Goal: Task Accomplishment & Management: Manage account settings

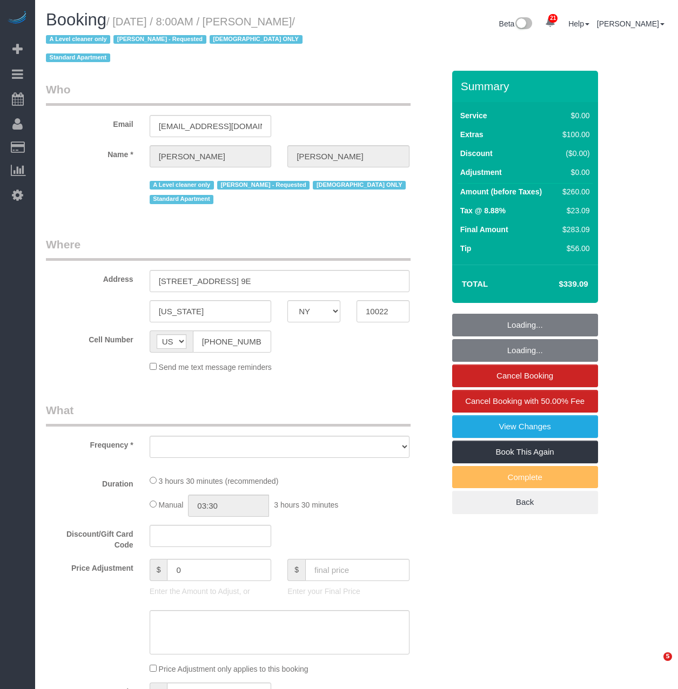
select select "NY"
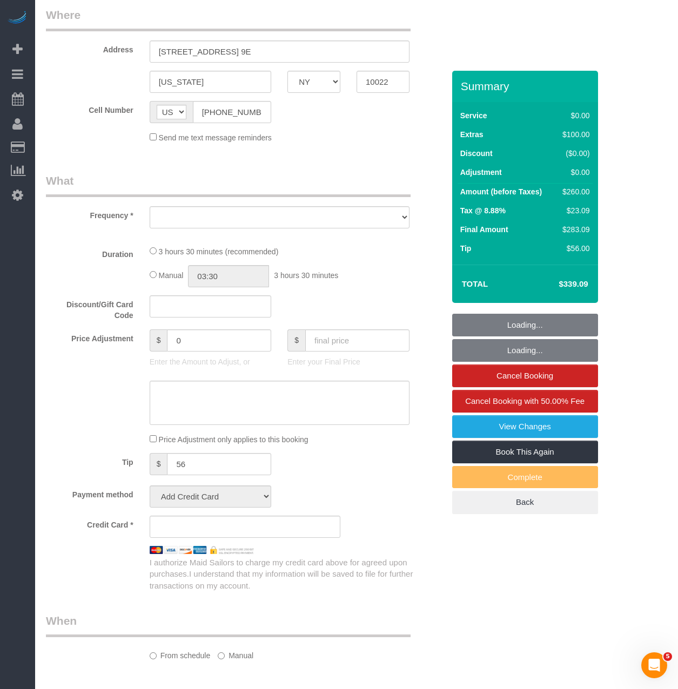
select select "string:stripe-pm_1FfUHP4VGloSiKo7jLMQ7GPI"
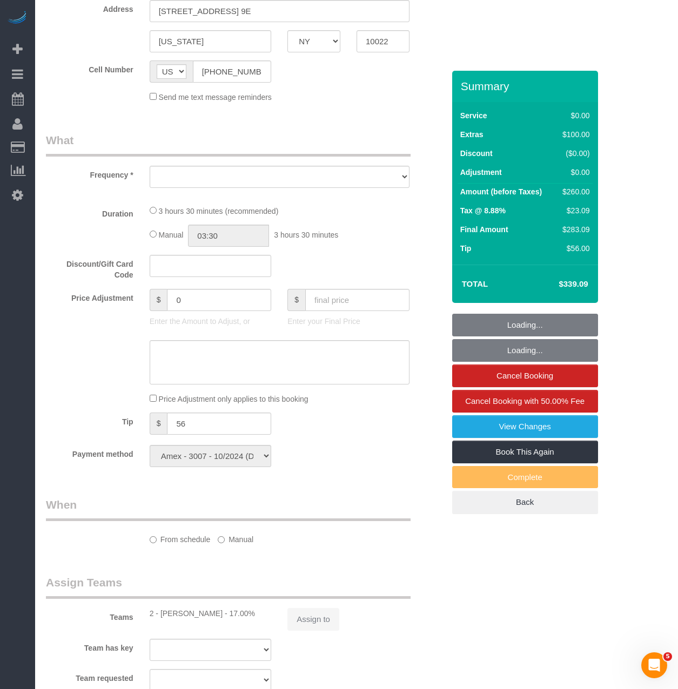
select select "object:5707"
select select "number:89"
select select "number:71"
select select "number:15"
select select "number:5"
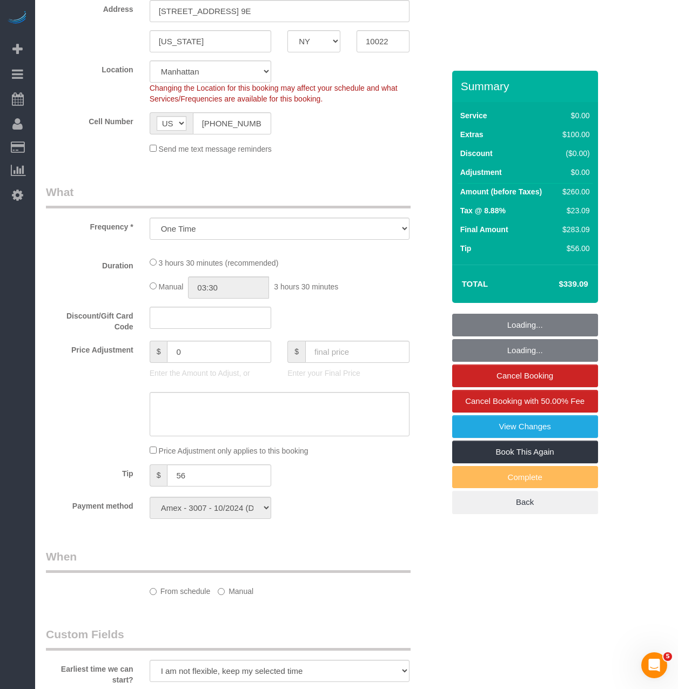
select select "1"
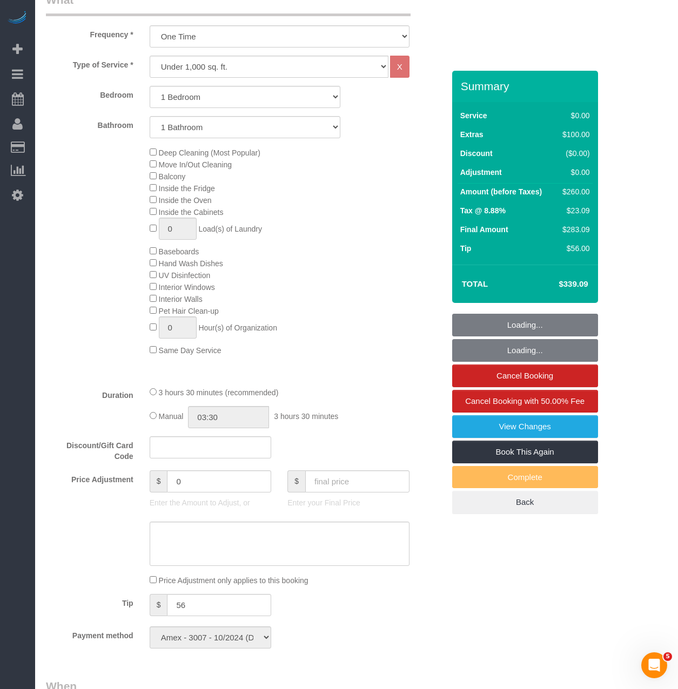
scroll to position [486, 0]
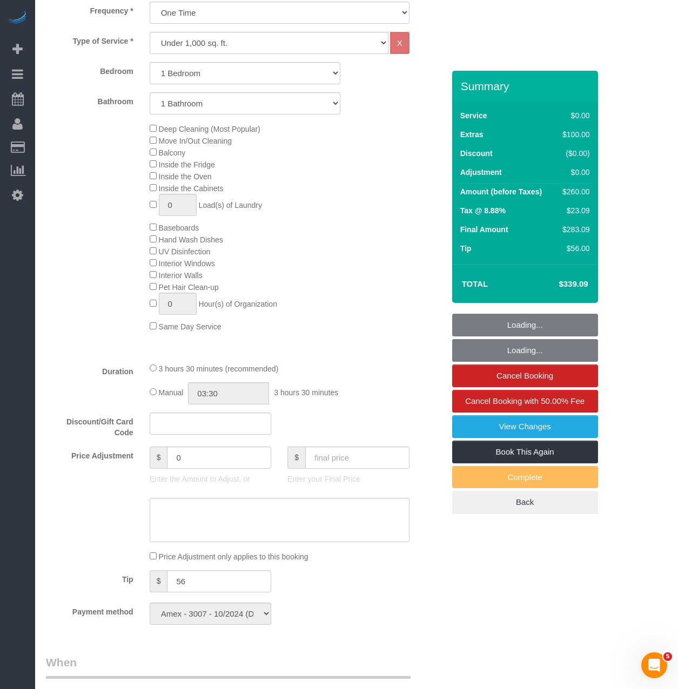
select select "object:5961"
select select "spot1"
select select "1"
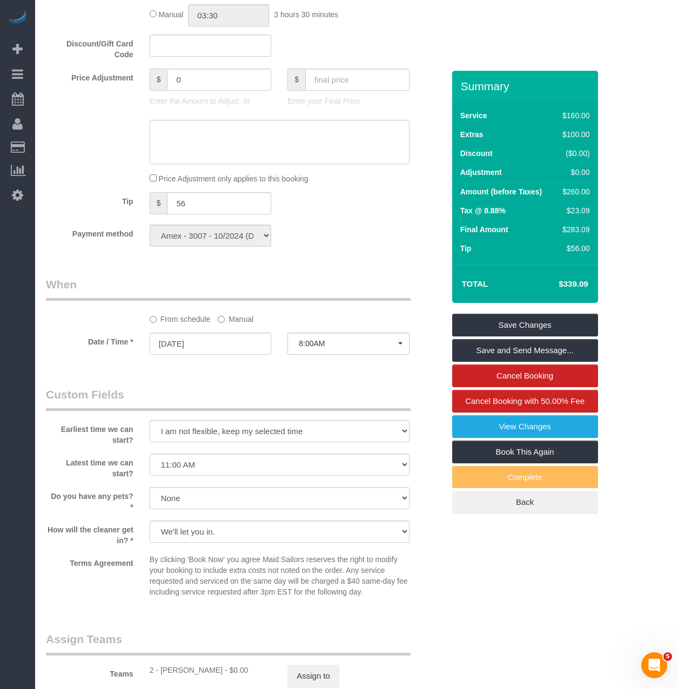
scroll to position [0, 0]
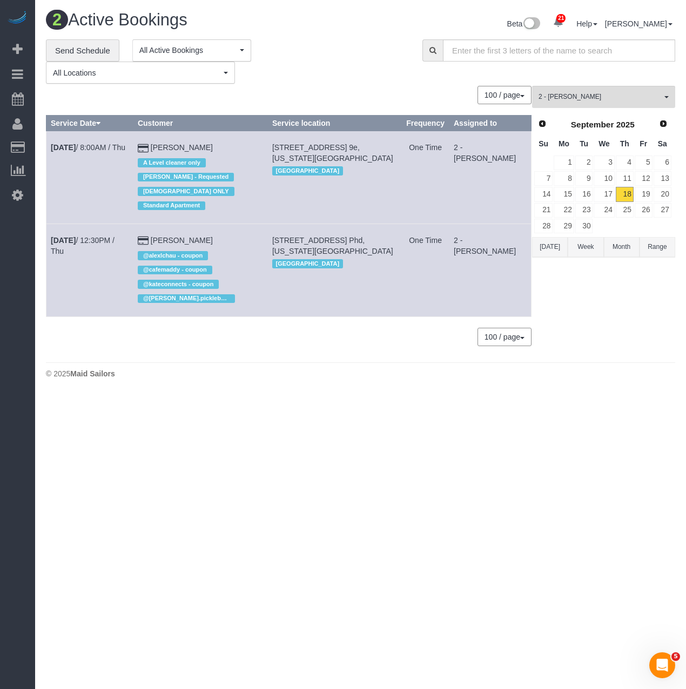
drag, startPoint x: 47, startPoint y: 226, endPoint x: 220, endPoint y: 224, distance: 172.9
click at [220, 224] on tr "Sep 18th / 12:30PM / Thu Taline Ohannian @alexlchau - coupon @cafemaddy - coupo…" at bounding box center [288, 270] width 485 height 93
copy tr "Sep 18th / 12:30PM / Thu Taline Ohannian"
drag, startPoint x: 279, startPoint y: 222, endPoint x: 350, endPoint y: 233, distance: 71.6
click at [350, 233] on td "100 West 26th Street, Apt. Phd, New York, NY 10001 Manhattan" at bounding box center [334, 270] width 134 height 93
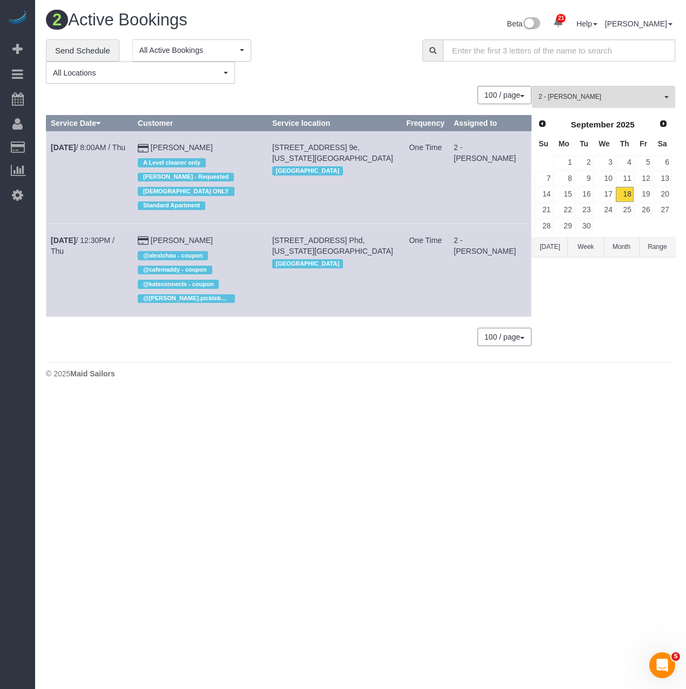
copy span "100 West 26th Street, Apt. Phd, New York, NY 10001"
click at [112, 236] on link "Sep 18th / 12:30PM / Thu" at bounding box center [83, 245] width 64 height 19
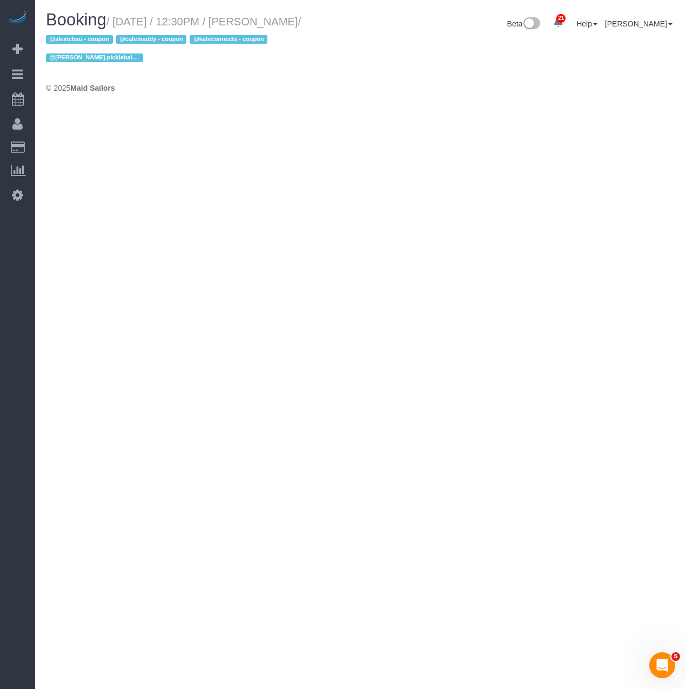
select select "NY"
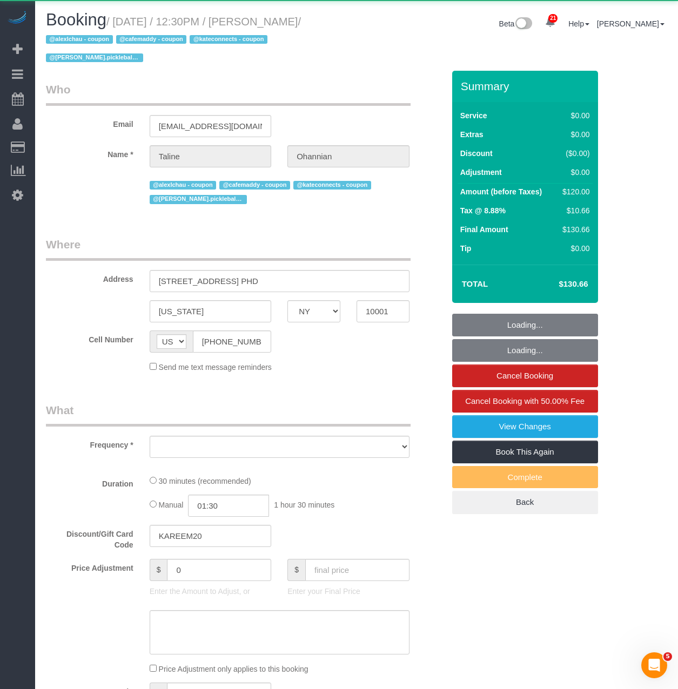
select select "object:7590"
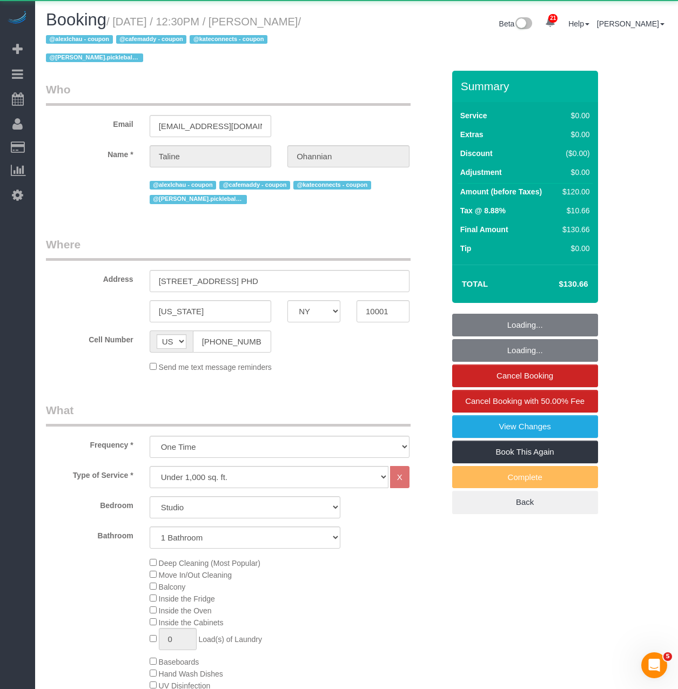
select select "number:57"
select select "number:75"
select select "number:15"
select select "number:6"
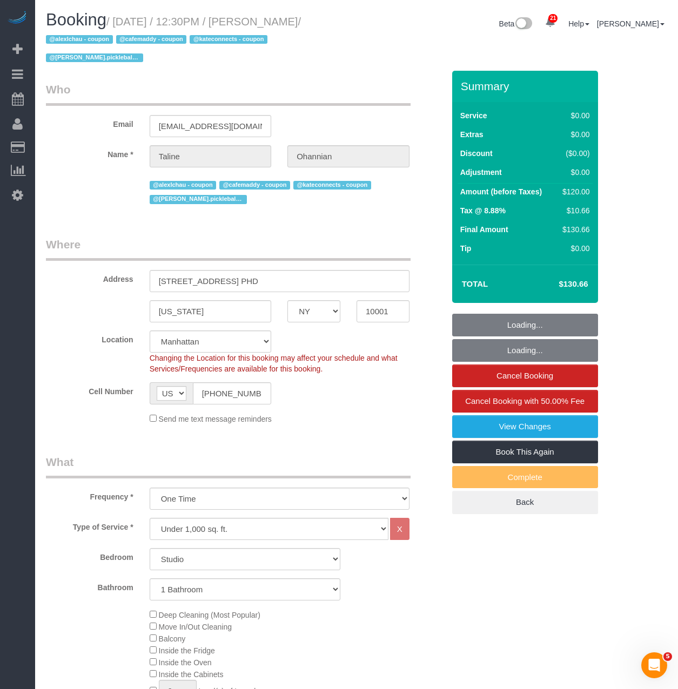
select select "string:stripe-pm_1S14mQ4VGloSiKo7Eql26A0u"
select select "object:8208"
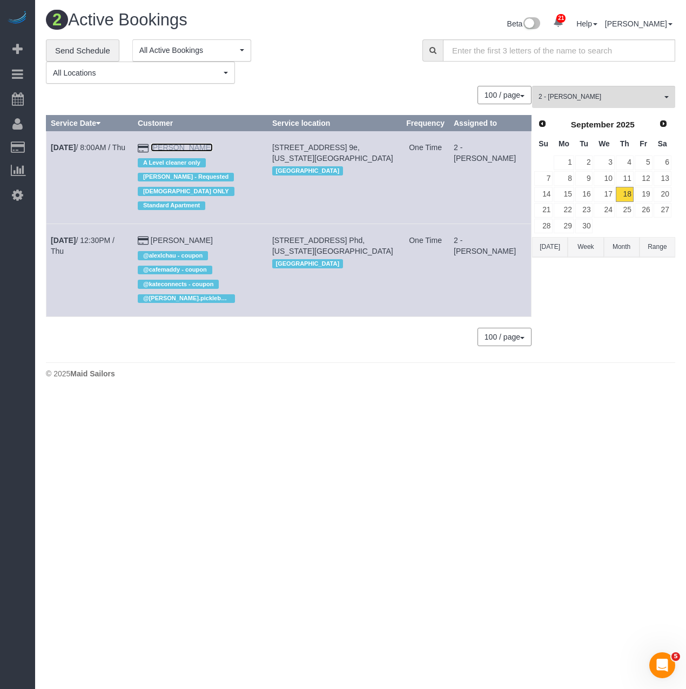
click at [190, 144] on link "Valerie Popp" at bounding box center [182, 147] width 62 height 9
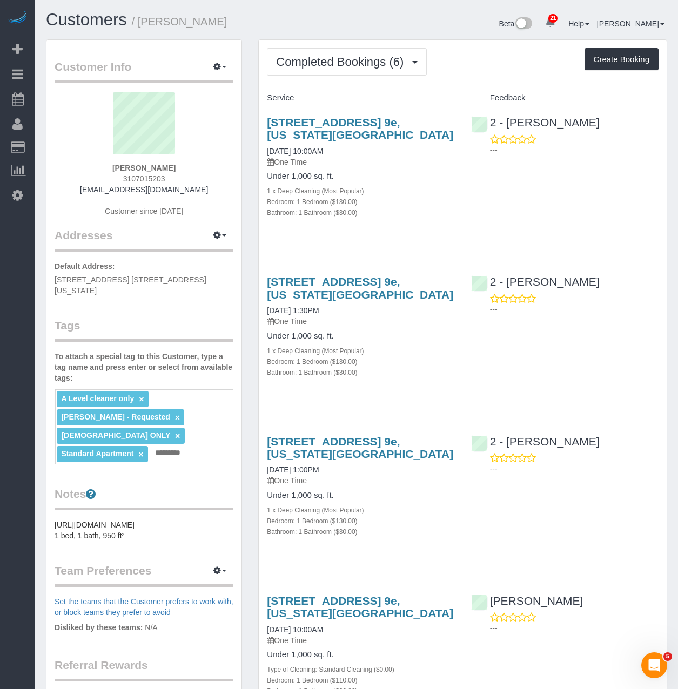
drag, startPoint x: 184, startPoint y: 171, endPoint x: 119, endPoint y: 169, distance: 64.9
click at [119, 169] on div "Valerie Popp 3107015203 valeriapopp36@gmail.com Customer since 2019" at bounding box center [144, 159] width 179 height 135
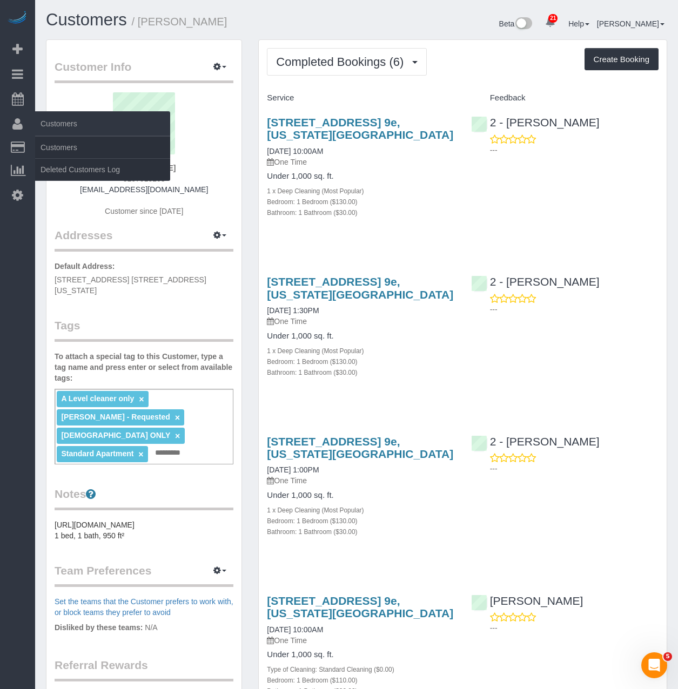
copy strong "Valerie Popp"
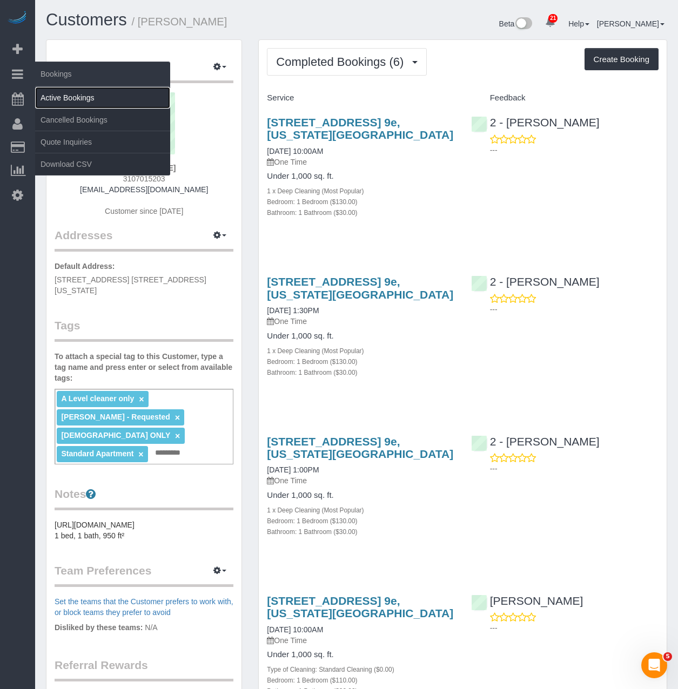
click at [53, 94] on link "Active Bookings" at bounding box center [102, 98] width 135 height 22
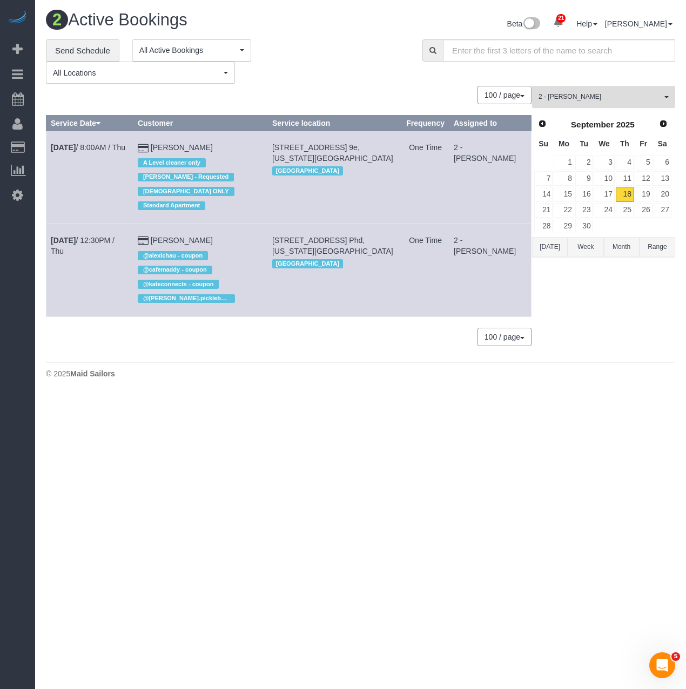
click at [577, 92] on span "2 - [PERSON_NAME]" at bounding box center [600, 96] width 123 height 9
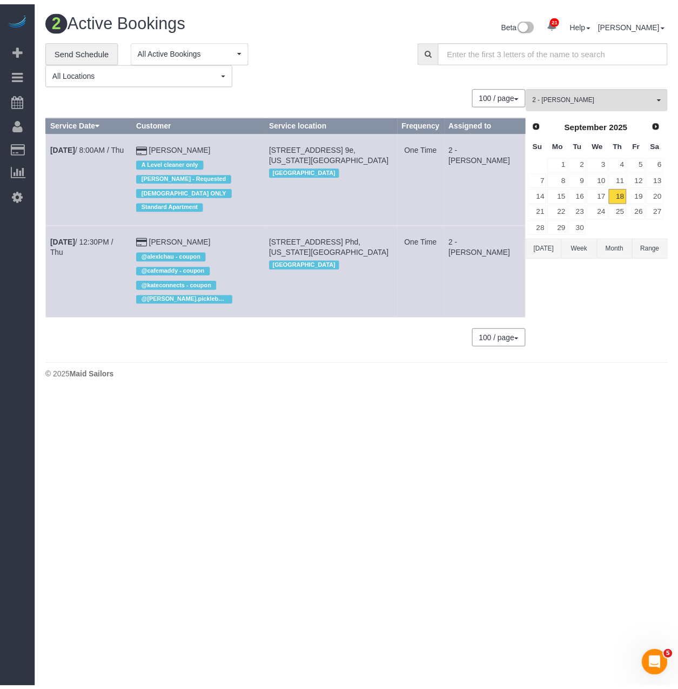
scroll to position [569, 0]
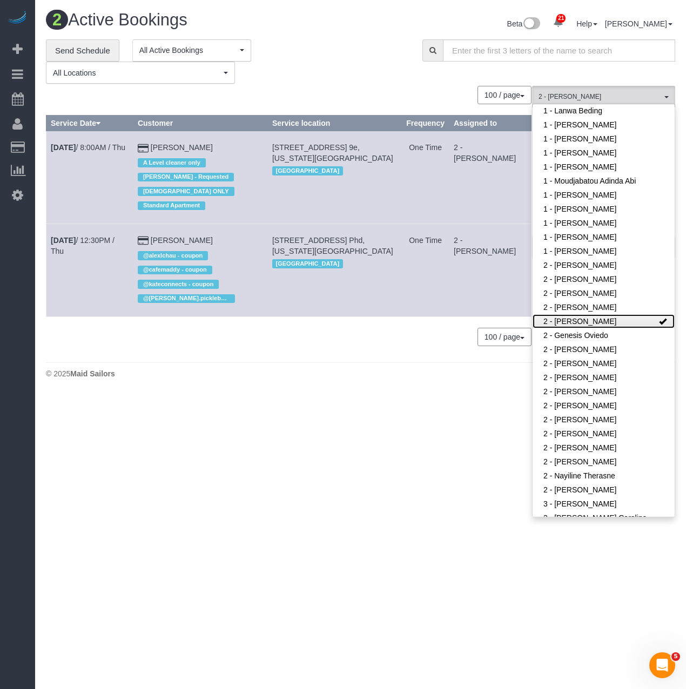
click at [573, 314] on link "2 - [PERSON_NAME]" at bounding box center [604, 321] width 142 height 14
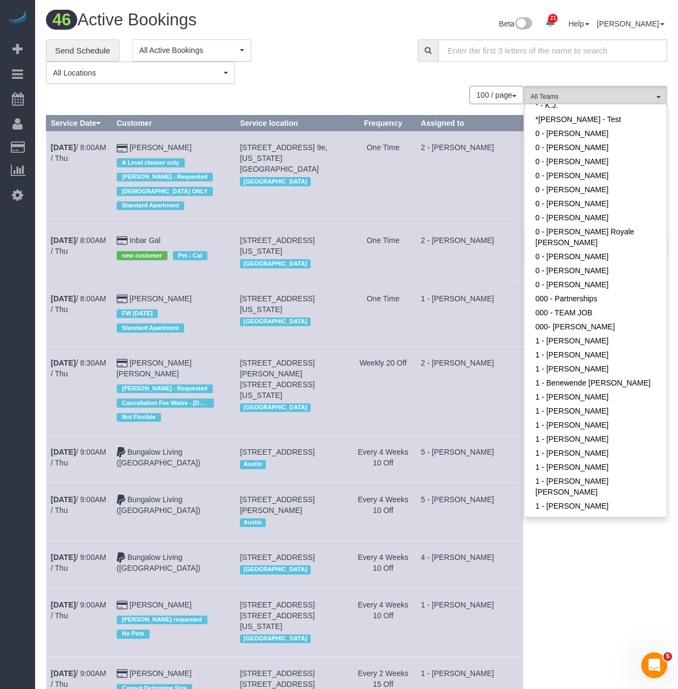
scroll to position [29, 0]
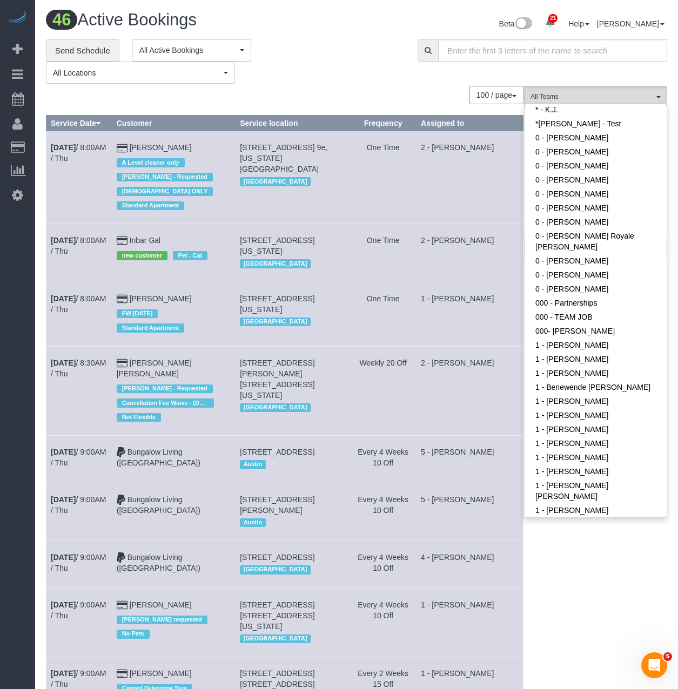
click at [297, 86] on div "100 / page 10 / page 20 / page 30 / page 40 / page 50 / page 100 / page" at bounding box center [285, 95] width 478 height 18
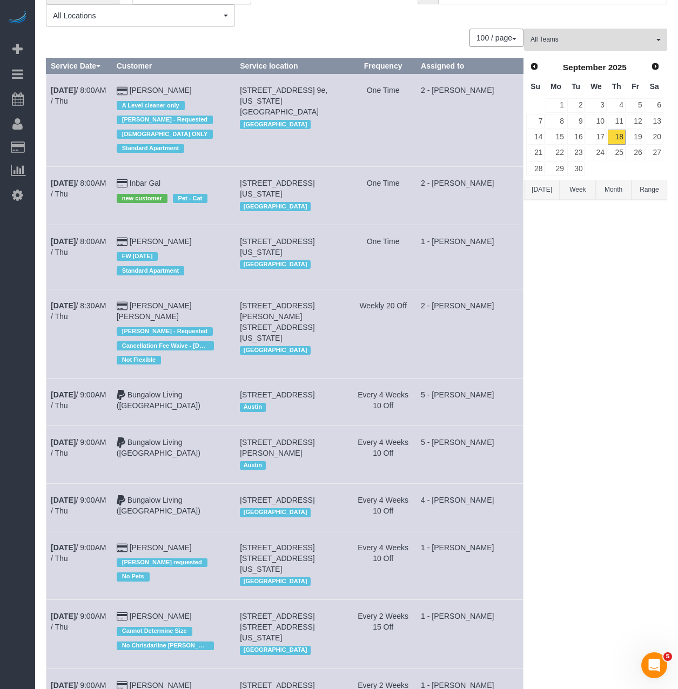
scroll to position [0, 0]
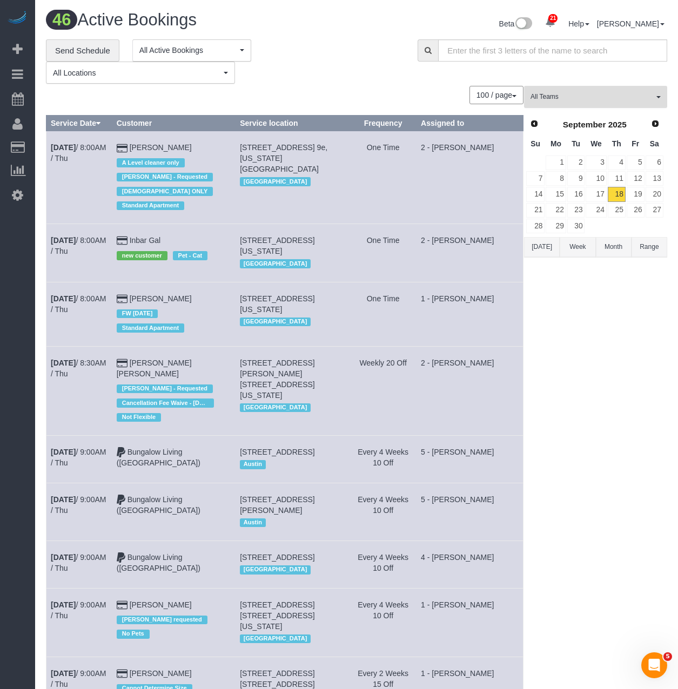
click at [546, 89] on button "All Teams" at bounding box center [595, 97] width 143 height 22
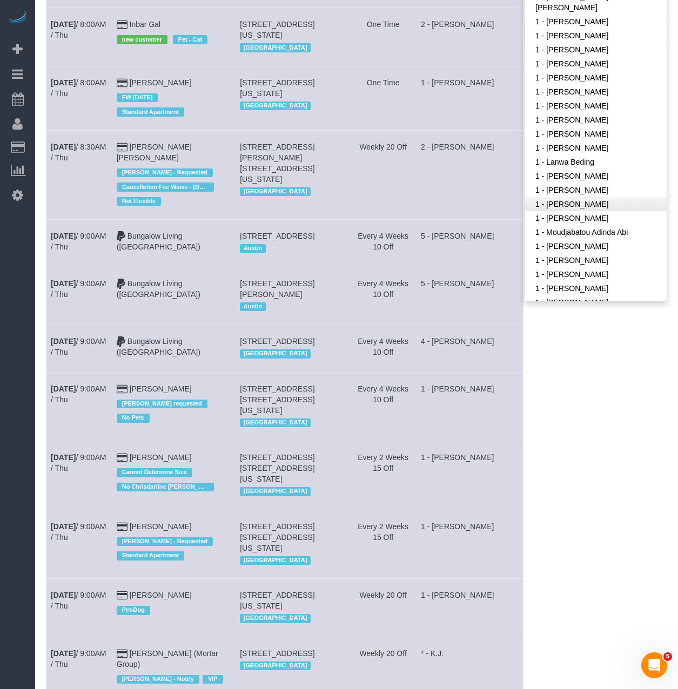
scroll to position [299, 0]
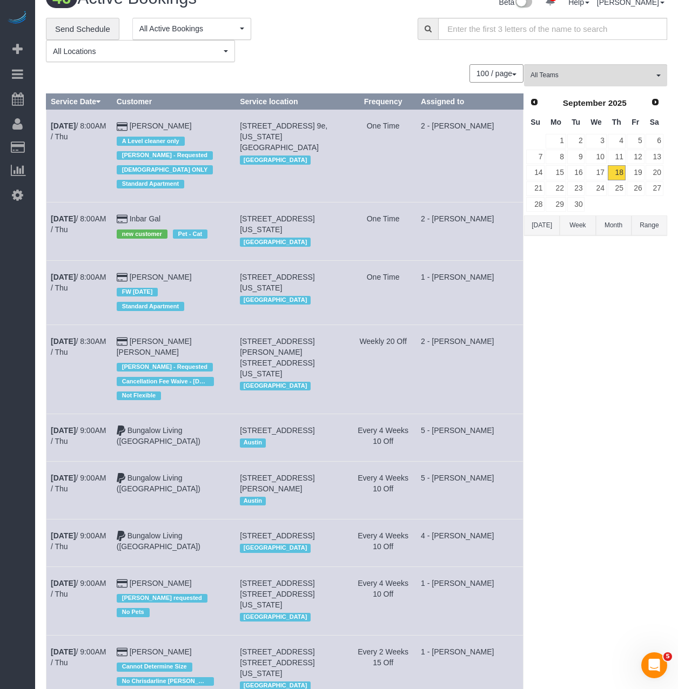
scroll to position [0, 0]
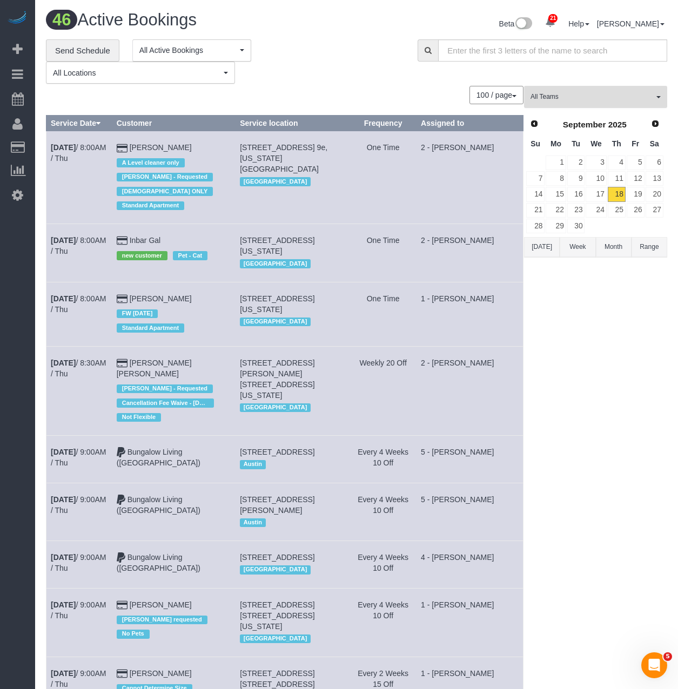
click at [586, 97] on span "All Teams" at bounding box center [592, 96] width 123 height 9
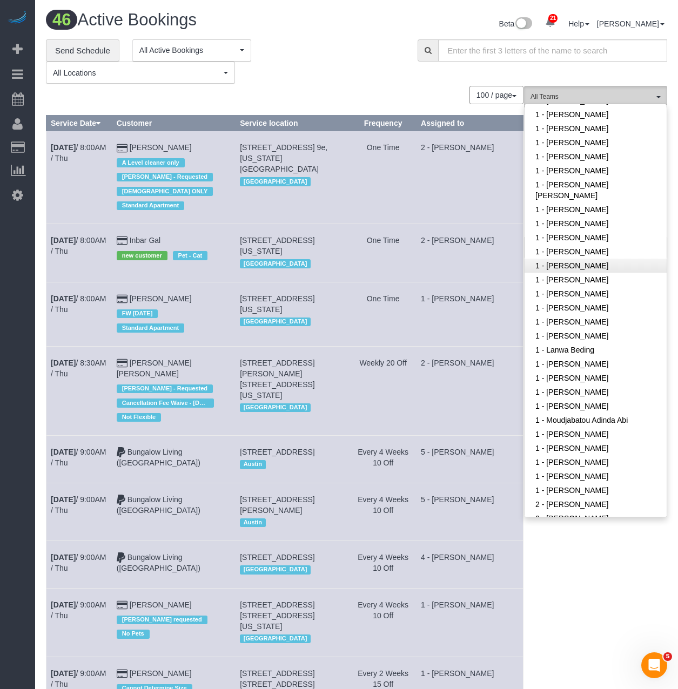
scroll to position [353, 0]
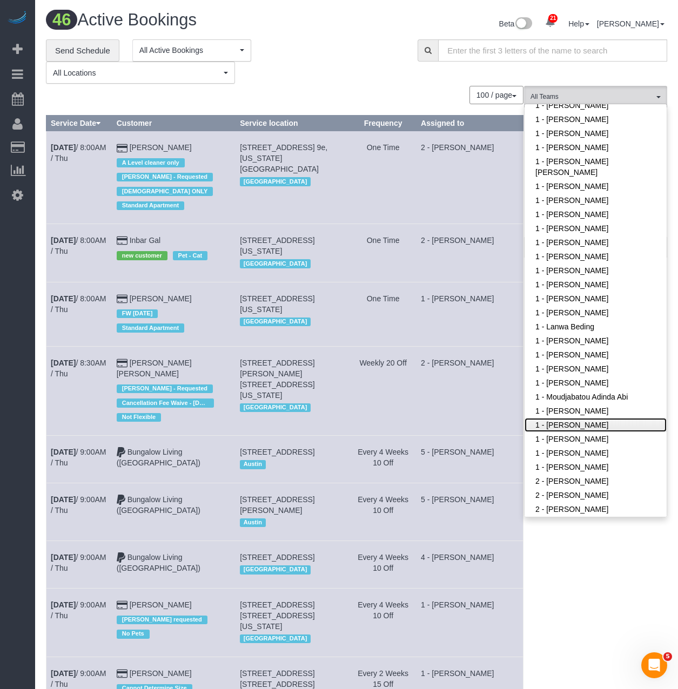
click at [578, 418] on link "1 - [PERSON_NAME]" at bounding box center [596, 425] width 142 height 14
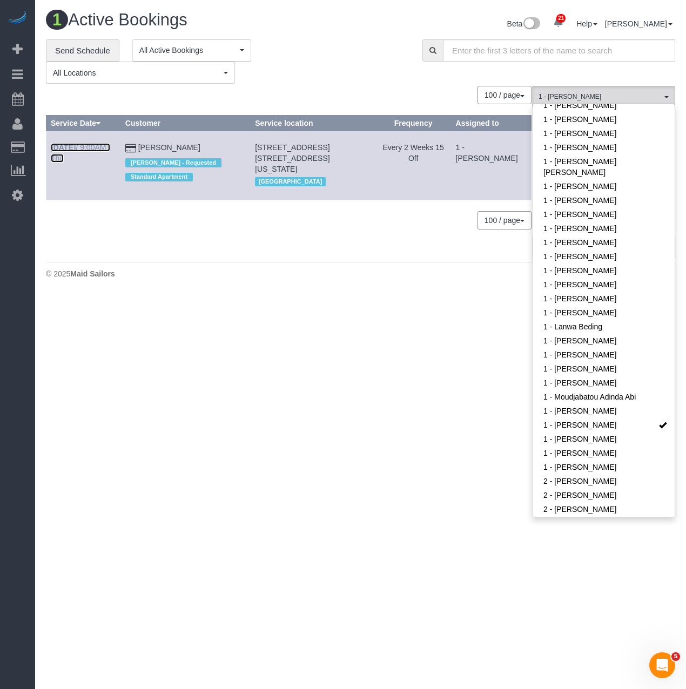
click at [101, 147] on link "Sep 18th / 9:00AM / Thu" at bounding box center [80, 152] width 59 height 19
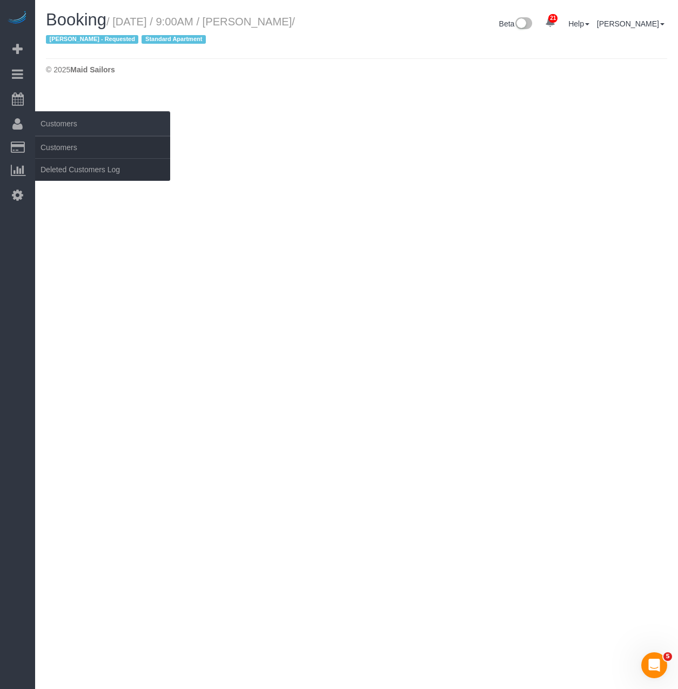
select select "NY"
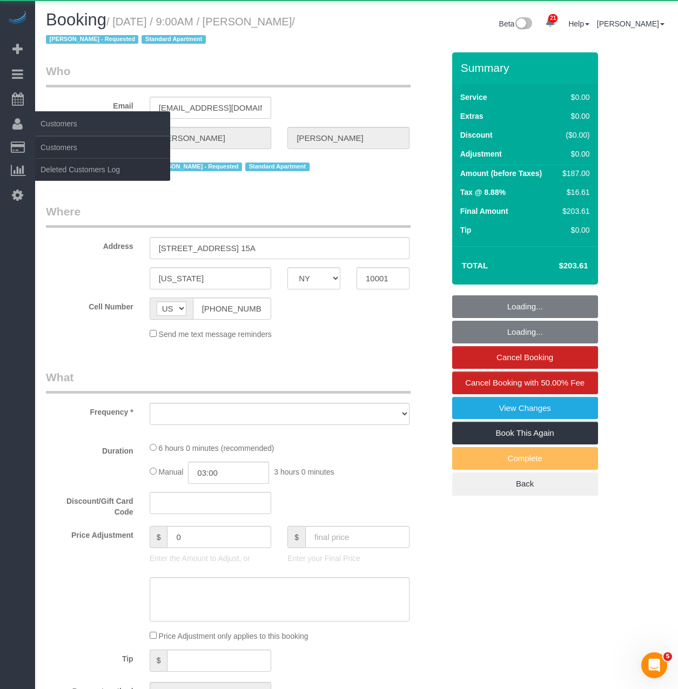
select select "object:10610"
select select "string:stripe-pm_1R8S1C4VGloSiKo7rISOM0uB"
select select "2"
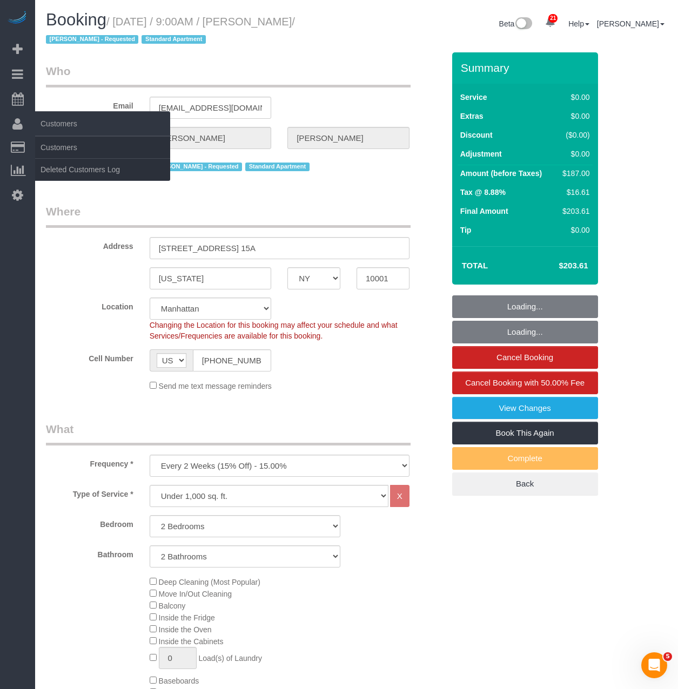
select select "spot93"
select select "number:56"
select select "number:70"
select select "number:15"
select select "number:5"
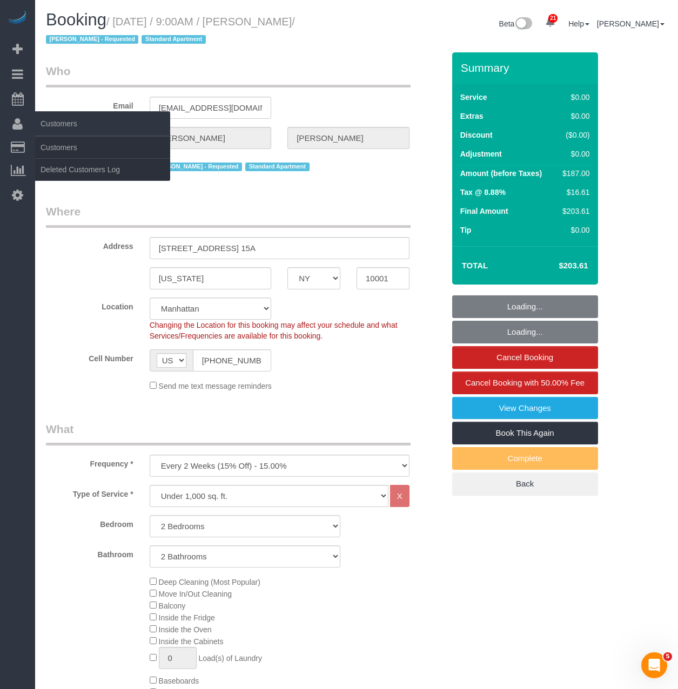
select select "object:10869"
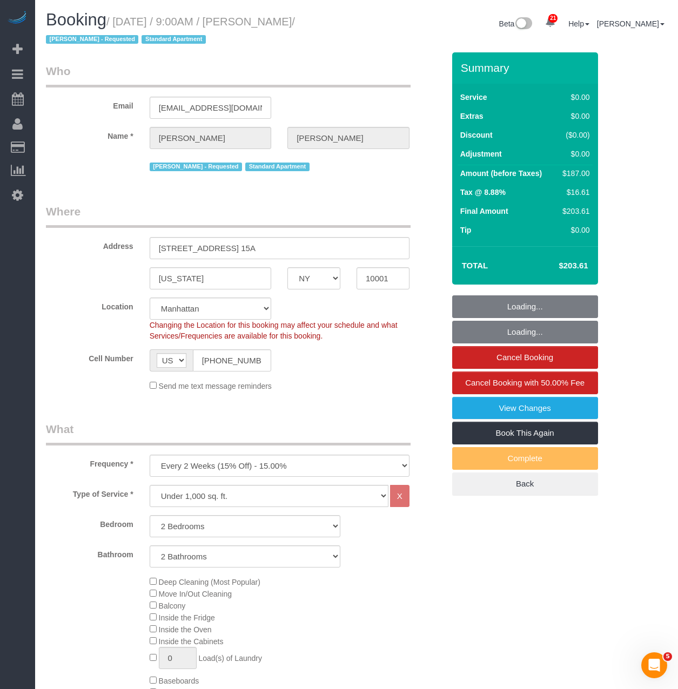
select select "2"
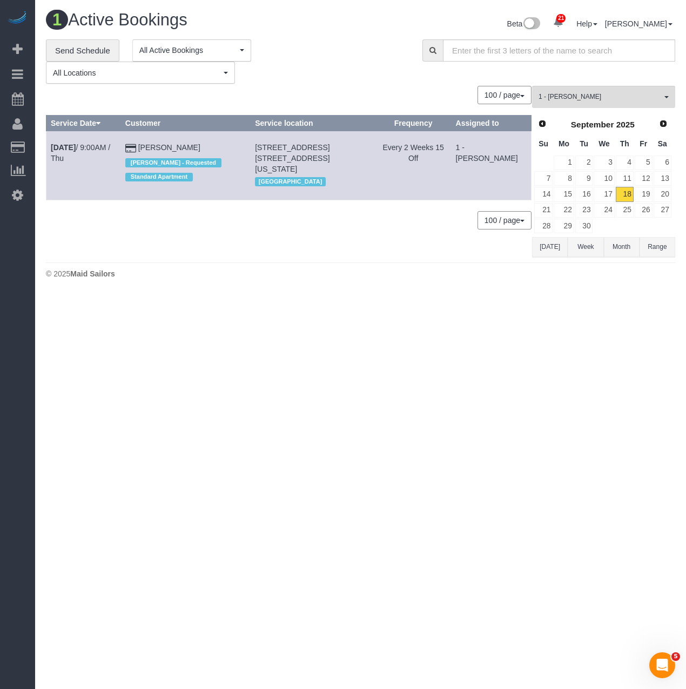
drag, startPoint x: 351, startPoint y: 159, endPoint x: 285, endPoint y: 133, distance: 71.0
click at [271, 145] on td "300 West 30th Street Apt. 15a, New York, NY 10001 Manhattan" at bounding box center [313, 165] width 125 height 69
copy span "300 West 30th Street Apt. 15a, New York, NY 10001"
click at [609, 103] on button "1 - Paula Avila All Teams" at bounding box center [603, 97] width 143 height 22
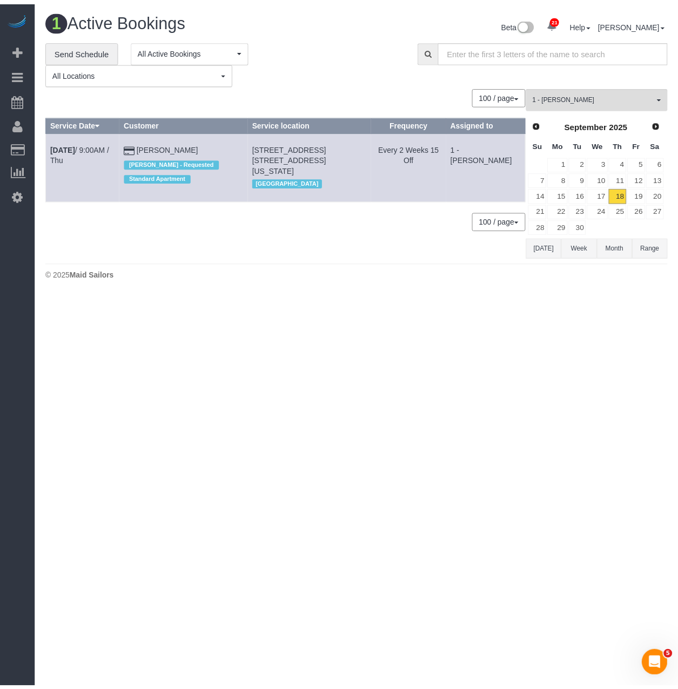
scroll to position [457, 0]
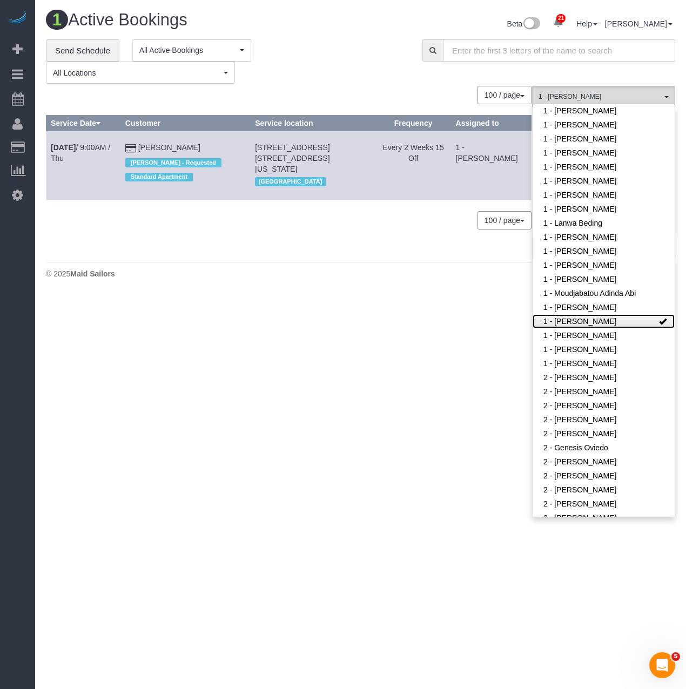
click at [584, 314] on link "1 - [PERSON_NAME]" at bounding box center [604, 321] width 142 height 14
click at [592, 427] on link "2 - [PERSON_NAME]" at bounding box center [604, 434] width 142 height 14
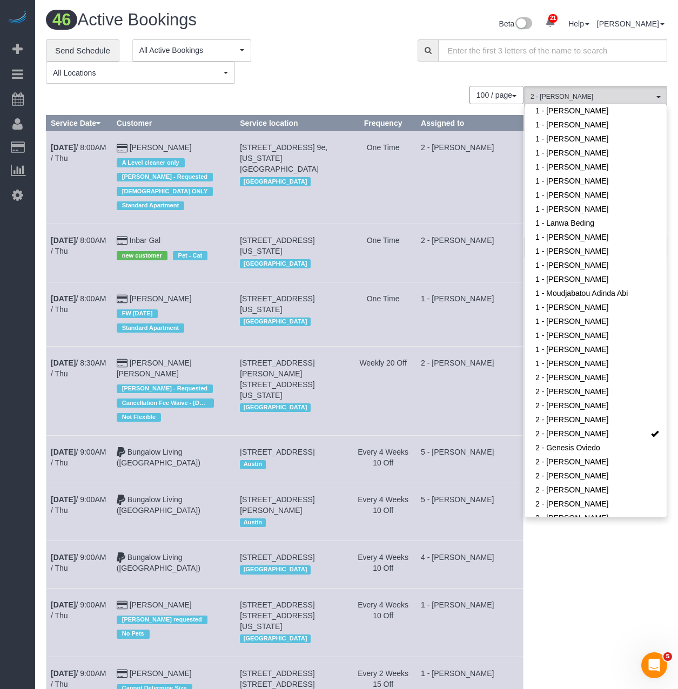
click at [308, 68] on div "**********" at bounding box center [224, 61] width 356 height 45
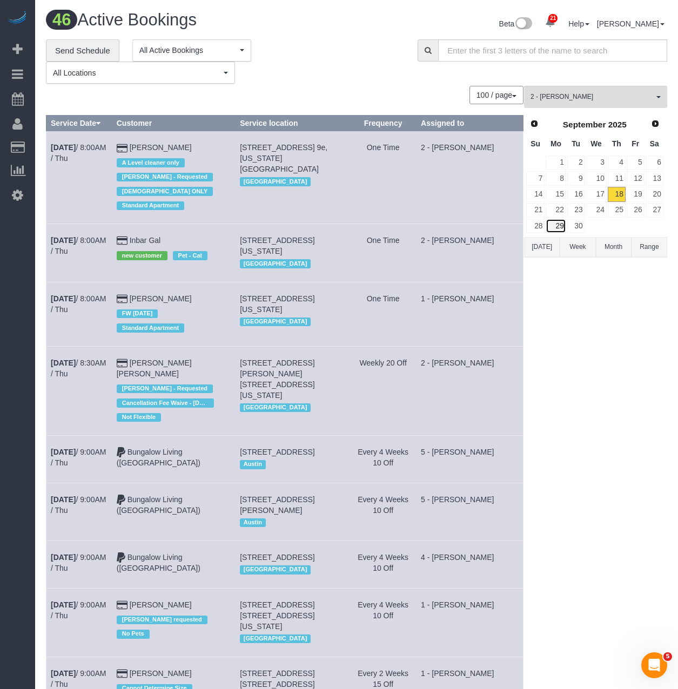
click at [558, 226] on link "29" at bounding box center [556, 226] width 20 height 15
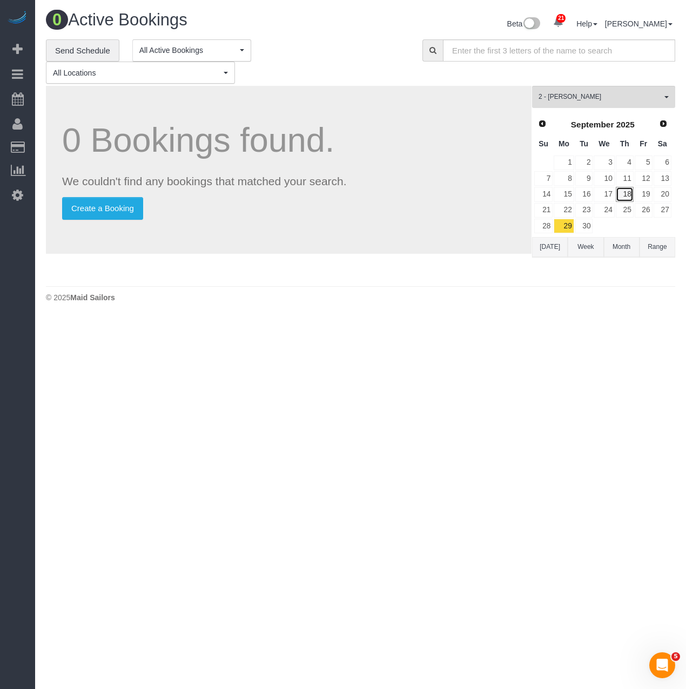
click at [628, 195] on link "18" at bounding box center [625, 194] width 18 height 15
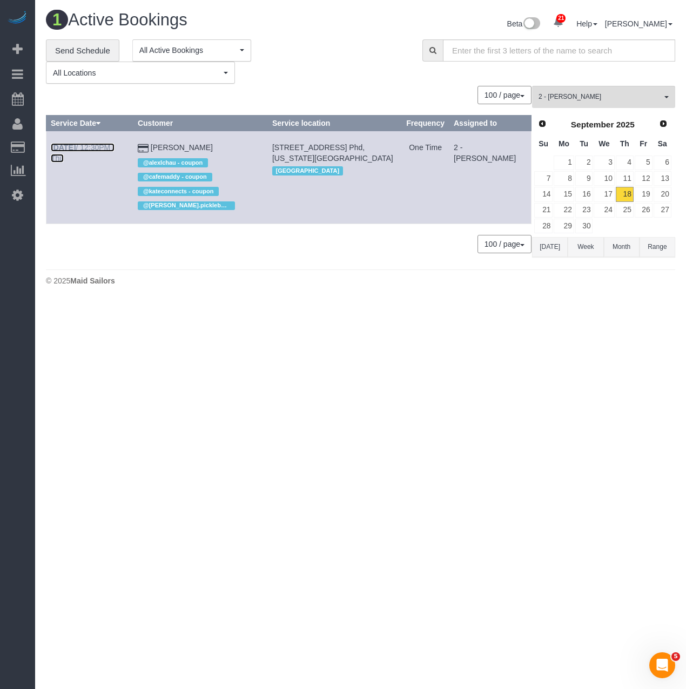
click at [72, 149] on b "Sep 18th" at bounding box center [63, 147] width 25 height 9
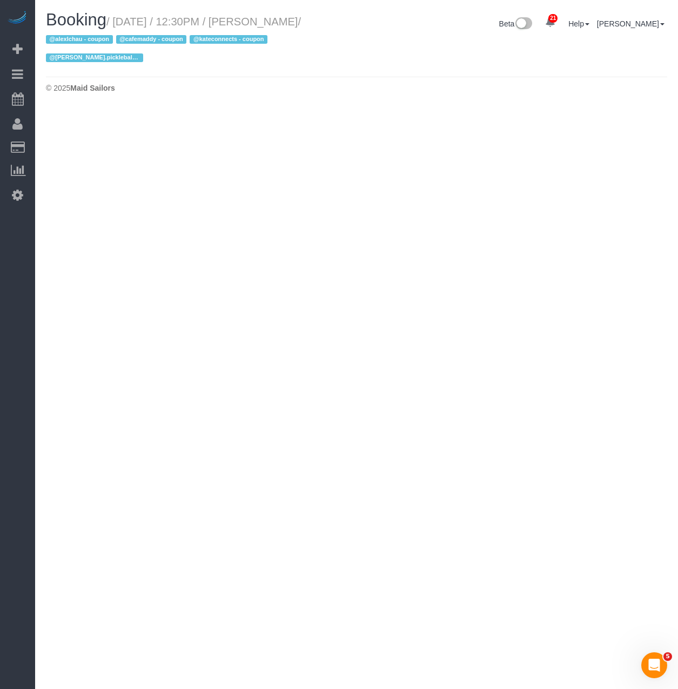
select select "NY"
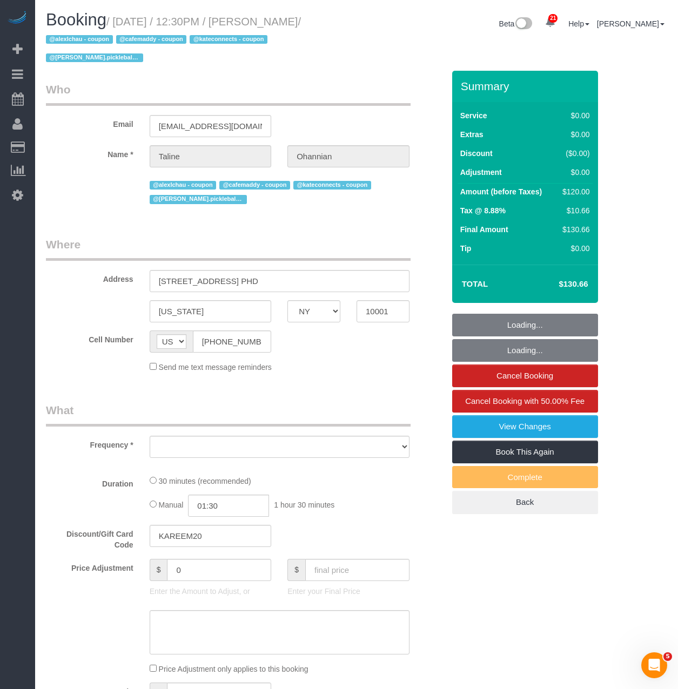
select select "object:13265"
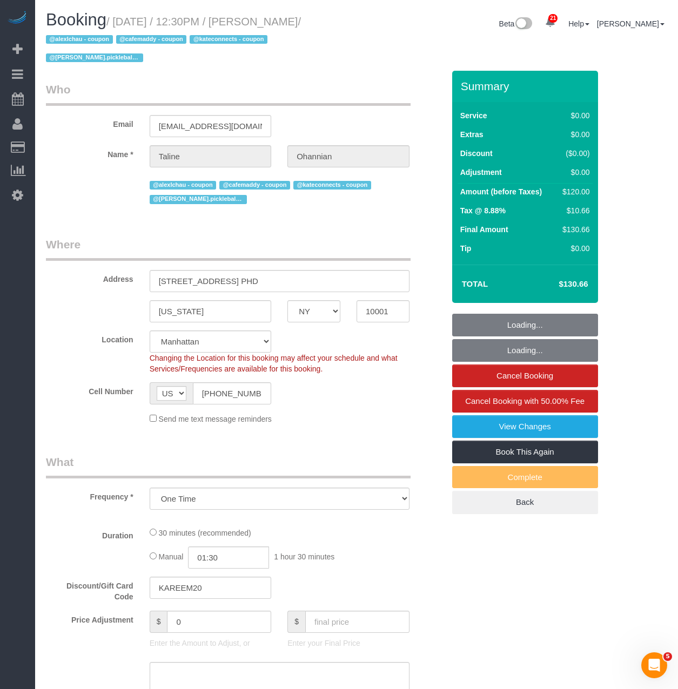
select select "string:stripe-pm_1S14mQ4VGloSiKo7Eql26A0u"
select select "number:57"
select select "number:75"
select select "number:15"
select select "number:6"
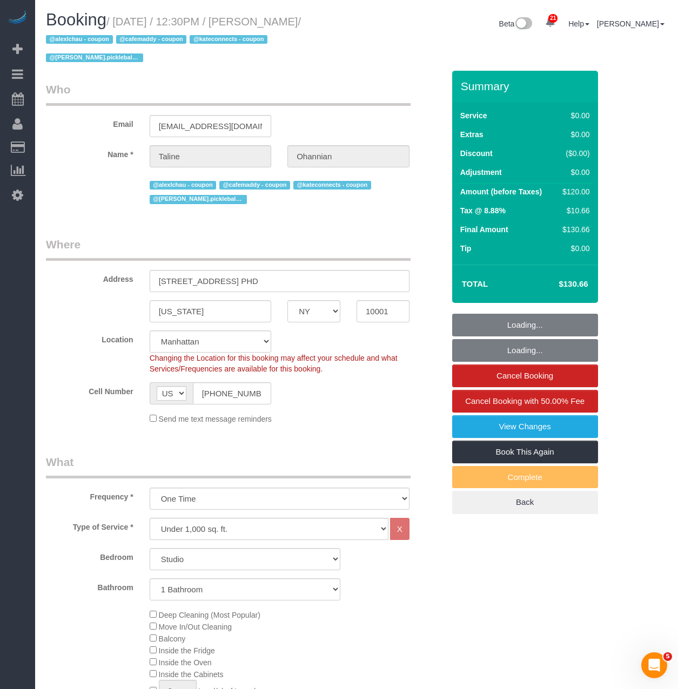
select select "object:13531"
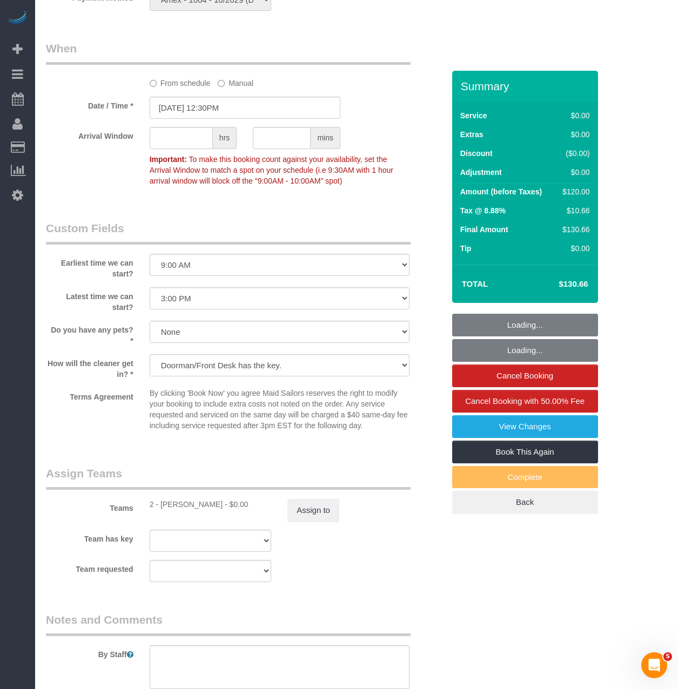
scroll to position [1135, 0]
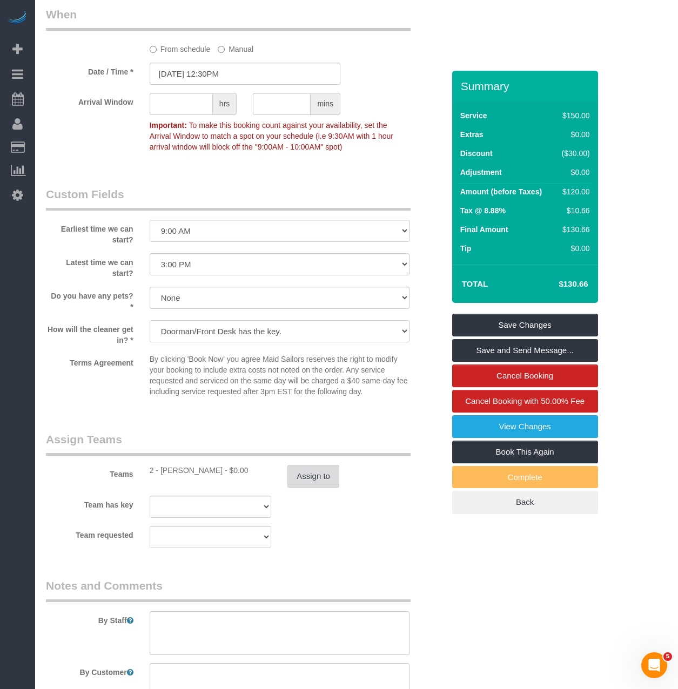
click at [300, 474] on button "Assign to" at bounding box center [313, 476] width 52 height 23
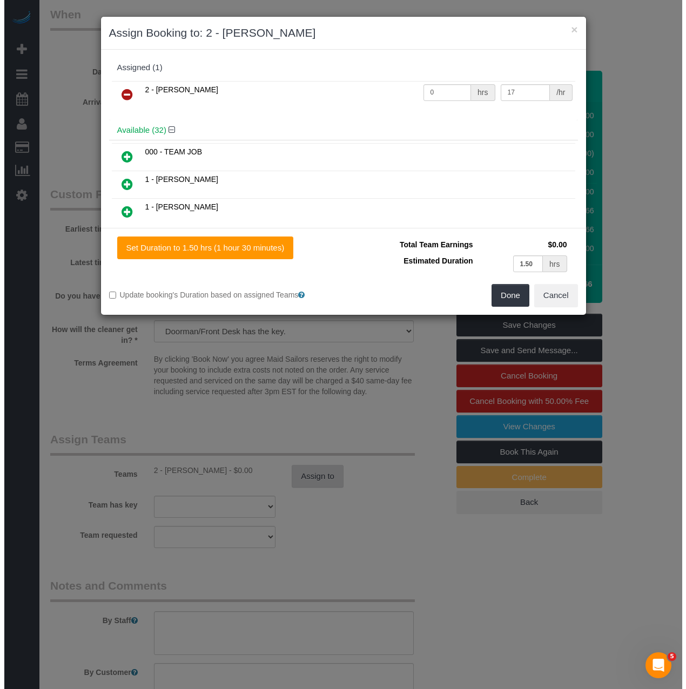
scroll to position [1131, 0]
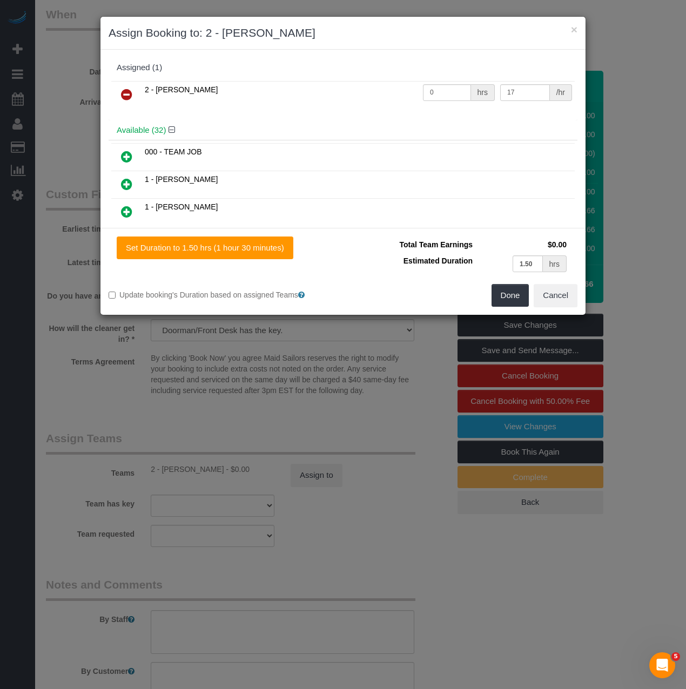
click at [127, 95] on icon at bounding box center [126, 94] width 11 height 13
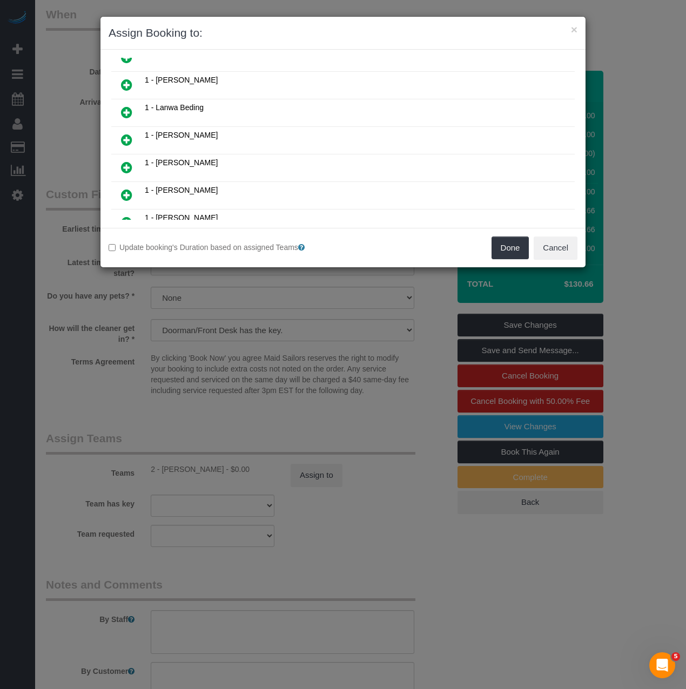
scroll to position [324, 0]
click at [127, 171] on icon at bounding box center [126, 166] width 11 height 13
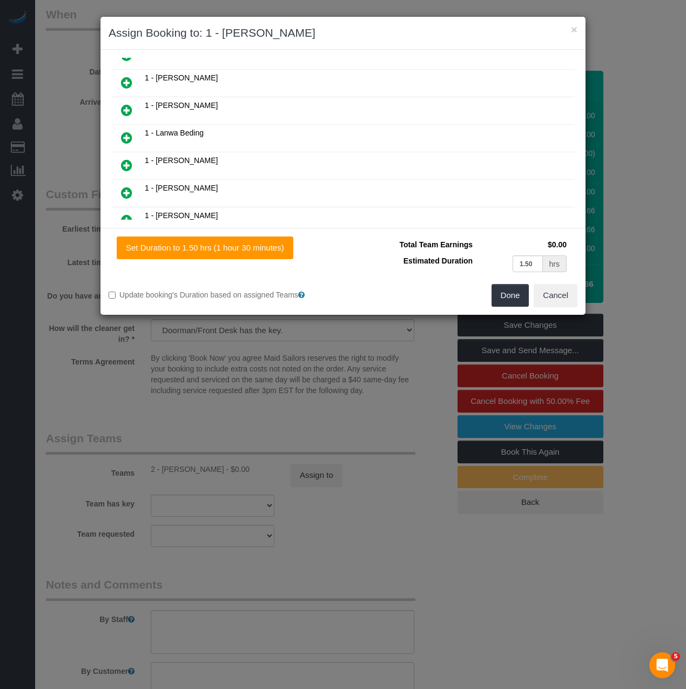
scroll to position [404, 0]
click at [499, 287] on button "Done" at bounding box center [511, 295] width 38 height 23
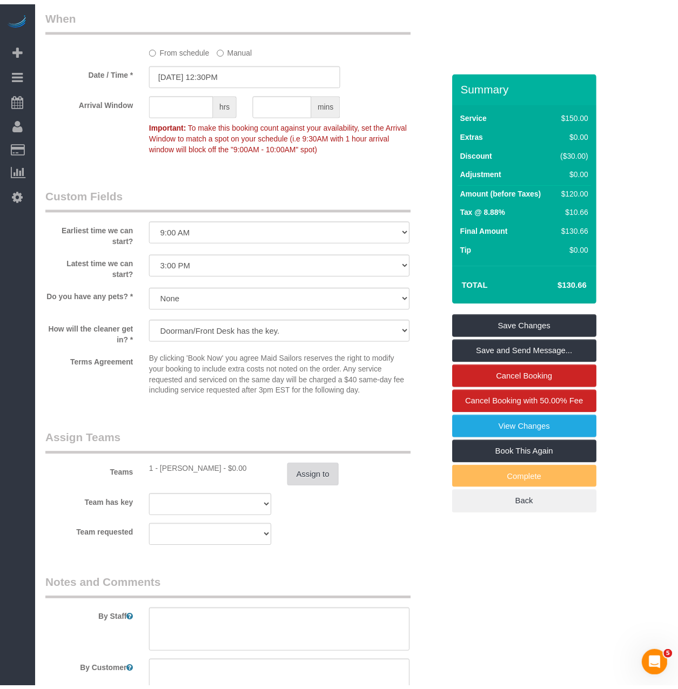
scroll to position [1135, 0]
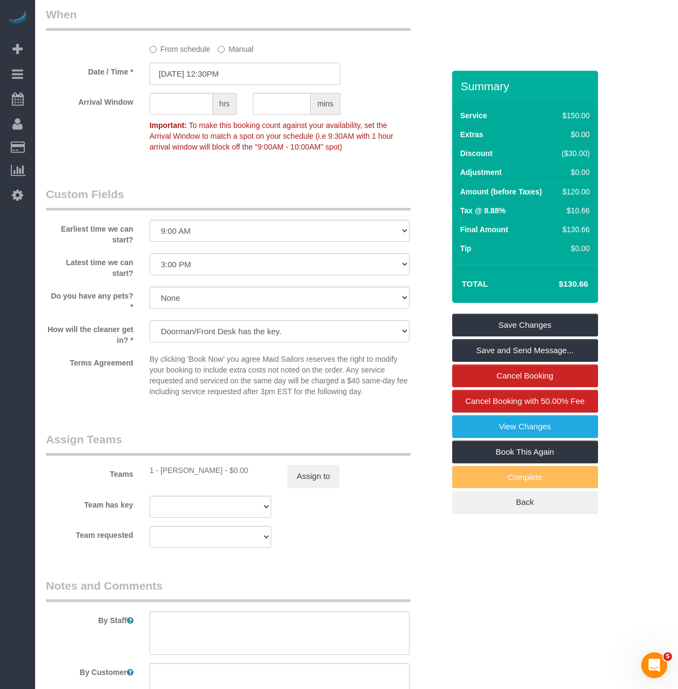
click at [209, 63] on input "09/18/2025 12:30PM" at bounding box center [245, 74] width 191 height 22
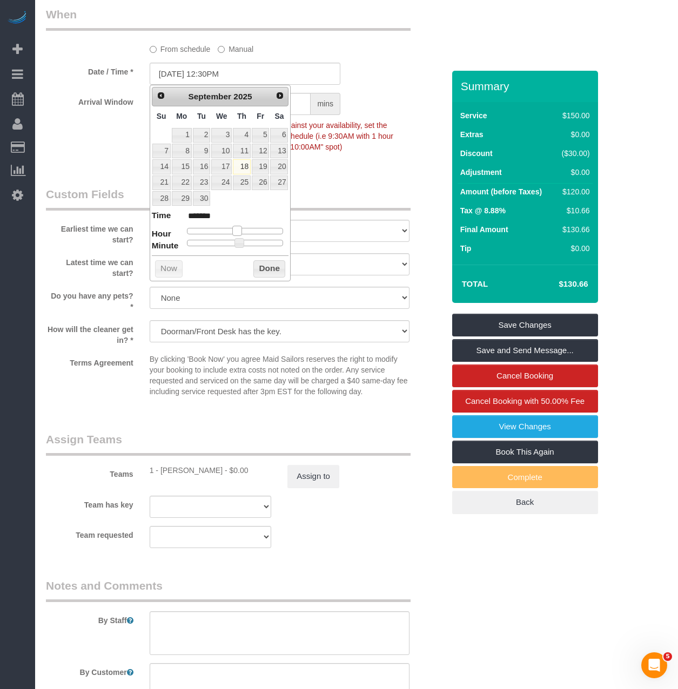
type input "09/18/2025 1:30PM"
type input "******"
click at [238, 235] on span at bounding box center [241, 231] width 10 height 10
type input "09/18/2025 1:00PM"
type input "******"
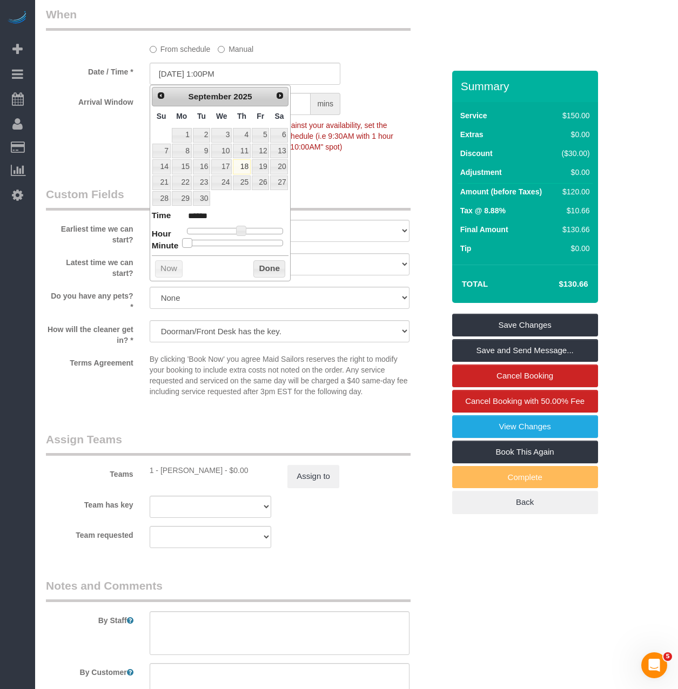
click at [189, 244] on div at bounding box center [235, 243] width 97 height 6
click at [258, 264] on button "Done" at bounding box center [269, 268] width 32 height 17
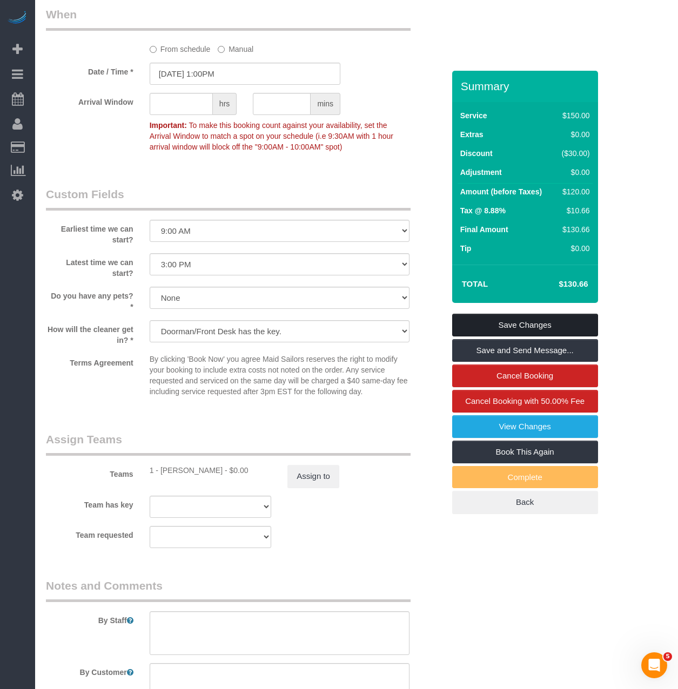
click at [493, 324] on link "Save Changes" at bounding box center [525, 325] width 146 height 23
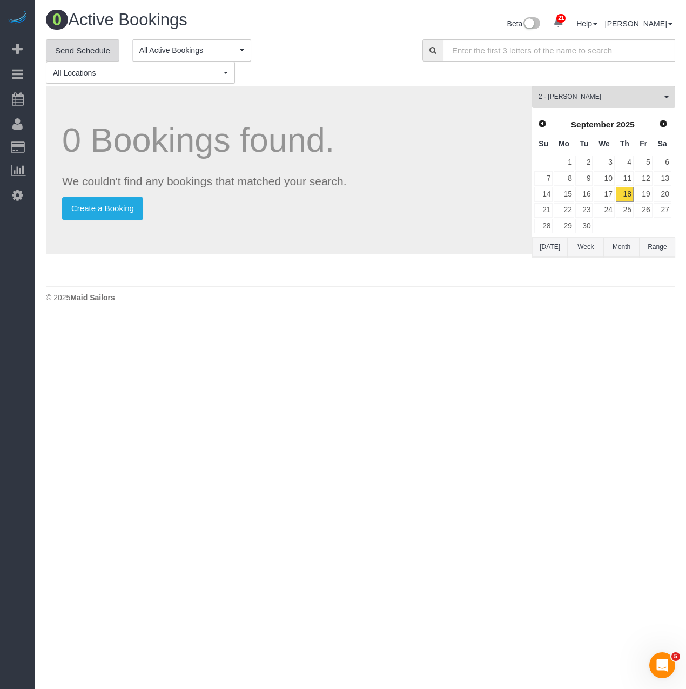
click at [71, 51] on link "Send Schedule" at bounding box center [82, 50] width 73 height 23
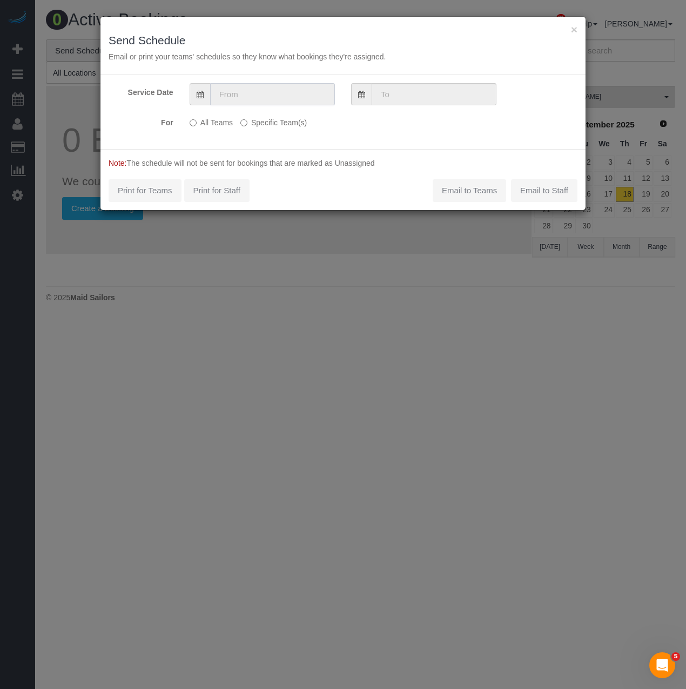
click at [269, 101] on input "text" at bounding box center [272, 94] width 125 height 22
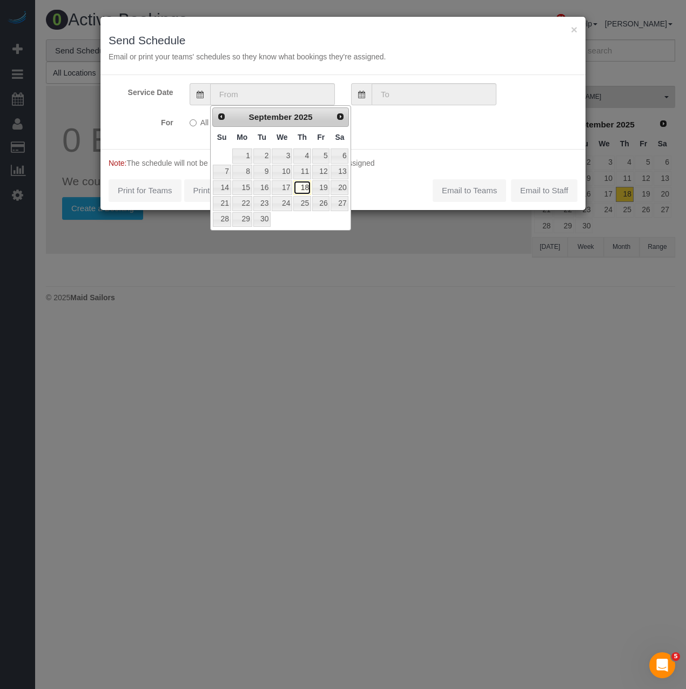
click at [305, 192] on link "18" at bounding box center [302, 187] width 18 height 15
type input "[DATE]"
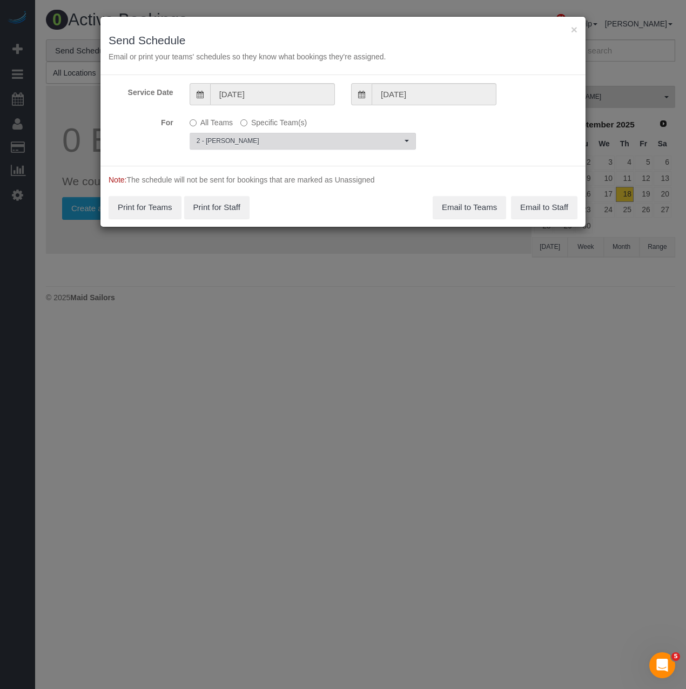
click at [302, 144] on span "2 - [PERSON_NAME]" at bounding box center [299, 141] width 205 height 9
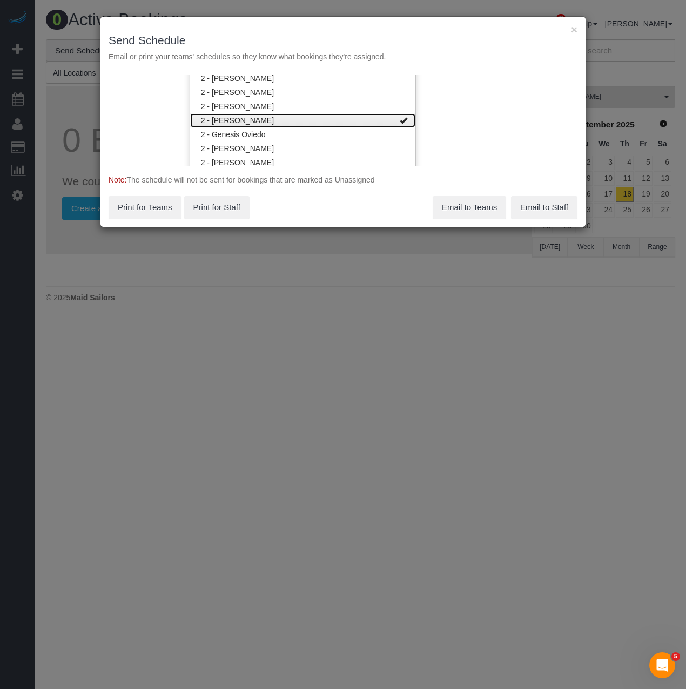
click at [304, 118] on link "2 - [PERSON_NAME]" at bounding box center [302, 120] width 225 height 14
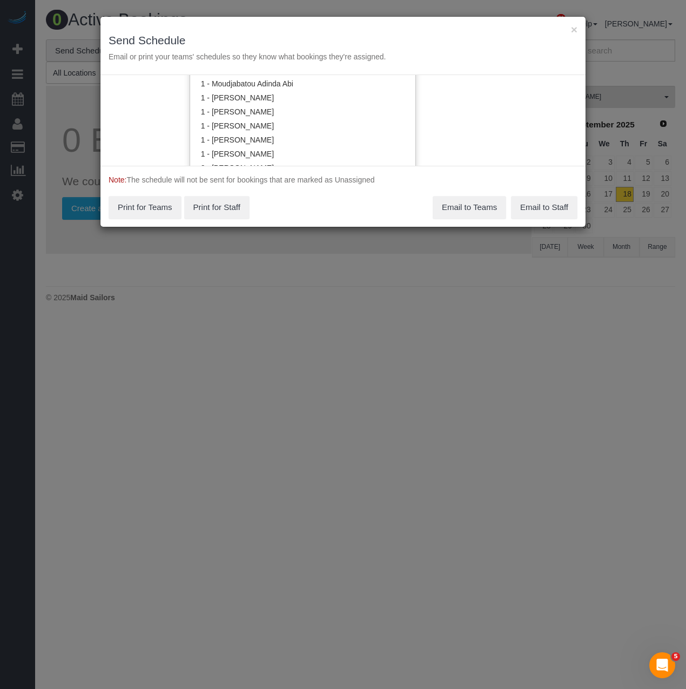
scroll to position [663, 0]
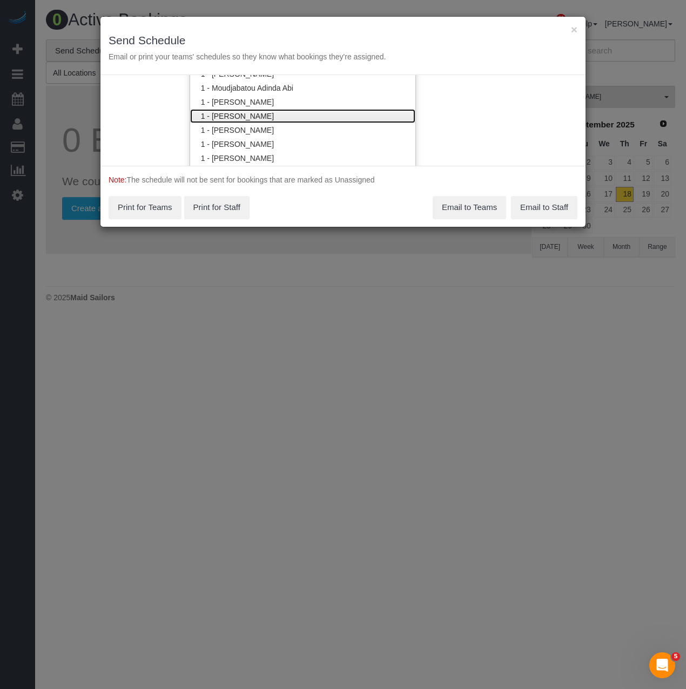
click at [300, 113] on link "1 - [PERSON_NAME]" at bounding box center [302, 116] width 225 height 14
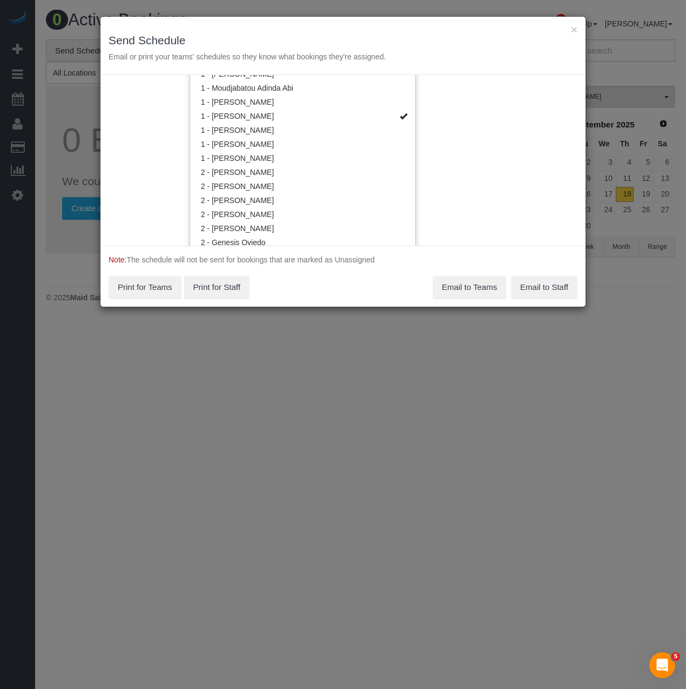
click at [331, 274] on div "Note: The schedule will not be sent for bookings that are marked as Unassigned …" at bounding box center [343, 276] width 485 height 61
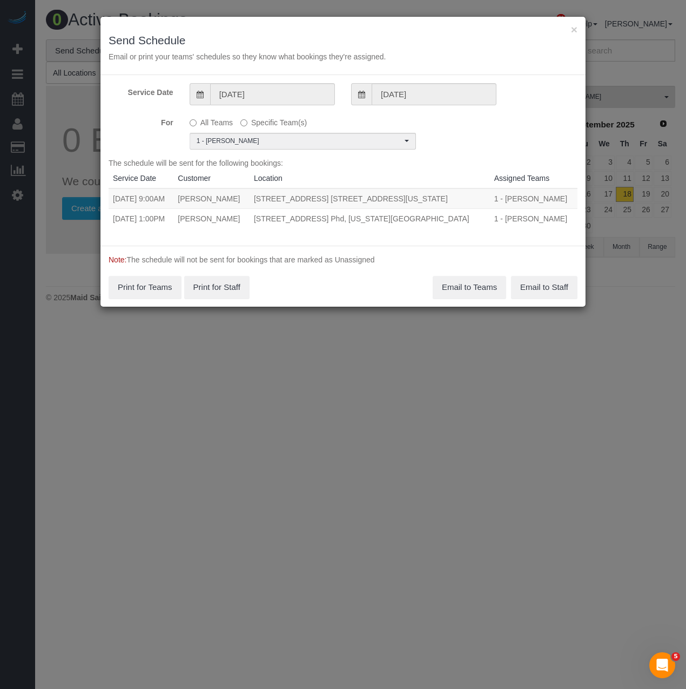
drag, startPoint x: 111, startPoint y: 218, endPoint x: 466, endPoint y: 222, distance: 355.0
click at [466, 222] on tr "09/18/2025 1:00PM Taline Ohannian 100 West 26th Street, Apt. Phd, New York, NY …" at bounding box center [343, 219] width 469 height 20
copy tr "09/18/2025 1:00PM Taline Ohannian 100 West 26th Street, Apt. Phd, New York, NY …"
click at [461, 285] on button "Email to Teams" at bounding box center [469, 287] width 73 height 23
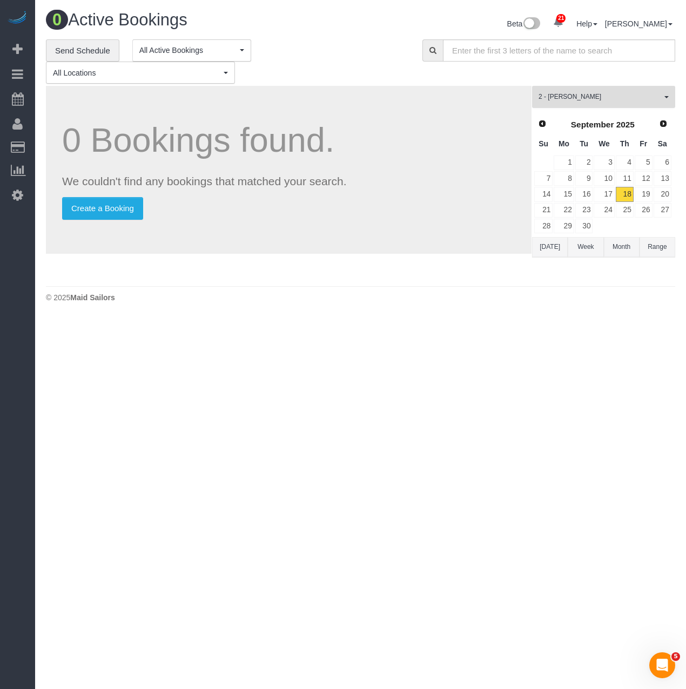
click at [628, 101] on span "2 - [PERSON_NAME]" at bounding box center [600, 96] width 123 height 9
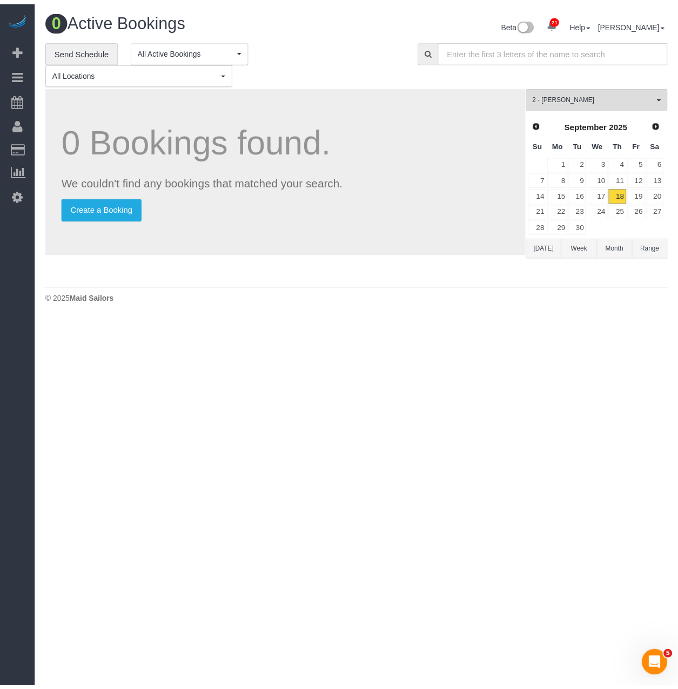
scroll to position [569, 0]
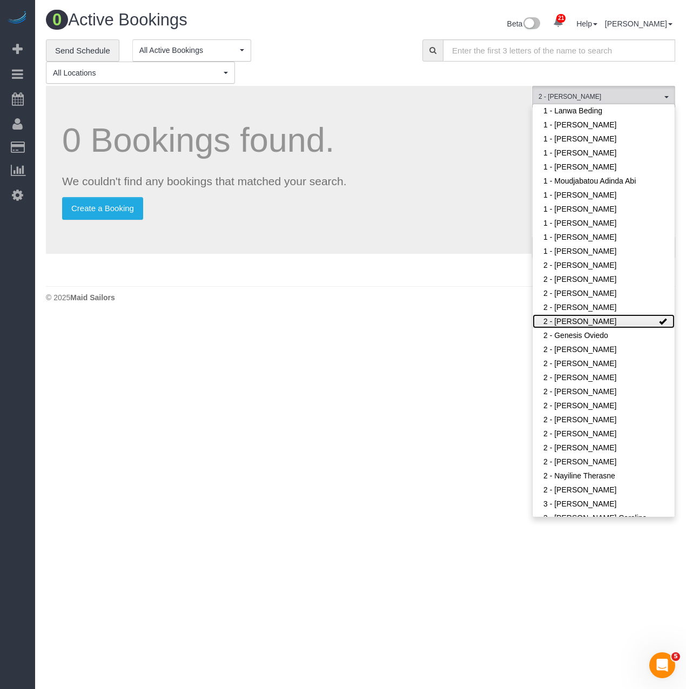
click at [597, 314] on link "2 - [PERSON_NAME]" at bounding box center [604, 321] width 142 height 14
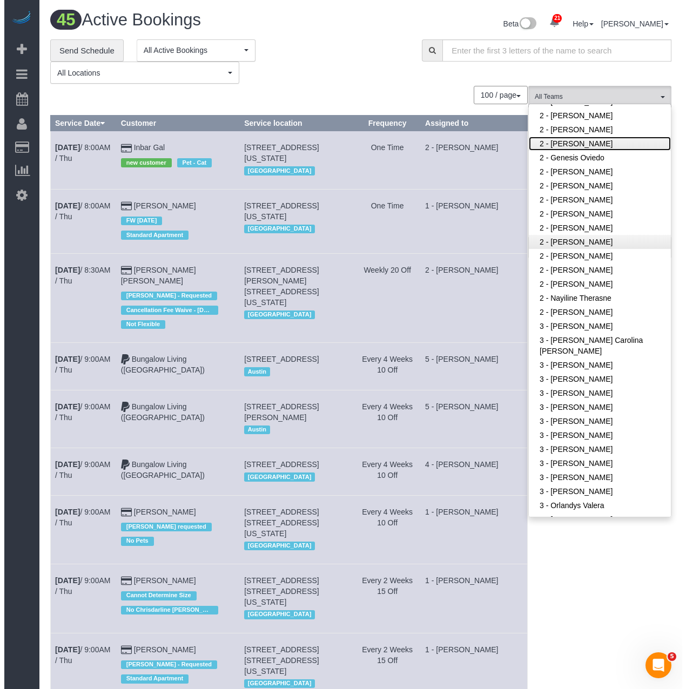
scroll to position [515, 0]
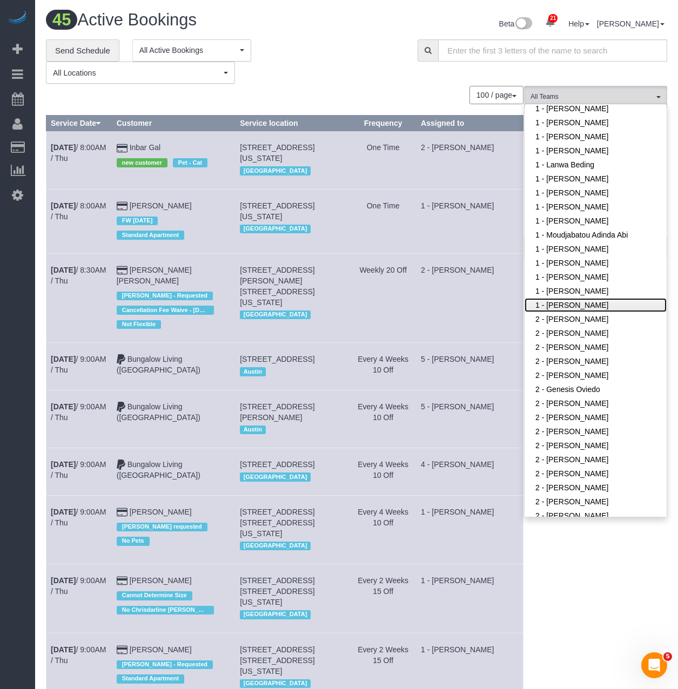
click at [587, 298] on link "1 - [PERSON_NAME]" at bounding box center [596, 305] width 142 height 14
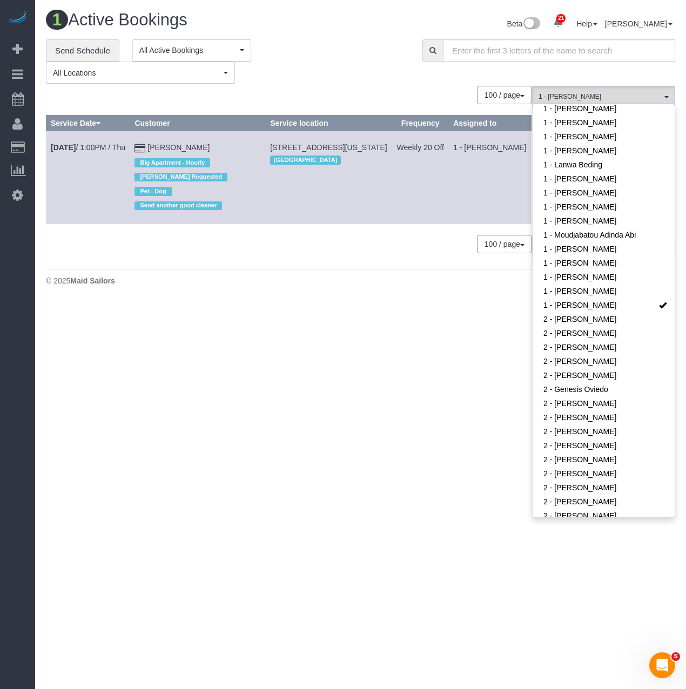
click at [287, 235] on div "100 / page 10 / page 20 / page 30 / page 40 / page 50 / page 100 / page" at bounding box center [289, 244] width 486 height 18
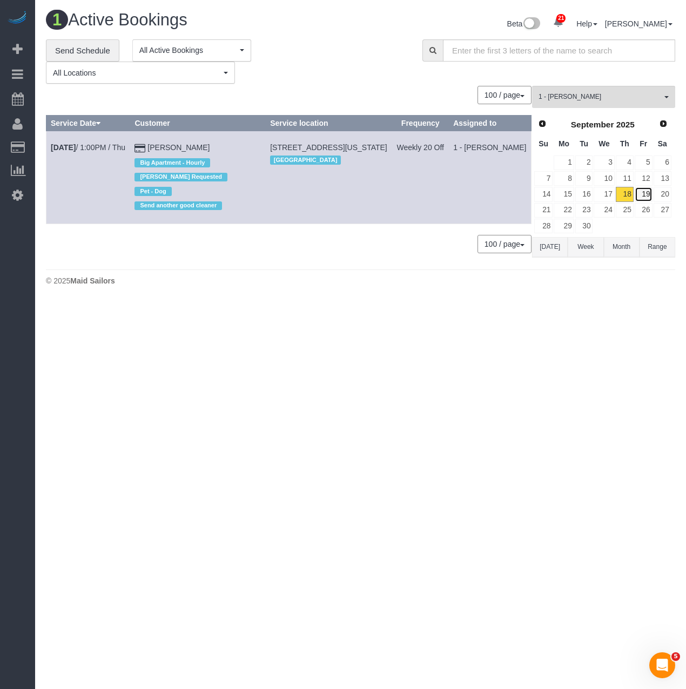
click at [644, 191] on link "19" at bounding box center [644, 194] width 18 height 15
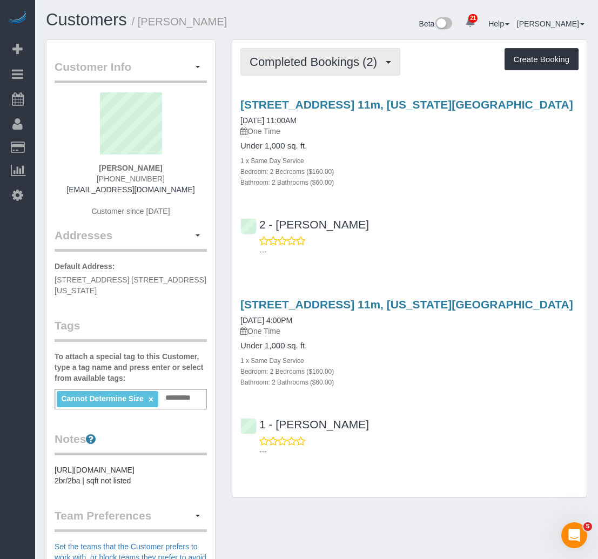
click at [304, 64] on span "Completed Bookings (2)" at bounding box center [316, 62] width 133 height 14
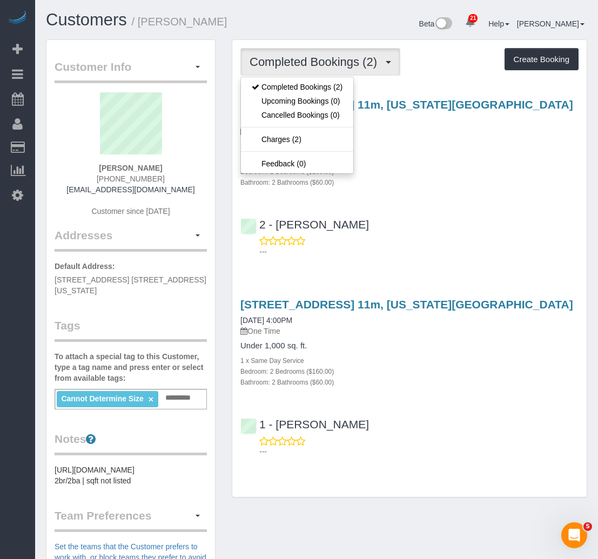
click at [376, 156] on div "1 x Same Day Service" at bounding box center [409, 160] width 338 height 11
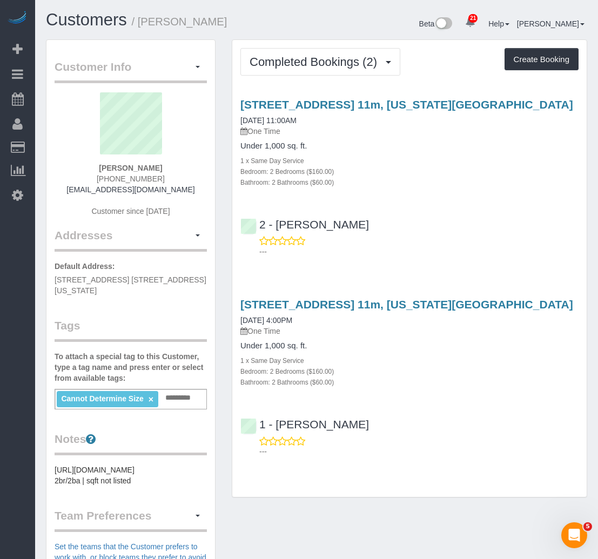
click at [229, 63] on div "Completed Bookings (2) Completed Bookings (2) Upcoming Bookings (0) Cancelled B…" at bounding box center [410, 273] width 372 height 469
click at [376, 182] on div "Bathroom: 2 Bathrooms ($60.00)" at bounding box center [409, 182] width 338 height 11
click at [376, 163] on div "1 x Same Day Service" at bounding box center [409, 160] width 338 height 11
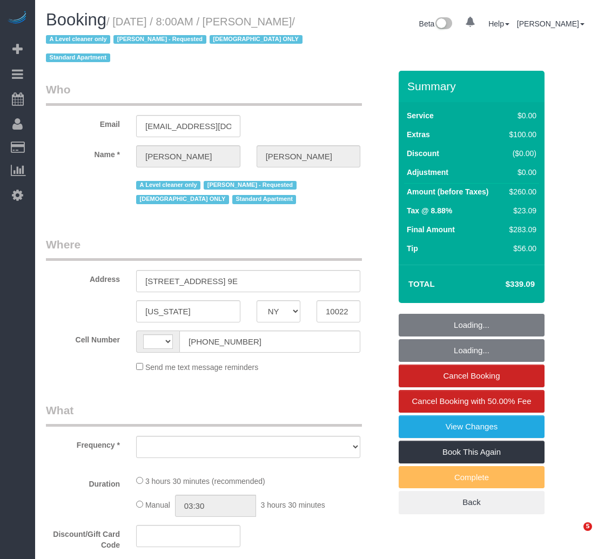
select select "NY"
select select "string:[GEOGRAPHIC_DATA]"
select select "object:819"
select select "string:stripe-pm_1FfUHP4VGloSiKo7jLMQ7GPI"
select select "spot1"
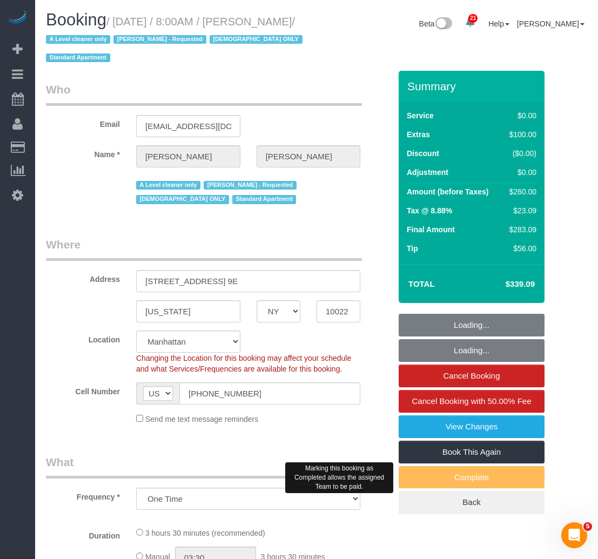
select select "1"
select select "number:89"
select select "number:71"
select select "number:15"
select select "number:5"
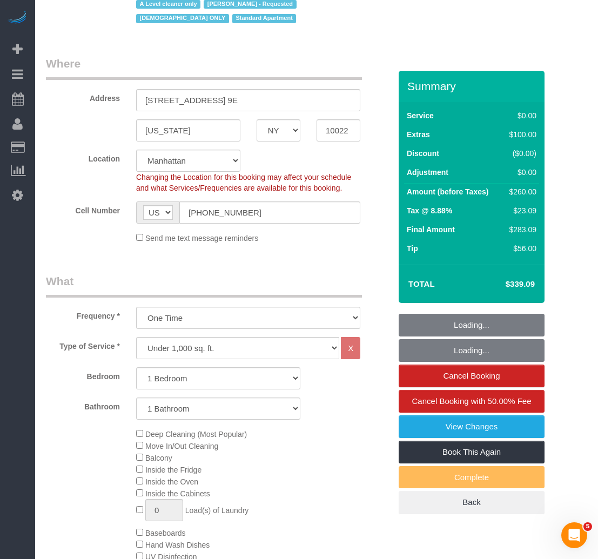
scroll to position [378, 0]
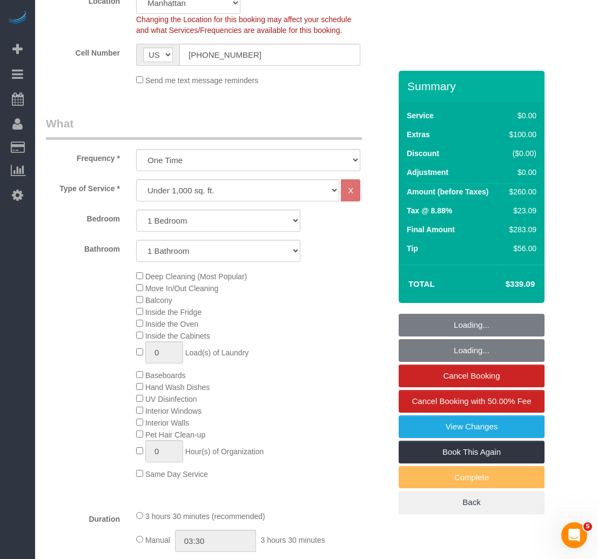
select select "spot46"
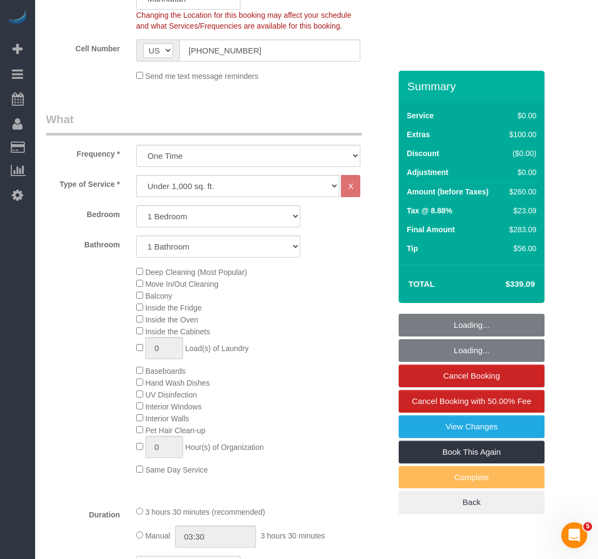
select select "object:1534"
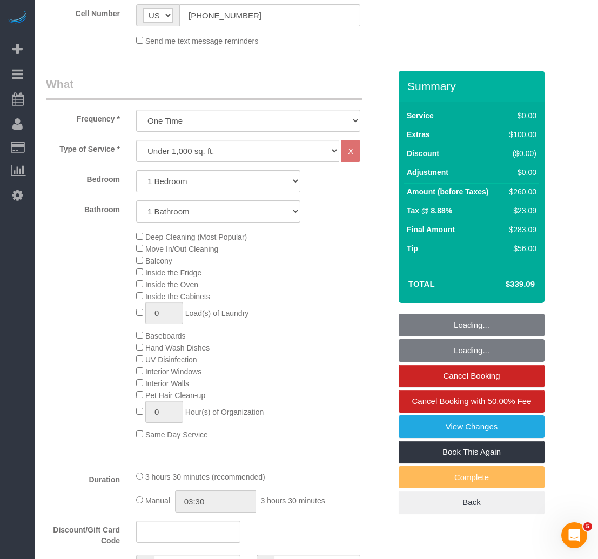
select select "1"
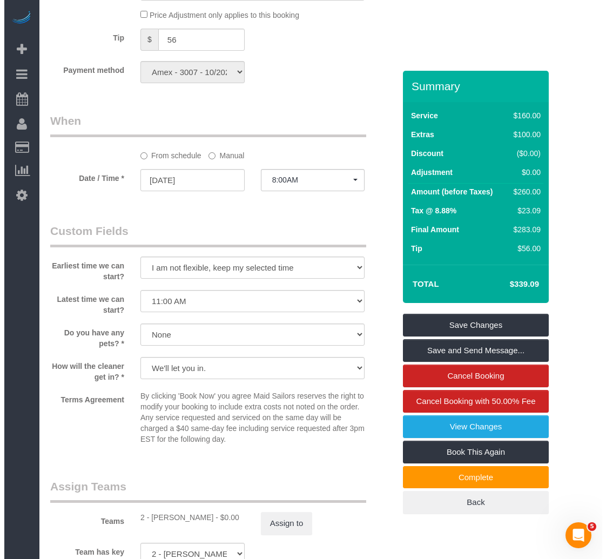
scroll to position [1027, 0]
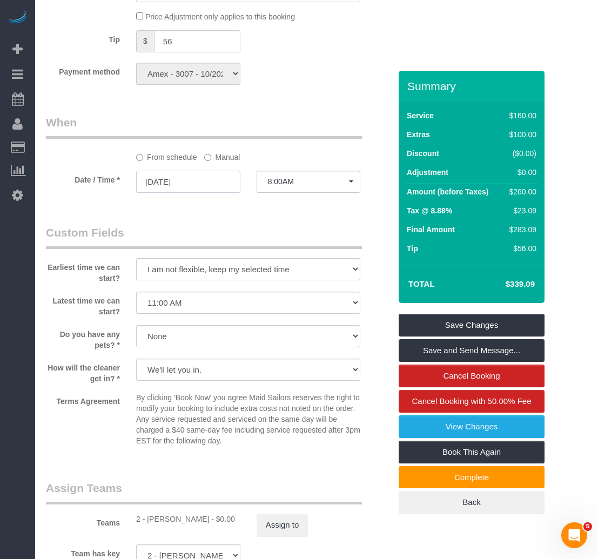
click at [157, 182] on input "09/18/2025" at bounding box center [188, 182] width 104 height 22
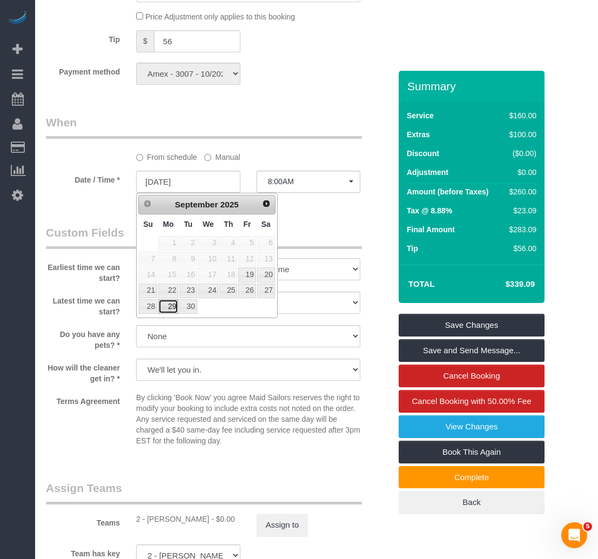
click at [169, 305] on link "29" at bounding box center [168, 306] width 20 height 15
type input "09/29/2025"
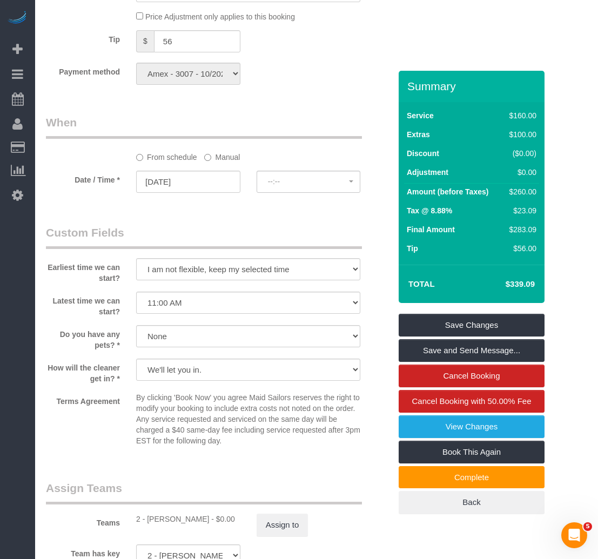
select select "spot91"
click at [424, 346] on link "Save and Send Message..." at bounding box center [472, 350] width 146 height 23
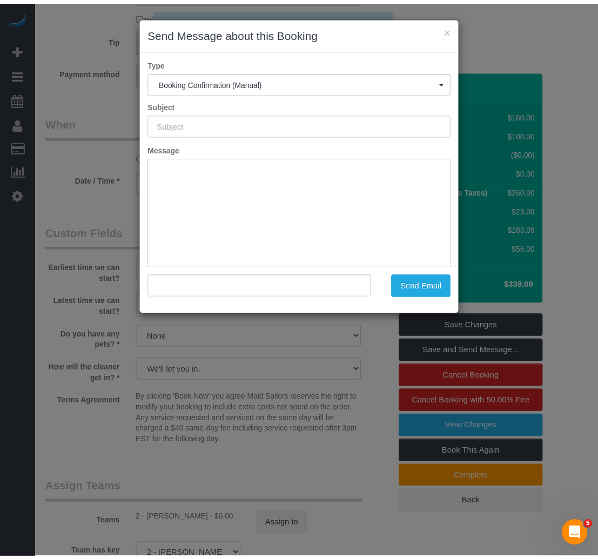
scroll to position [0, 0]
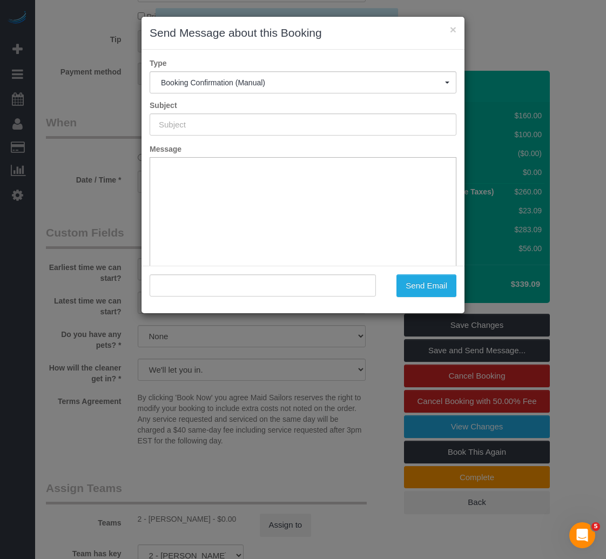
type input "Cleaning Confirmed for 09/29/2025 at 8:00am"
type input ""Valerie Popp" <valeriapopp36@gmail.com>"
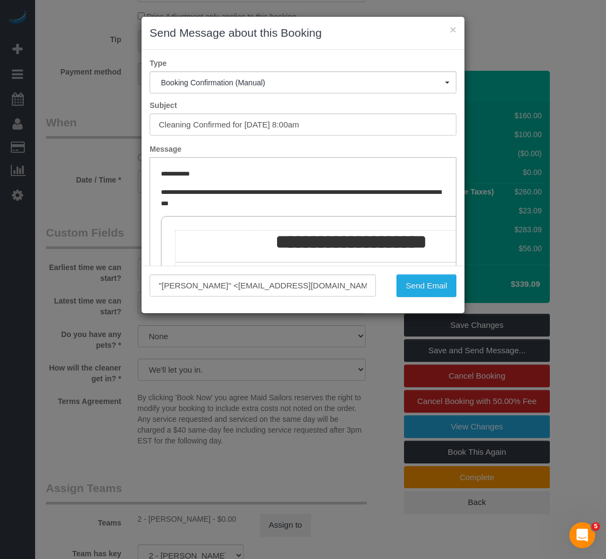
click at [356, 430] on div "× Send Message about this Booking Type Booking Confirmation (Manual) Booking Co…" at bounding box center [303, 279] width 606 height 559
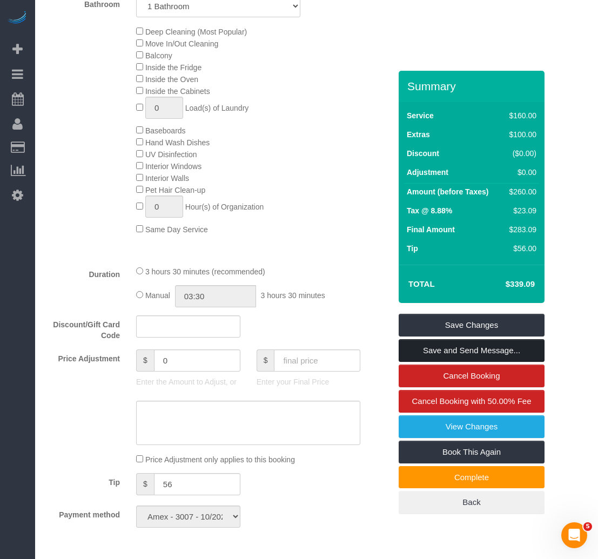
scroll to position [540, 0]
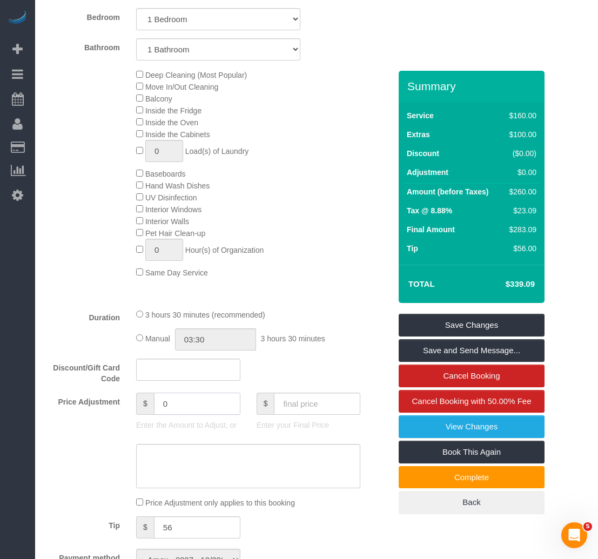
drag, startPoint x: 204, startPoint y: 408, endPoint x: 43, endPoint y: 399, distance: 161.2
click at [43, 399] on div "Price Adjustment $ 0 Enter the Amount to Adjust, or $ Enter your Final Price" at bounding box center [218, 414] width 361 height 43
type input "-25"
click at [167, 468] on textarea at bounding box center [248, 466] width 224 height 44
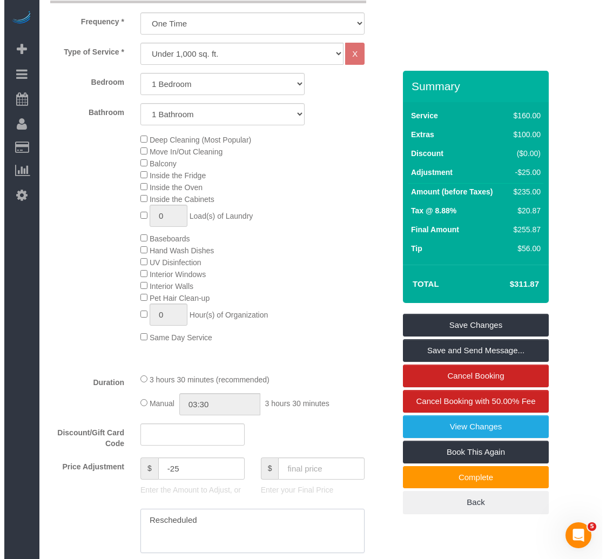
scroll to position [270, 0]
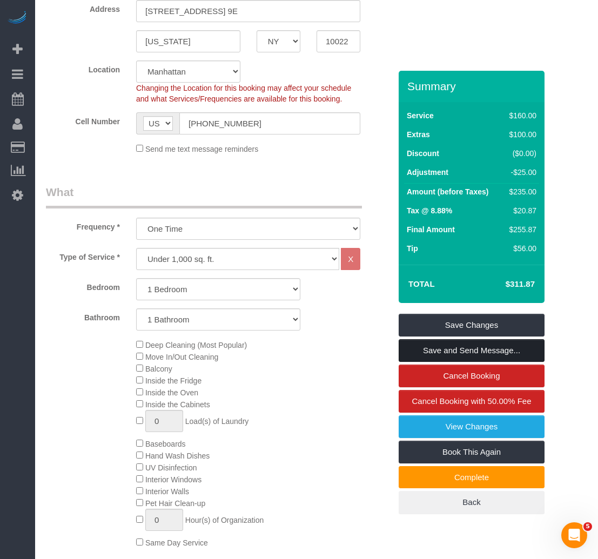
type textarea "Rescheduled"
click at [463, 344] on link "Save and Send Message..." at bounding box center [472, 350] width 146 height 23
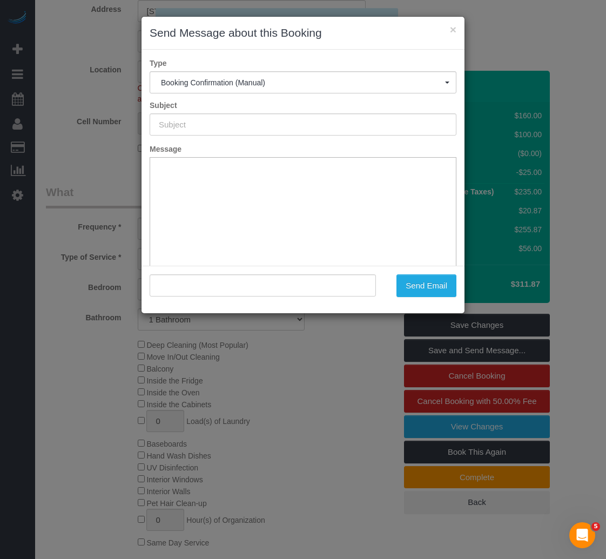
scroll to position [0, 0]
type input "Cleaning Confirmed for 09/29/2025 at 8:00am"
type input ""Valerie Popp" <valeriapopp36@gmail.com>"
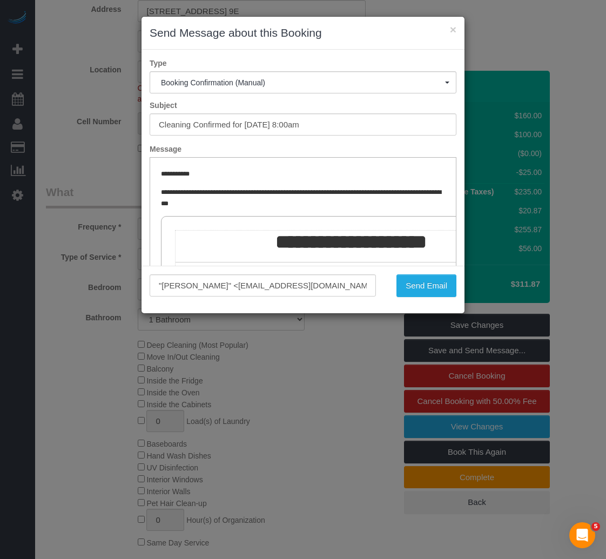
click at [304, 173] on p "**********" at bounding box center [303, 174] width 284 height 11
click at [437, 288] on button "Send Email" at bounding box center [427, 285] width 60 height 23
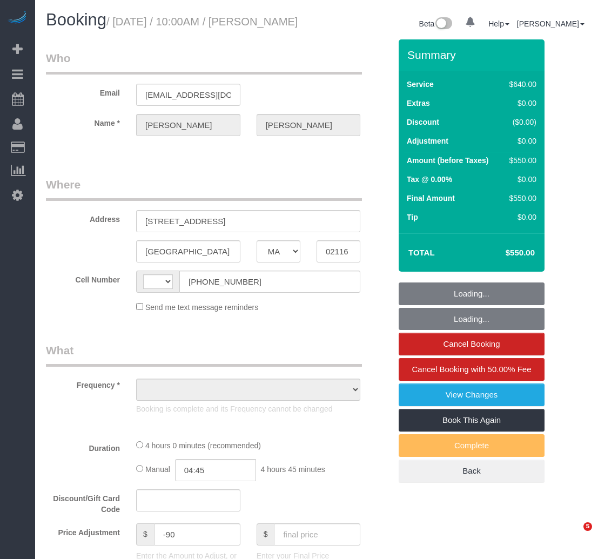
select select "MA"
select select "string:[GEOGRAPHIC_DATA]"
select select "object:806"
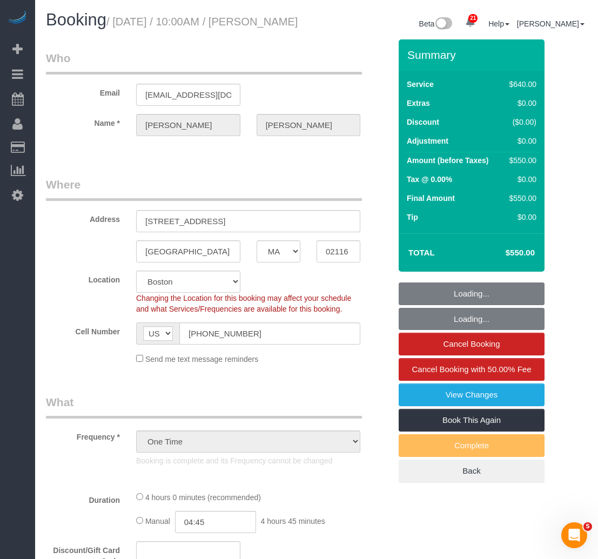
select select "string:stripe-pm_1S6AvA4VGloSiKo7xSJDXScx"
select select "2"
select select "240"
select select "spot1"
select select "number:58"
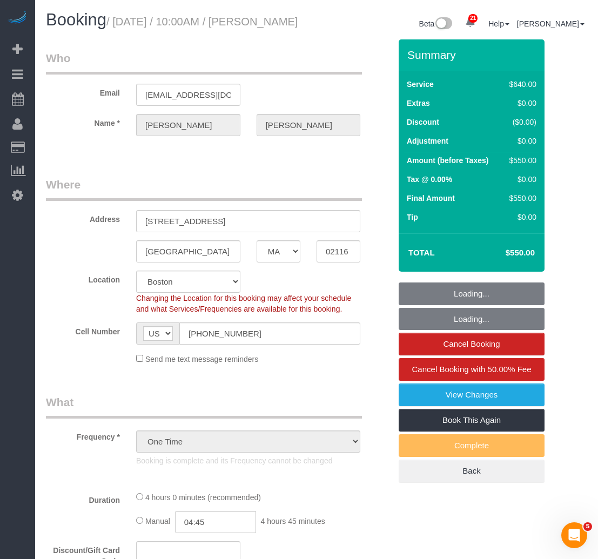
select select "number:70"
select select "number:15"
select select "number:5"
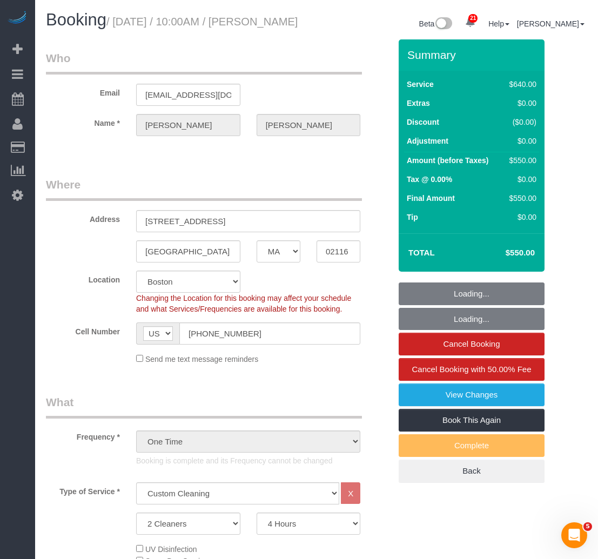
select select "object:1146"
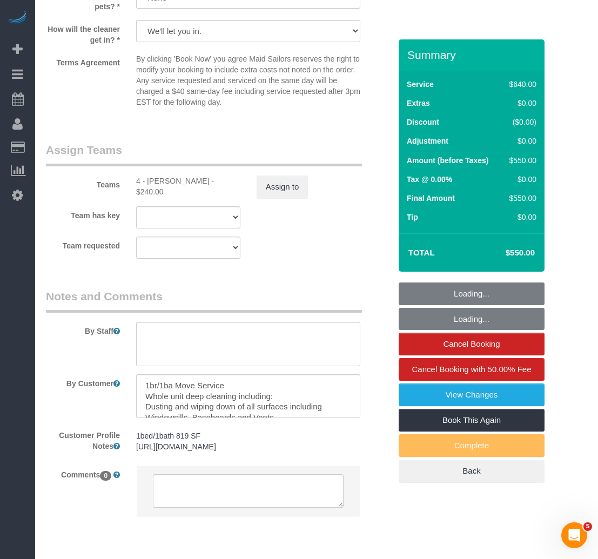
scroll to position [1135, 0]
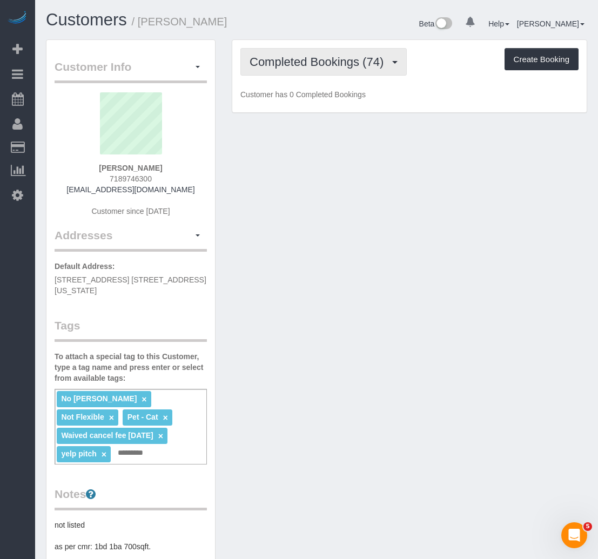
click at [309, 68] on span "Completed Bookings (74)" at bounding box center [319, 62] width 139 height 14
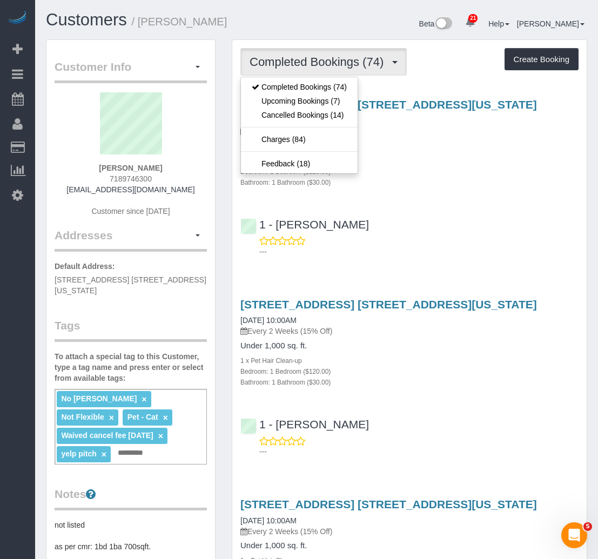
click at [426, 151] on div "Under 1,000 sq. ft. 1 x Pet Hair Clean-up Bedroom: 1 Bedroom ($120.00) Bathroom…" at bounding box center [409, 165] width 338 height 46
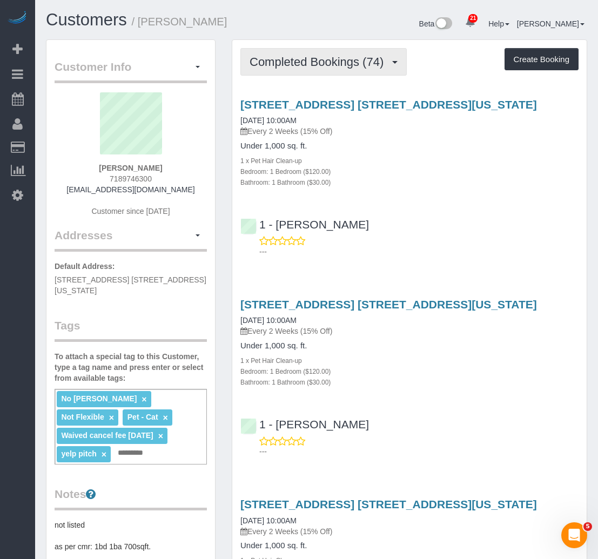
click at [330, 69] on button "Completed Bookings (74)" at bounding box center [323, 62] width 166 height 28
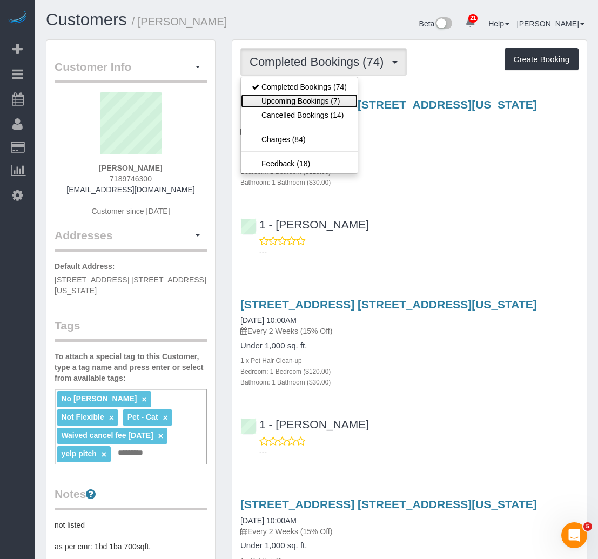
click at [319, 104] on link "Upcoming Bookings (7)" at bounding box center [299, 101] width 117 height 14
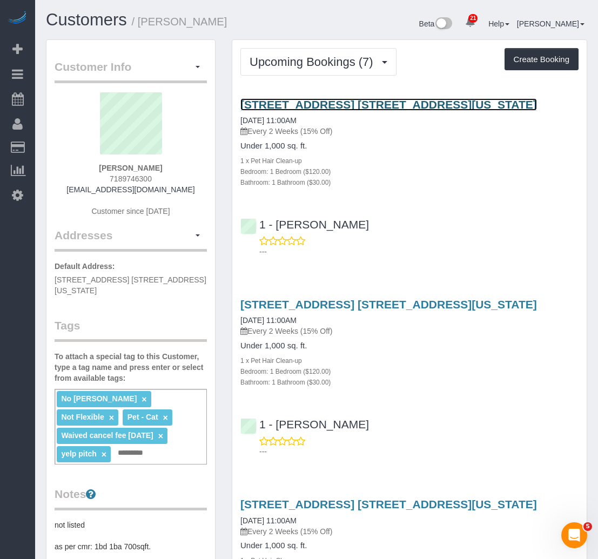
click at [293, 106] on link "[STREET_ADDRESS] [STREET_ADDRESS][US_STATE]" at bounding box center [388, 104] width 297 height 12
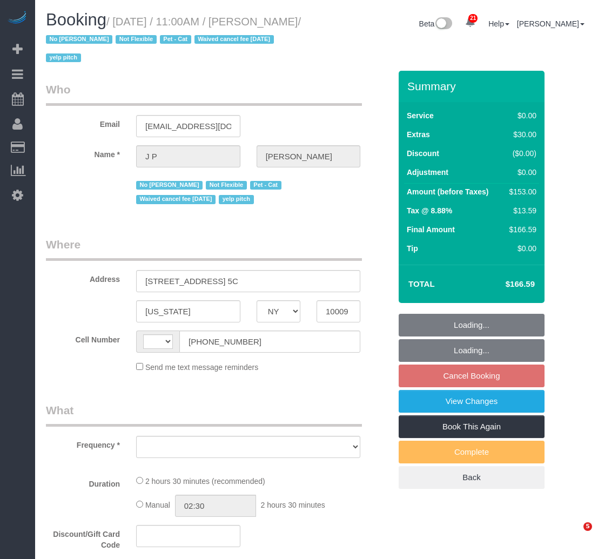
select select "NY"
select select "string:[GEOGRAPHIC_DATA]"
select select "string:stripe-pm_1KRdsz4VGloSiKo7AE9cnOSx"
select select "number:89"
select select "number:72"
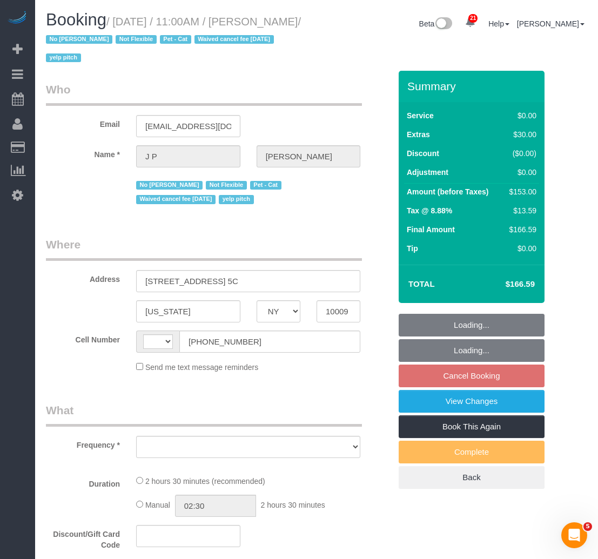
select select "number:14"
select select "number:5"
select select "object:964"
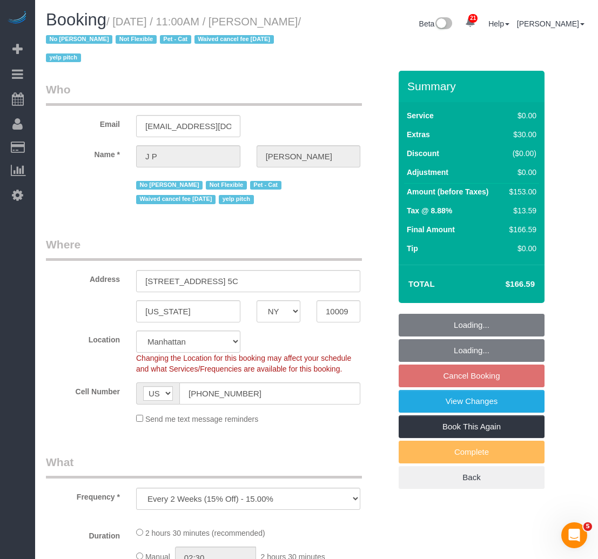
select select "1"
select select "spot2"
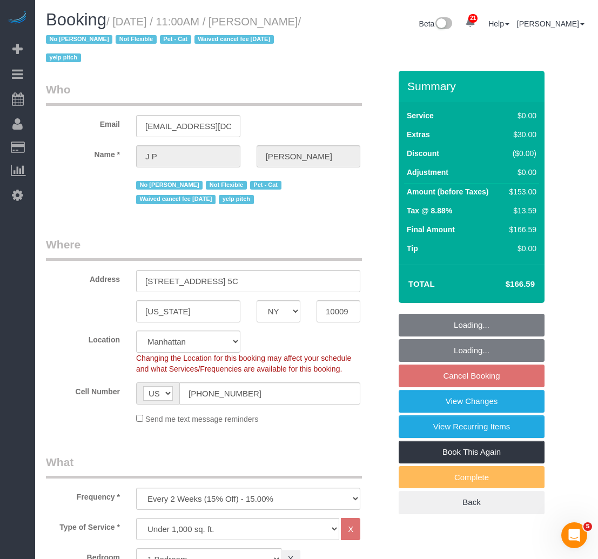
select select "object:1526"
select select "1"
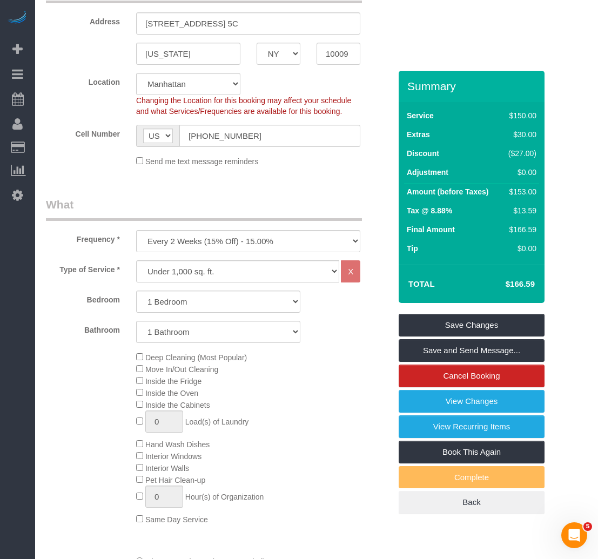
scroll to position [378, 0]
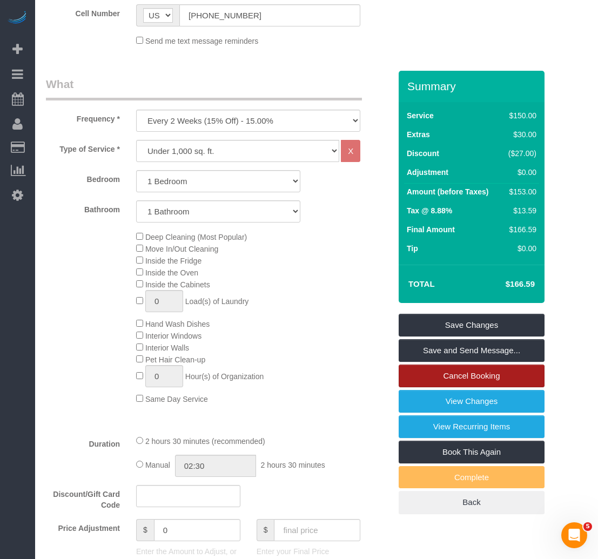
click at [431, 375] on link "Cancel Booking" at bounding box center [472, 376] width 146 height 23
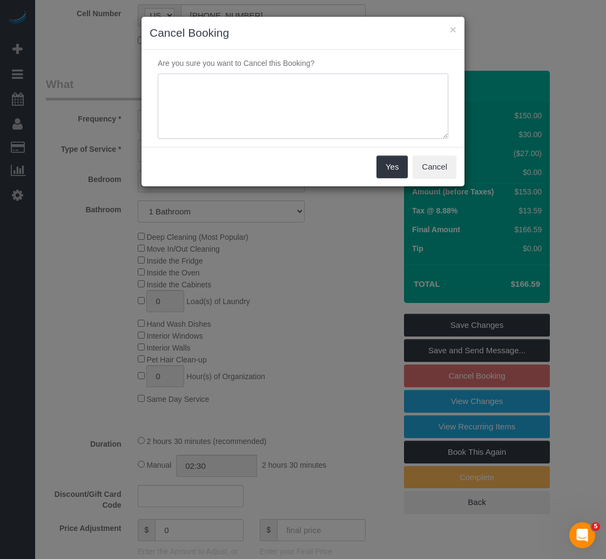
click at [202, 125] on textarea at bounding box center [303, 106] width 291 height 66
type textarea "Customer Requested"
click at [397, 168] on button "Yes" at bounding box center [392, 167] width 31 height 23
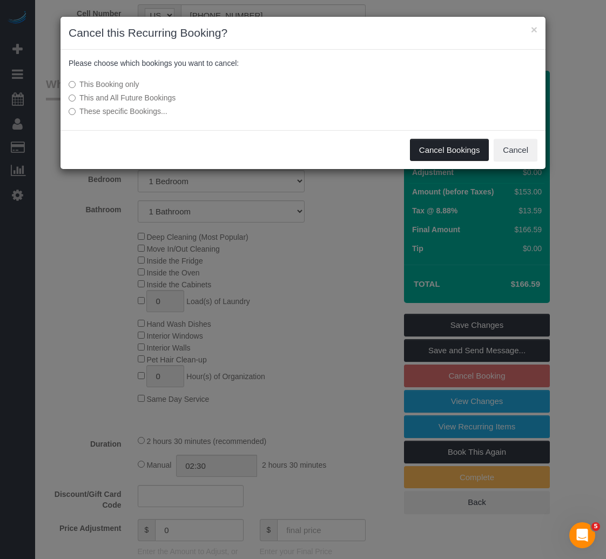
click at [443, 151] on button "Cancel Bookings" at bounding box center [449, 150] width 79 height 23
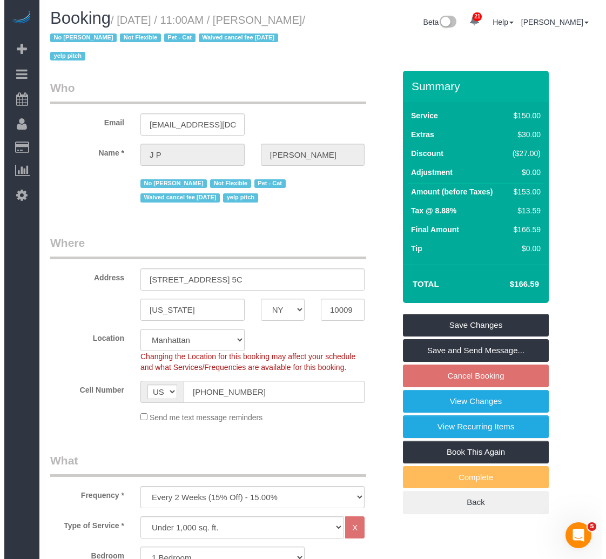
scroll to position [0, 0]
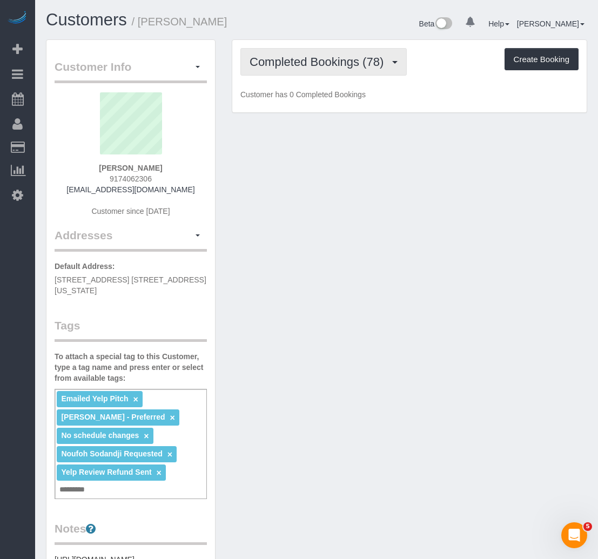
click at [274, 64] on span "Completed Bookings (78)" at bounding box center [319, 62] width 139 height 14
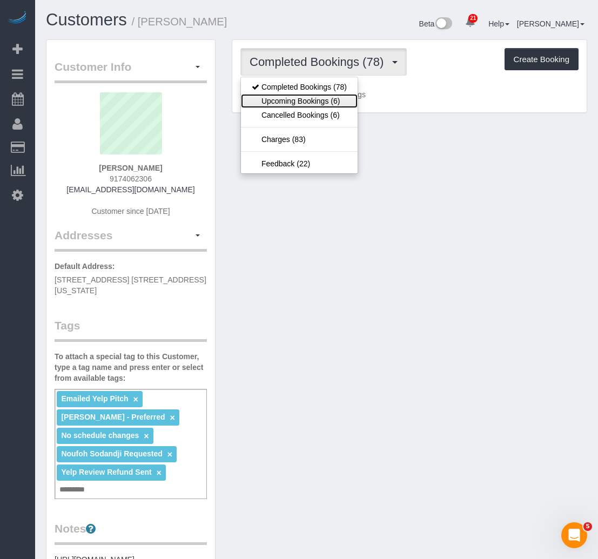
click at [280, 96] on link "Upcoming Bookings (6)" at bounding box center [299, 101] width 117 height 14
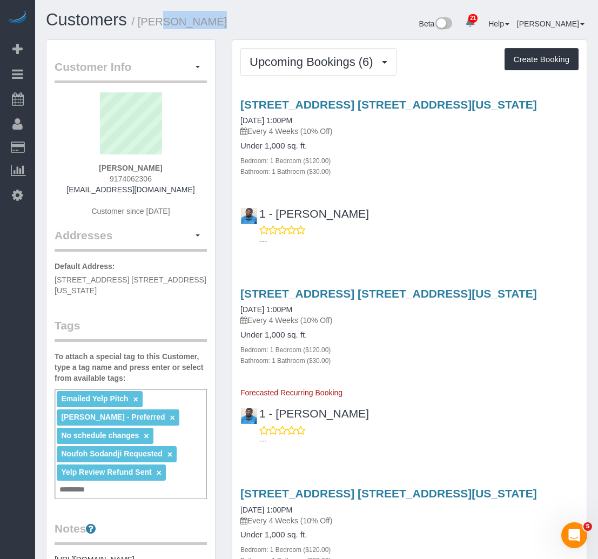
drag, startPoint x: 207, startPoint y: 20, endPoint x: 140, endPoint y: 20, distance: 67.0
click at [140, 20] on h1 "Customers / Ken Mencz" at bounding box center [177, 20] width 263 height 18
copy small "Ken Mencz"
click at [269, 55] on button "Upcoming Bookings (6)" at bounding box center [318, 62] width 156 height 28
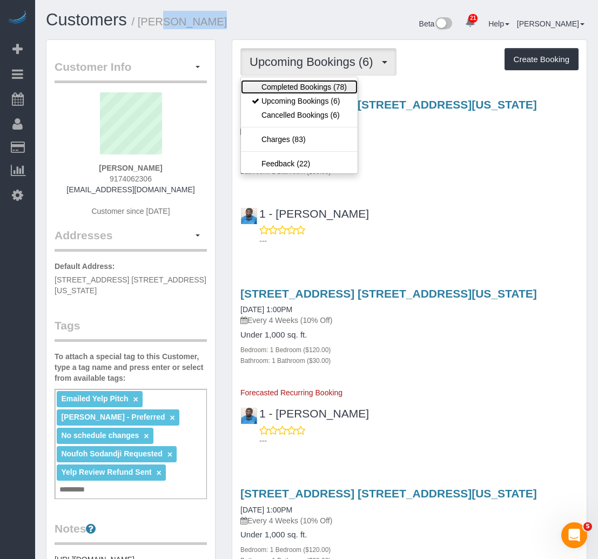
click at [276, 89] on link "Completed Bookings (78)" at bounding box center [299, 87] width 117 height 14
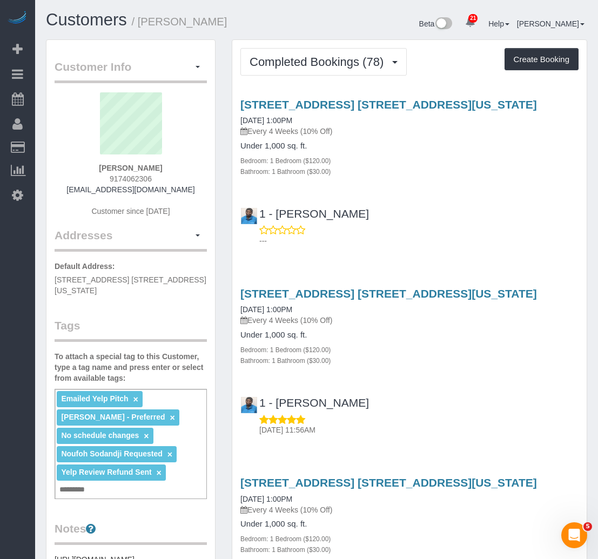
click at [424, 155] on div "Bedroom: 1 Bedroom ($120.00)" at bounding box center [409, 160] width 338 height 11
click at [374, 66] on span "Completed Bookings (78)" at bounding box center [319, 62] width 139 height 14
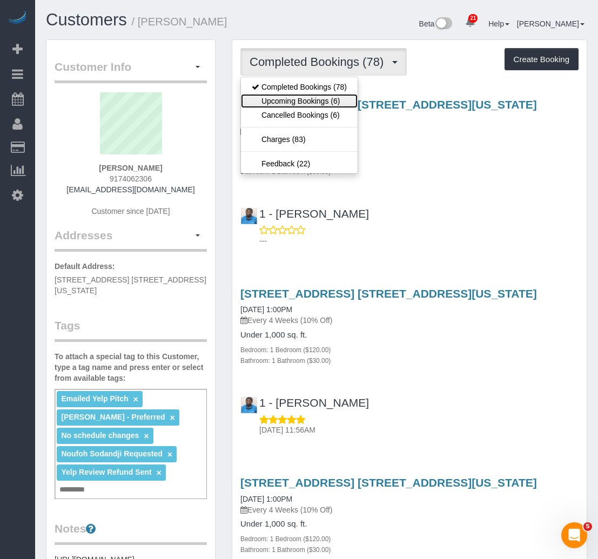
click at [306, 104] on link "Upcoming Bookings (6)" at bounding box center [299, 101] width 117 height 14
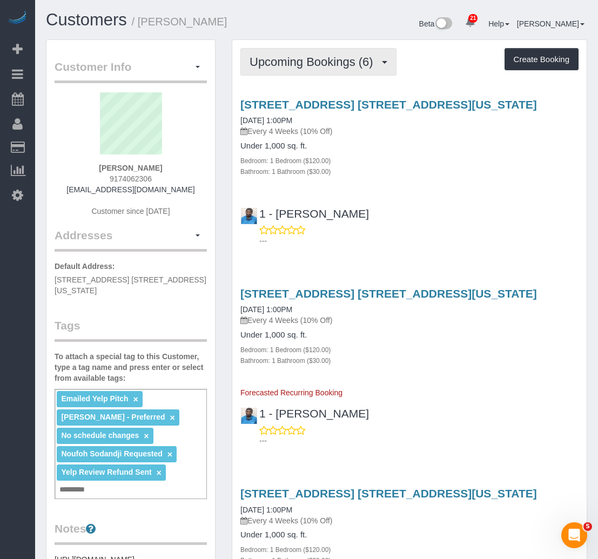
click at [323, 55] on span "Upcoming Bookings (6)" at bounding box center [314, 62] width 129 height 14
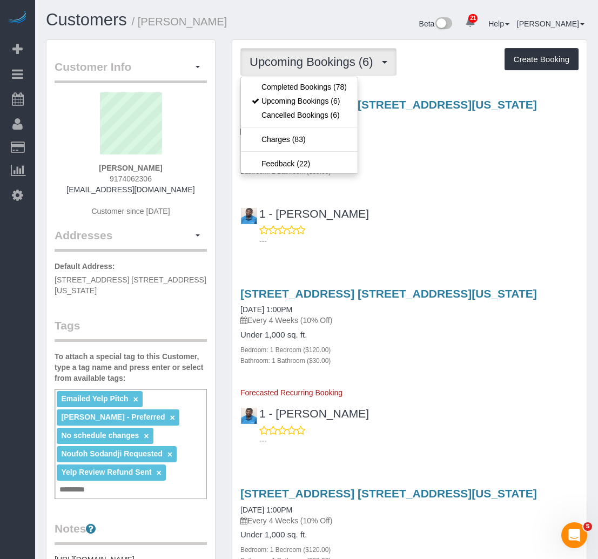
click at [405, 218] on div "1 - Noufoh Sodandji ---" at bounding box center [409, 222] width 354 height 49
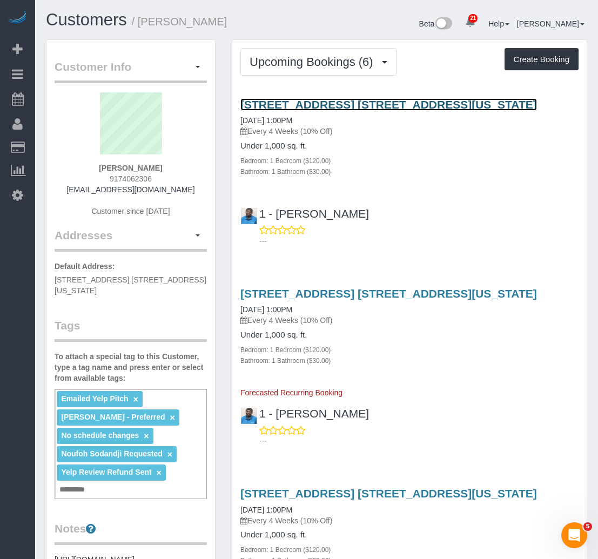
click at [311, 101] on link "167 Perry Street, Apt. 5k, New York, NY 10014" at bounding box center [388, 104] width 297 height 12
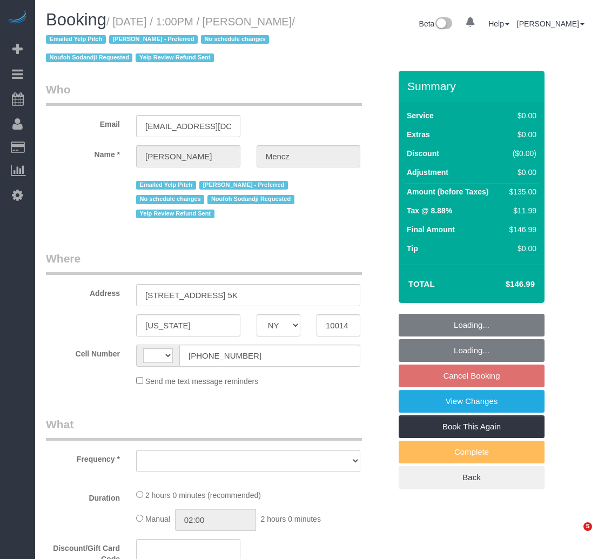
select select "NY"
select select "string:[GEOGRAPHIC_DATA]"
select select "object:572"
select select "string:stripe-pm_1JP7yS4VGloSiKo79X3XSDQv"
select select "1"
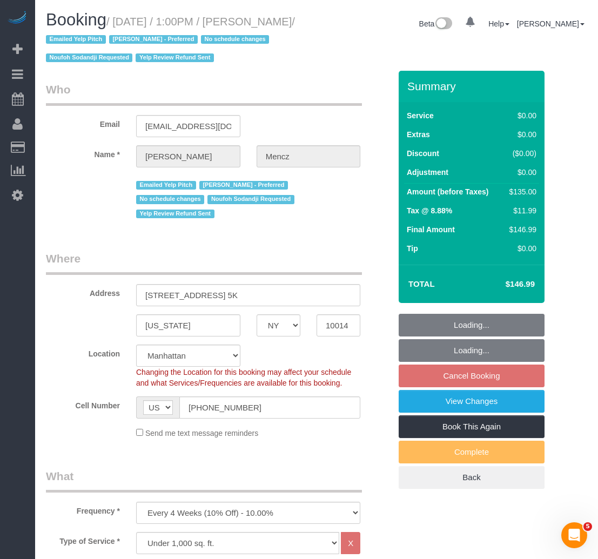
select select "object:921"
select select "spot6"
select select "1"
select select "number:89"
select select "number:74"
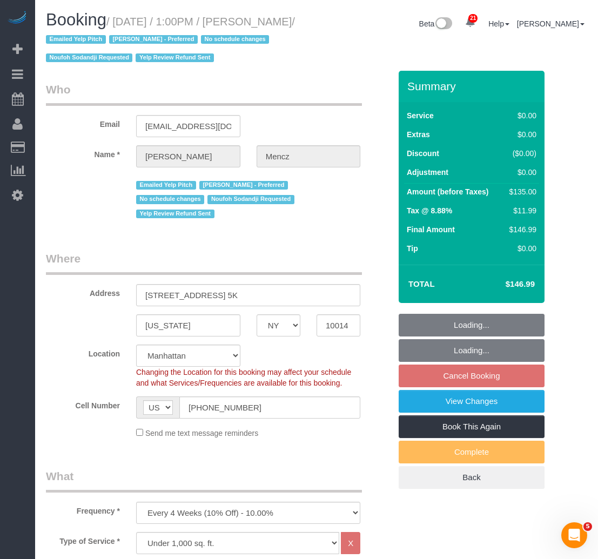
select select "number:15"
select select "number:5"
select select "number:21"
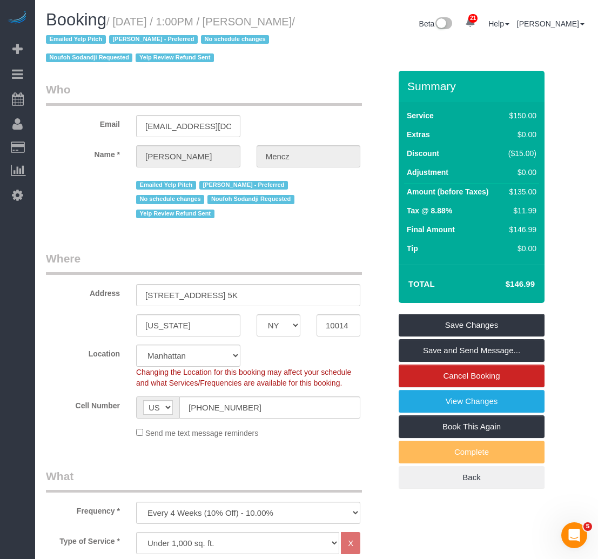
click at [371, 213] on fieldset "Who Email 167ksm@gmail.com Name * Ken Mencz Emailed Yelp Pitch Maria Camas - Pr…" at bounding box center [218, 156] width 345 height 148
click at [461, 382] on link "Cancel Booking" at bounding box center [472, 376] width 146 height 23
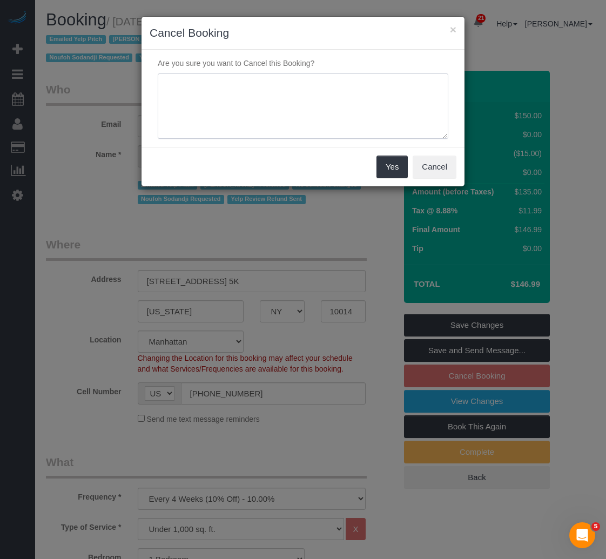
click at [251, 108] on textarea at bounding box center [303, 106] width 291 height 66
type textarea "Customer Requested"
click at [387, 170] on button "Yes" at bounding box center [392, 167] width 31 height 23
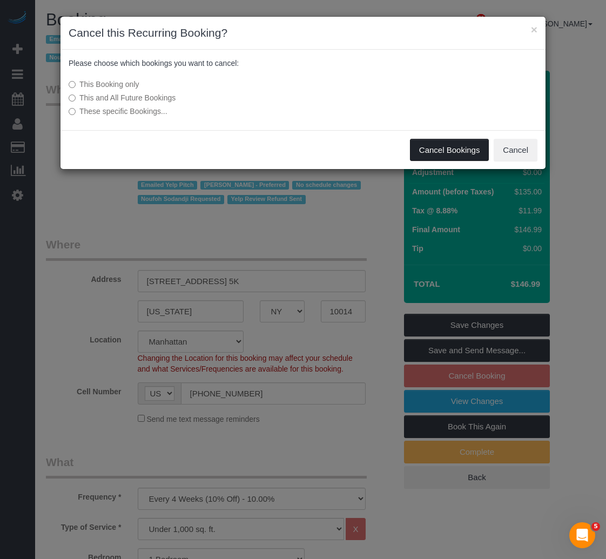
click at [451, 151] on button "Cancel Bookings" at bounding box center [449, 150] width 79 height 23
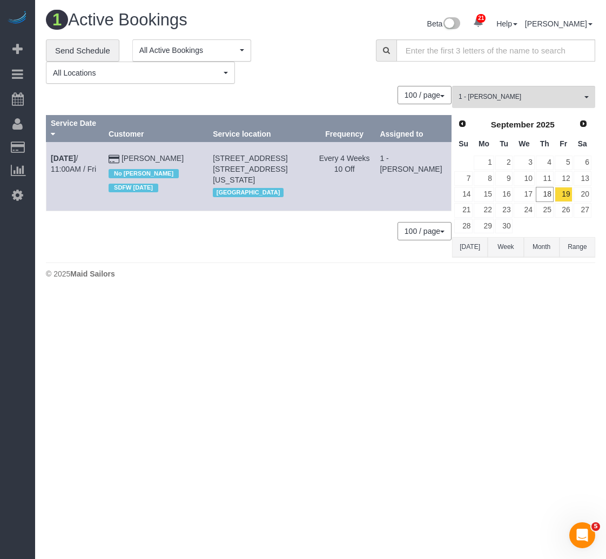
click at [260, 222] on div "100 / page 10 / page 20 / page 30 / page 40 / page 50 / page 100 / page" at bounding box center [249, 231] width 406 height 18
click at [274, 39] on div "**********" at bounding box center [203, 61] width 314 height 45
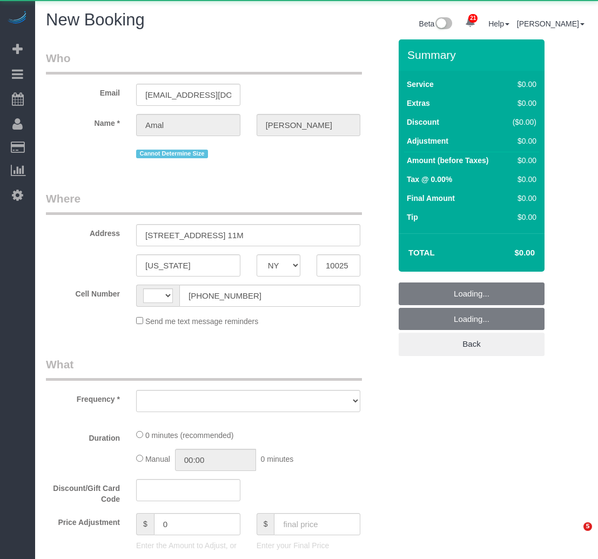
select select "NY"
select select "string:[GEOGRAPHIC_DATA]"
select select "object:1009"
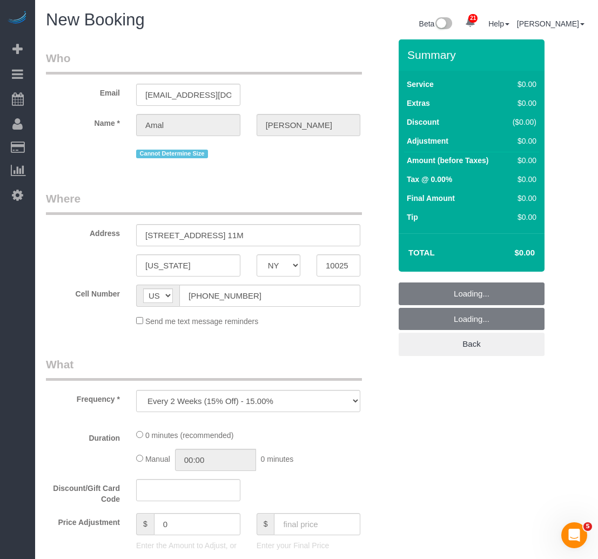
select select "number:89"
select select "number:90"
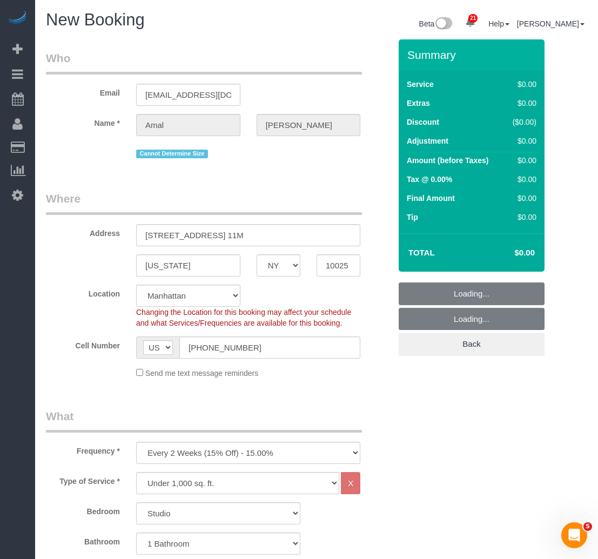
select select "string:stripe-pm_1RKLlq4VGloSiKo79x92TdPf"
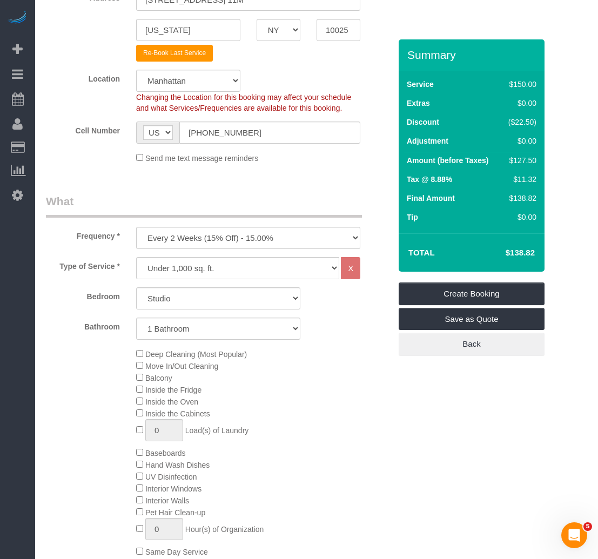
scroll to position [54, 0]
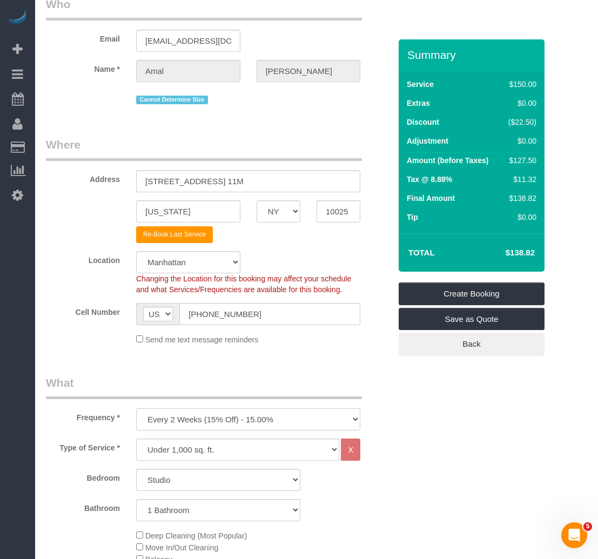
click at [189, 418] on select "One Time Weekly (20% Off) - 20.00% Every 2 Weeks (15% Off) - 15.00% Every 4 Wee…" at bounding box center [248, 419] width 224 height 22
select select "object:1760"
click at [136, 408] on select "One Time Weekly (20% Off) - 20.00% Every 2 Weeks (15% Off) - 15.00% Every 4 Wee…" at bounding box center [248, 419] width 224 height 22
click at [171, 477] on select "Studio 1 Bedroom 2 Bedrooms 3 Bedrooms" at bounding box center [218, 480] width 164 height 22
select select "2"
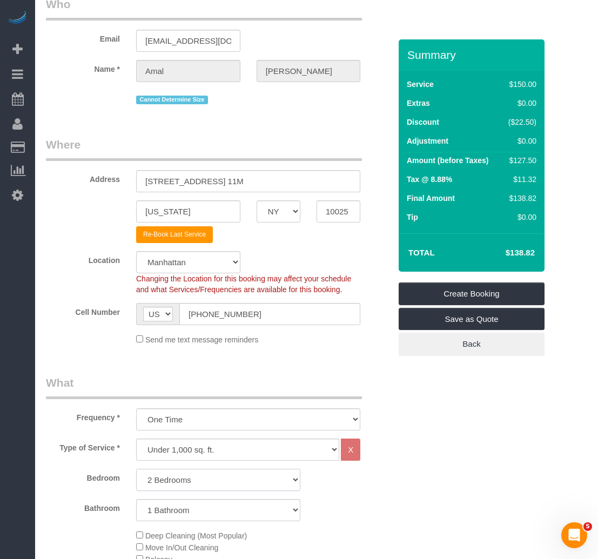
click at [136, 469] on select "Studio 1 Bedroom 2 Bedrooms 3 Bedrooms" at bounding box center [218, 480] width 164 height 22
click at [166, 515] on select "1 Bathroom 2 Bathrooms" at bounding box center [218, 510] width 164 height 22
select select "2"
click at [136, 499] on select "1 Bathroom 2 Bathrooms" at bounding box center [218, 510] width 164 height 22
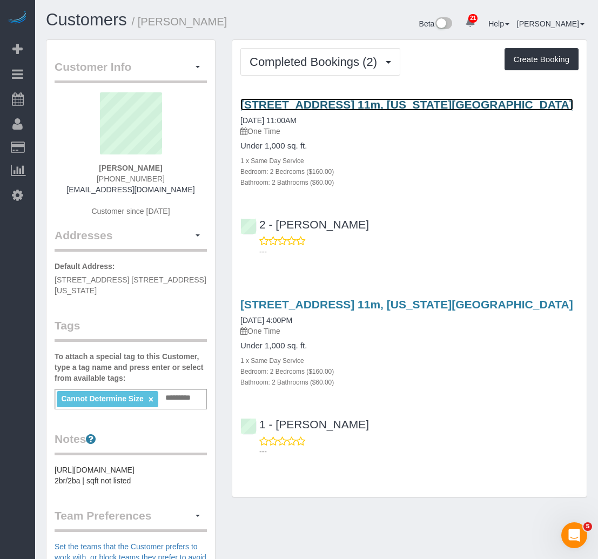
click at [298, 106] on link "[STREET_ADDRESS] 11m, [US_STATE][GEOGRAPHIC_DATA]" at bounding box center [406, 104] width 333 height 12
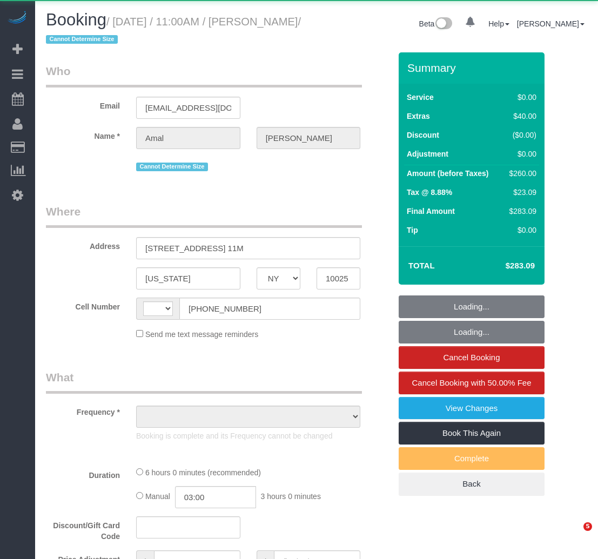
select select "NY"
select select "string:stripe-pm_1RKLlq4VGloSiKo79x92TdPf"
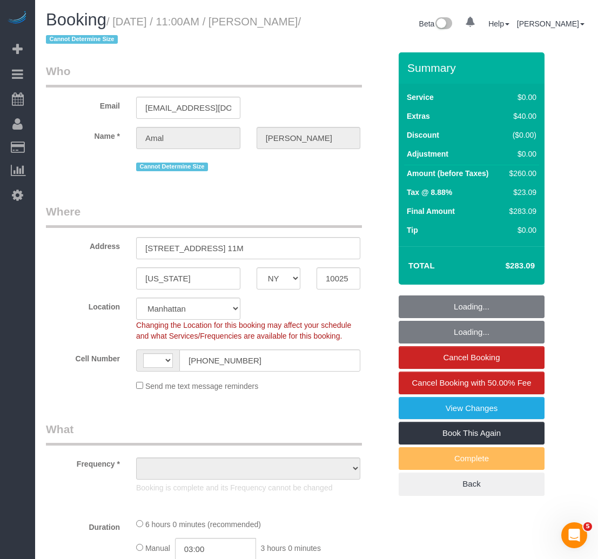
select select "string:[GEOGRAPHIC_DATA]"
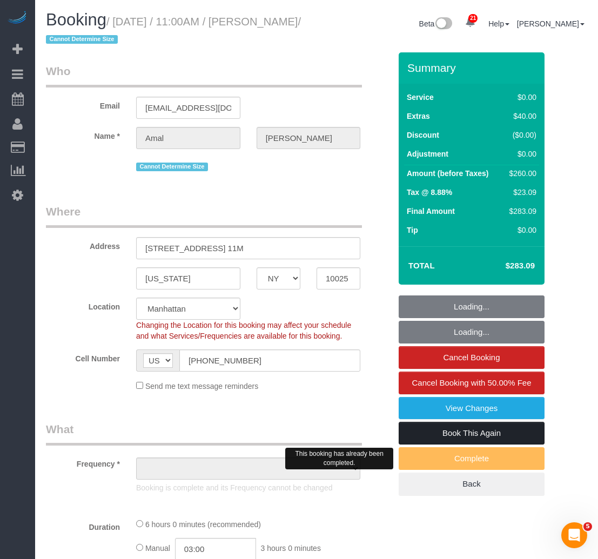
select select "object:820"
select select "number:60"
select select "number:75"
select select "number:15"
select select "number:5"
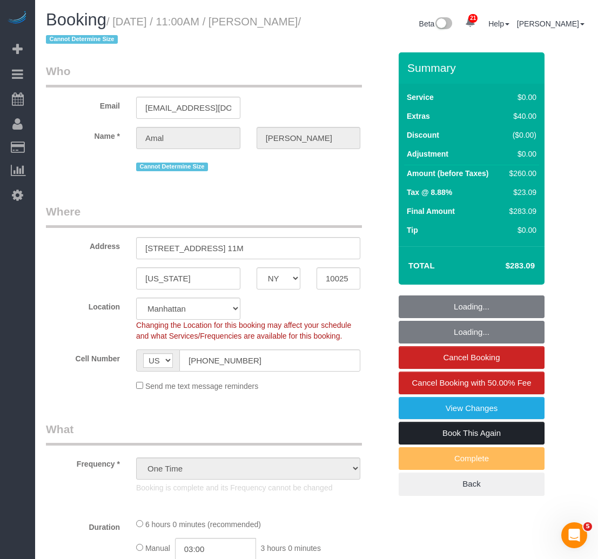
select select "object:1532"
select select "2"
select select "spot1"
click at [480, 437] on link "Book This Again" at bounding box center [472, 433] width 146 height 23
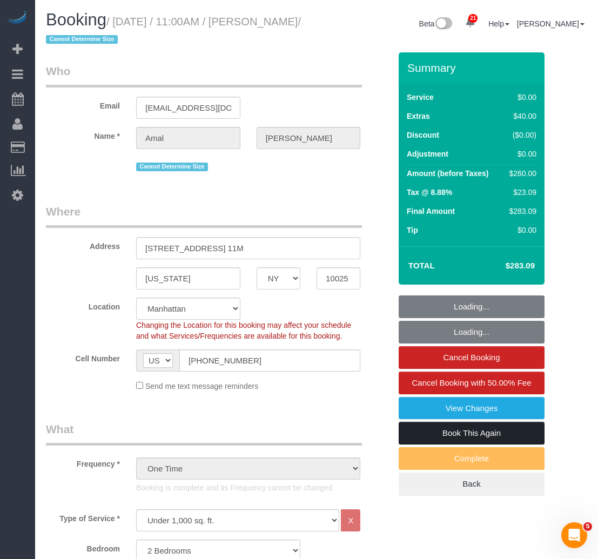
select select "2"
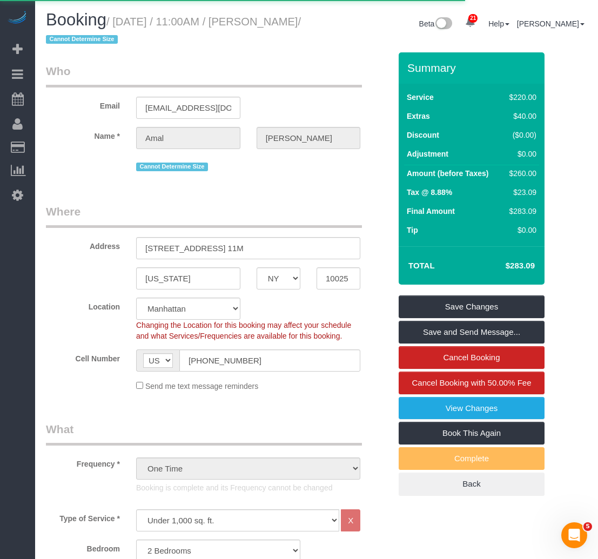
select select "NY"
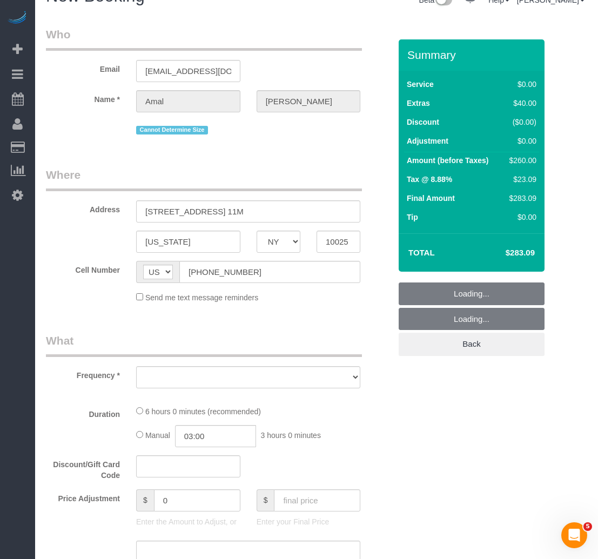
scroll to position [54, 0]
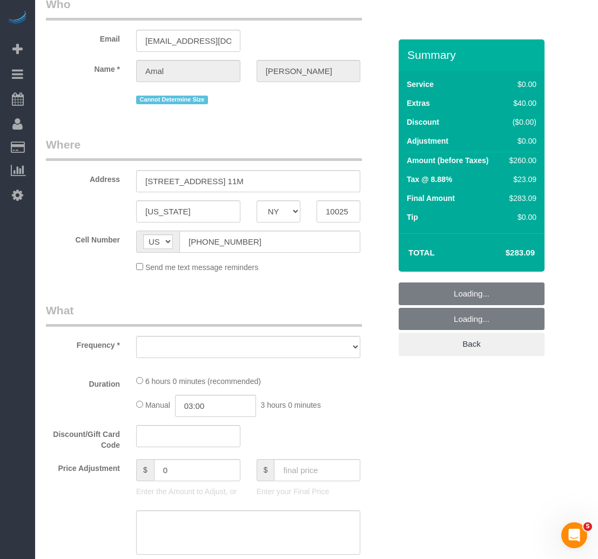
select select "number:60"
select select "number:75"
select select "number:15"
select select "number:5"
select select "object:2436"
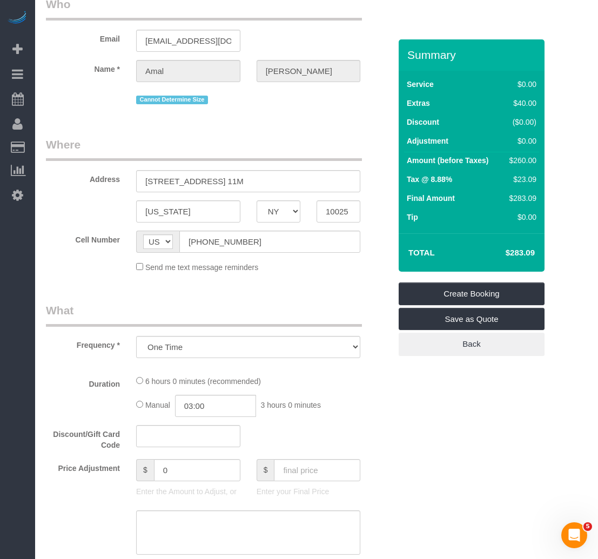
select select "2"
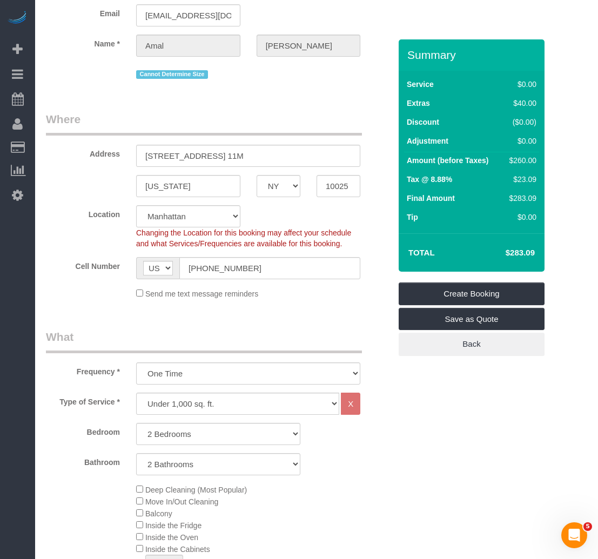
select select "string:stripe-pm_1RKLlq4VGloSiKo79x92TdPf"
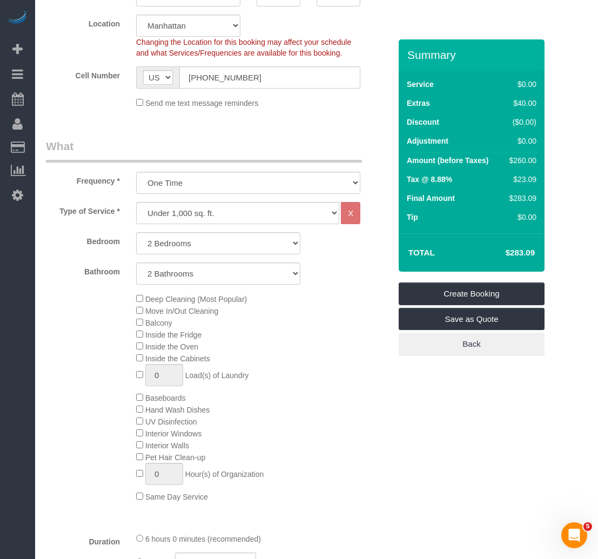
select select "object:2545"
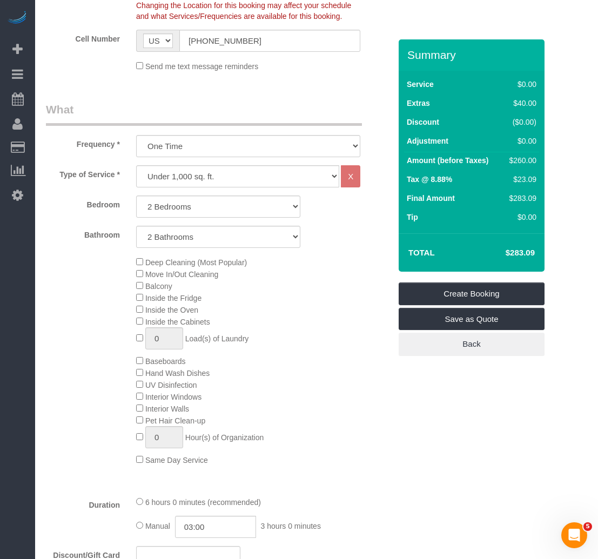
select select "2"
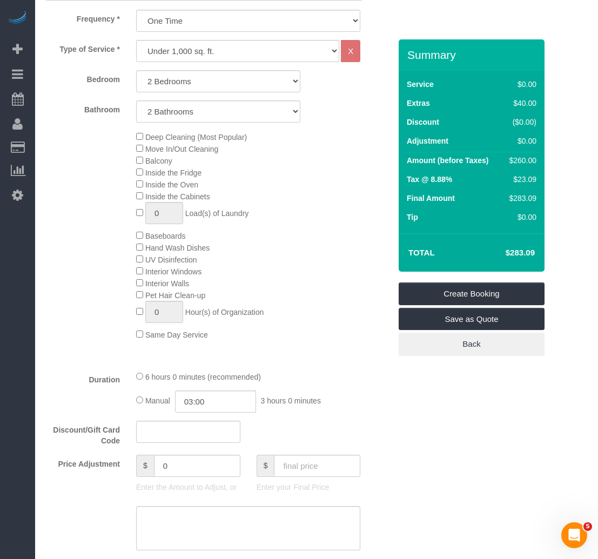
select select "object:3036"
select select "2"
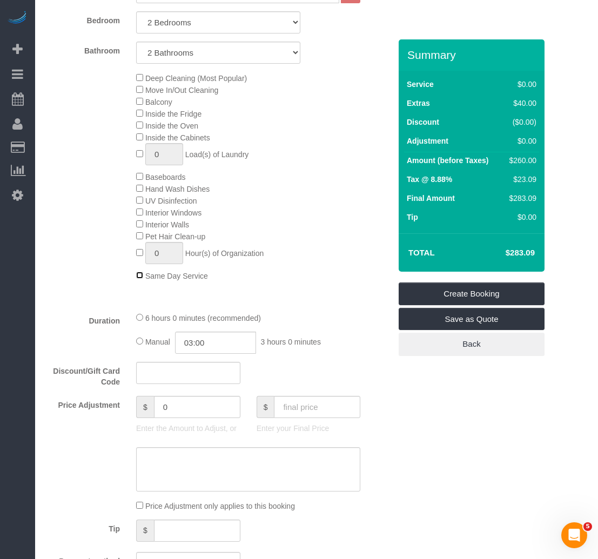
scroll to position [723, 0]
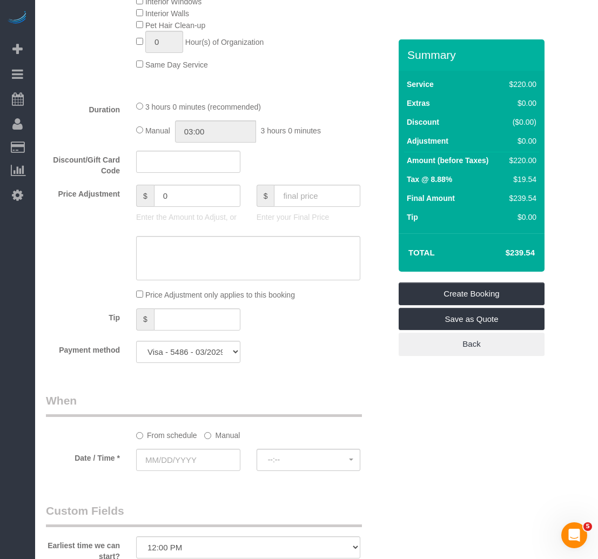
click at [104, 124] on div "Duration 3 hours 0 minutes (recommended) Manual 03:00 3 hours 0 minutes" at bounding box center [218, 122] width 361 height 42
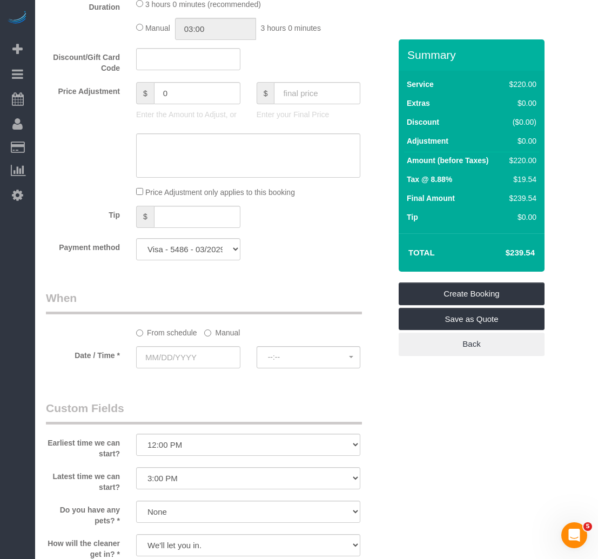
scroll to position [831, 0]
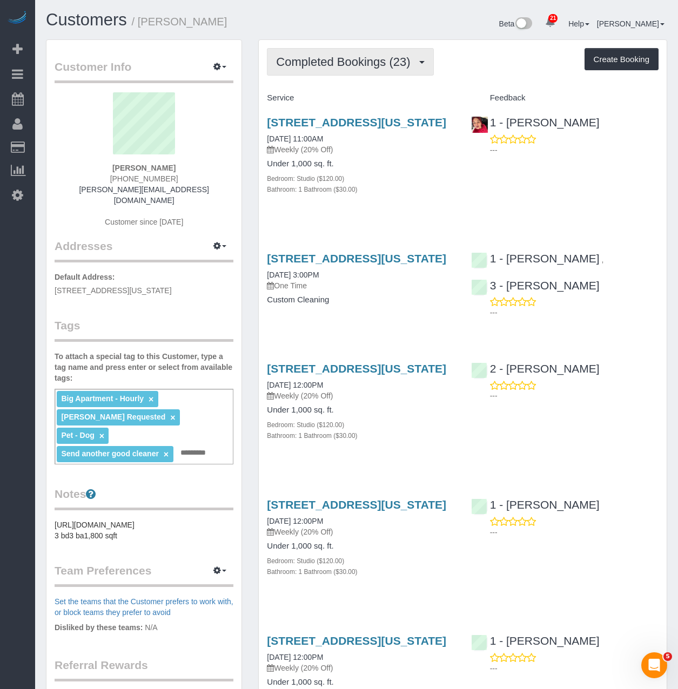
click at [377, 53] on button "Completed Bookings (23)" at bounding box center [350, 62] width 166 height 28
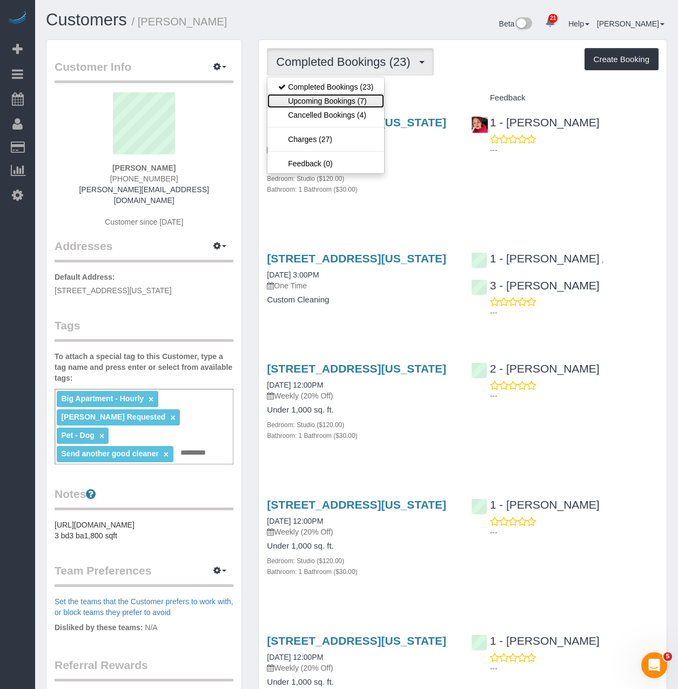
click at [345, 105] on link "Upcoming Bookings (7)" at bounding box center [325, 101] width 117 height 14
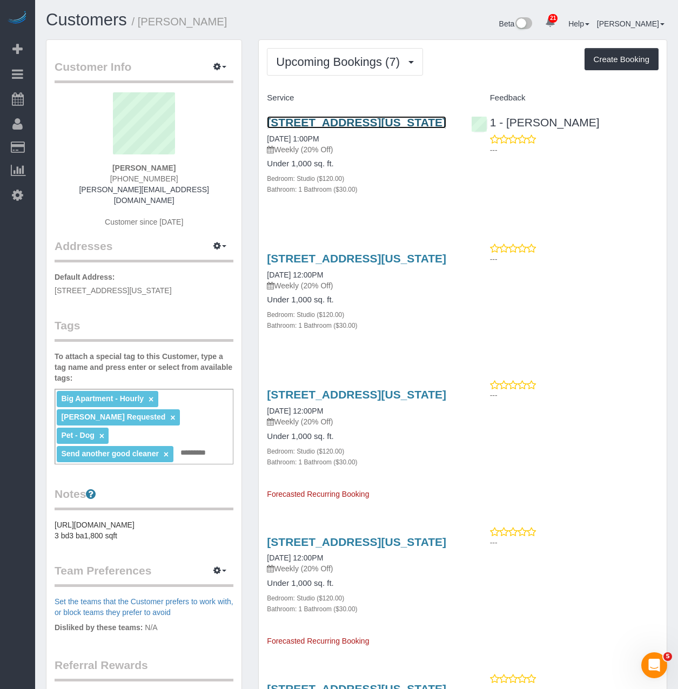
click at [361, 123] on link "[STREET_ADDRESS][US_STATE]" at bounding box center [356, 122] width 179 height 12
click at [211, 446] on input "text" at bounding box center [196, 453] width 37 height 14
type input "********"
click at [195, 460] on div "Customer Info Edit Contact Info Send Message Email Preferences Special Sales Ta…" at bounding box center [143, 435] width 195 height 791
click at [291, 126] on link "[STREET_ADDRESS][US_STATE]" at bounding box center [356, 122] width 179 height 12
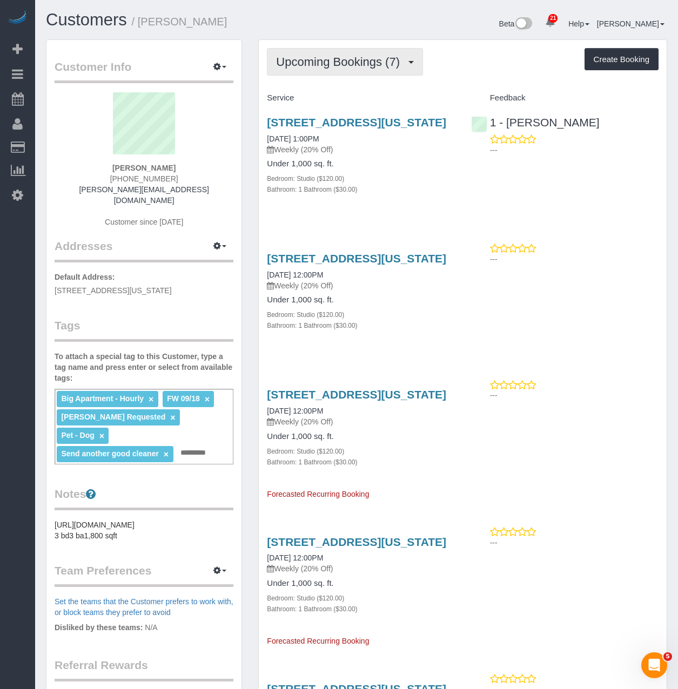
click at [381, 70] on button "Upcoming Bookings (7)" at bounding box center [345, 62] width 156 height 28
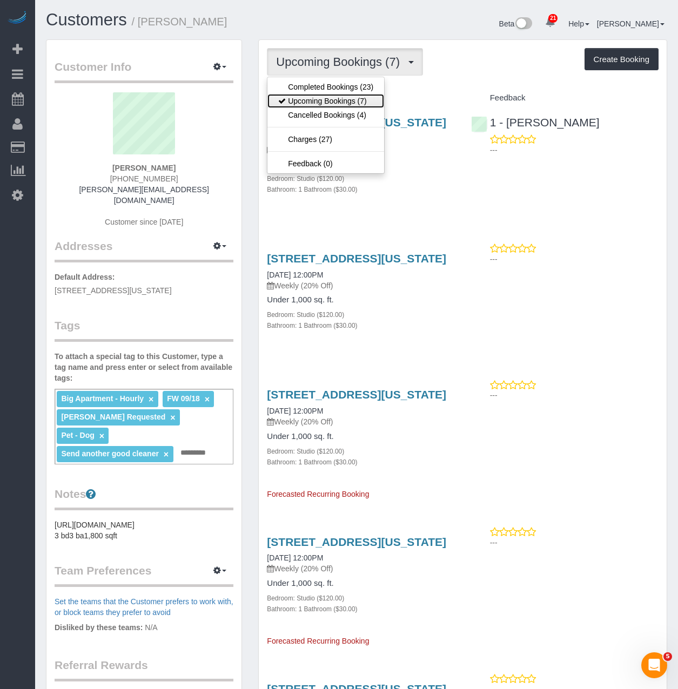
click at [317, 96] on link "Upcoming Bookings (7)" at bounding box center [325, 101] width 117 height 14
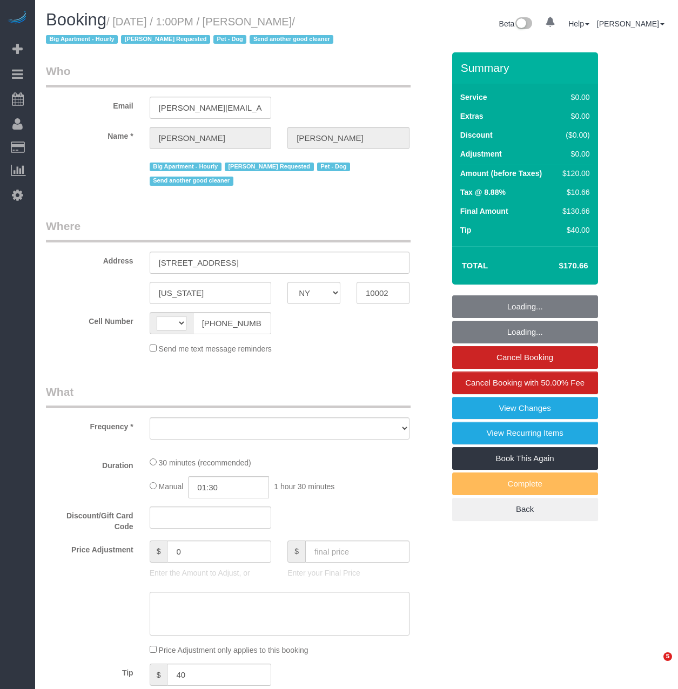
select select "NY"
select select "string:stripe-pm_1RnPJq4VGloSiKo7PgNCzlxG"
select select "string:[GEOGRAPHIC_DATA]"
select select "object:823"
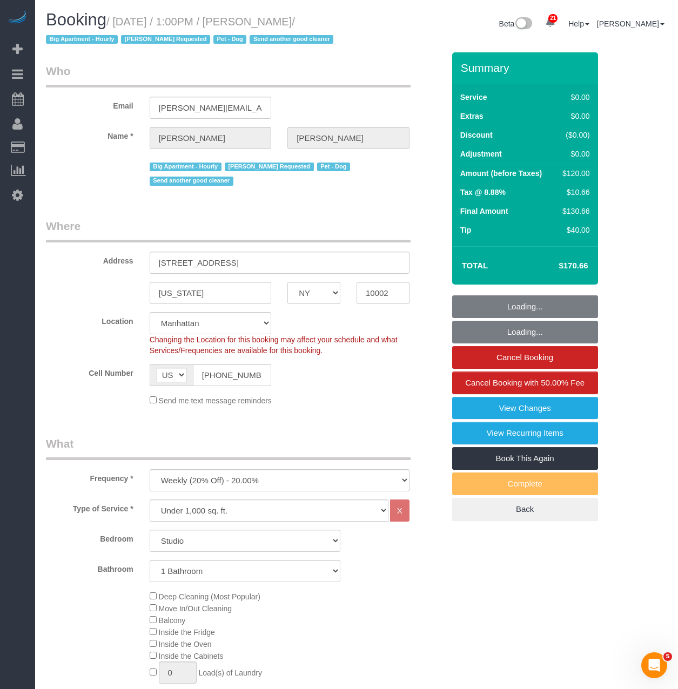
select select "number:59"
select select "number:75"
select select "number:13"
select select "number:5"
select select "object:1532"
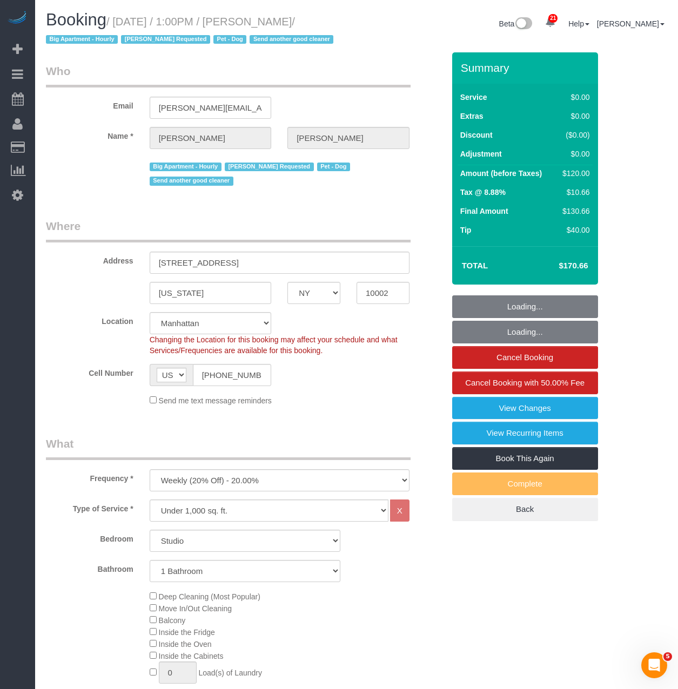
select select "spot1"
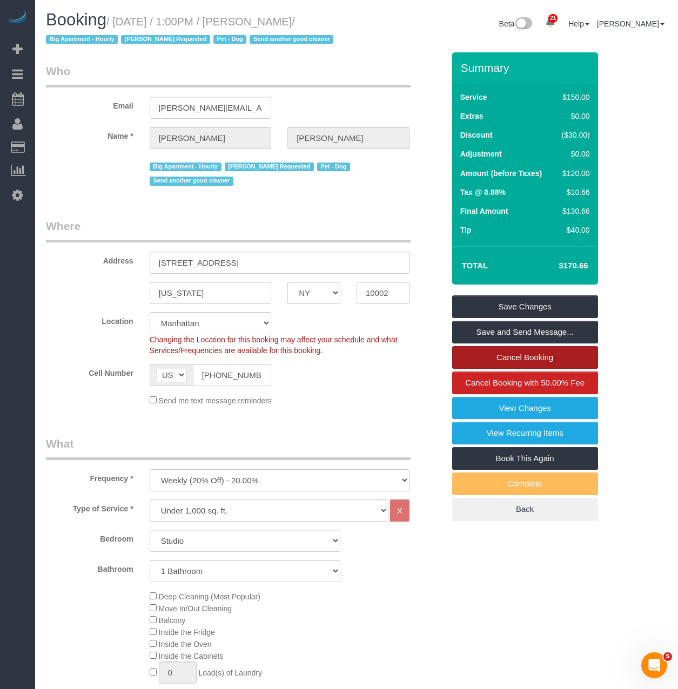
click at [531, 360] on link "Cancel Booking" at bounding box center [525, 357] width 146 height 23
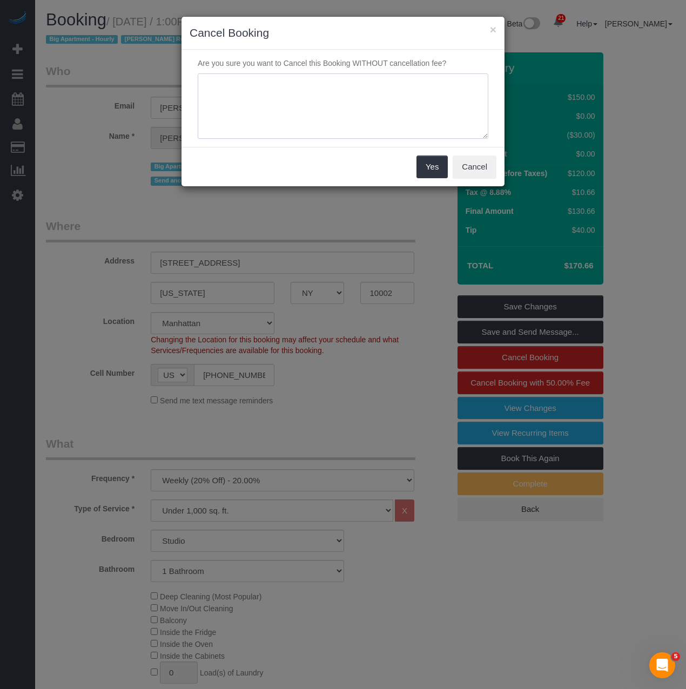
click at [303, 97] on textarea at bounding box center [343, 106] width 291 height 66
type textarea "Customer Request - need to go to the vet"
click at [426, 166] on button "Yes" at bounding box center [432, 167] width 31 height 23
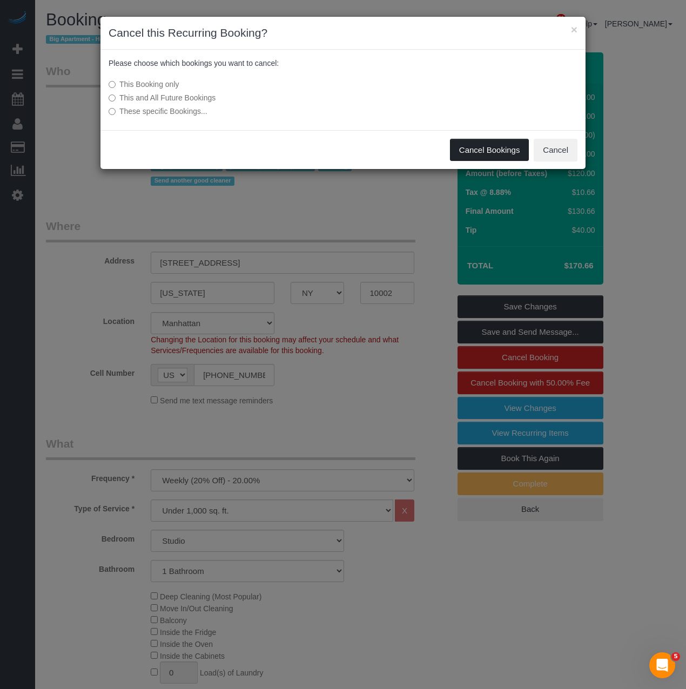
click at [471, 155] on button "Cancel Bookings" at bounding box center [489, 150] width 79 height 23
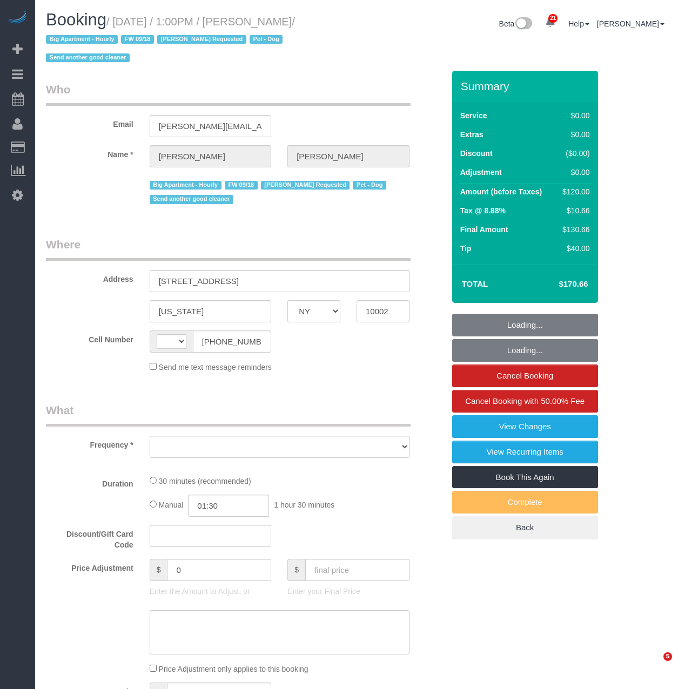
select select "NY"
select select "string:[GEOGRAPHIC_DATA]"
select select "string:stripe-pm_1RnPJq4VGloSiKo7PgNCzlxG"
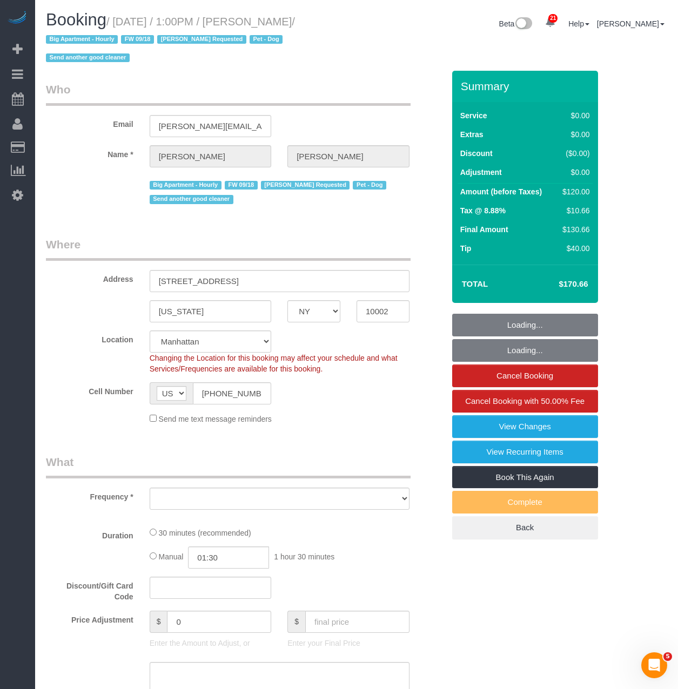
select select "object:827"
select select "number:59"
select select "number:75"
select select "number:13"
select select "number:5"
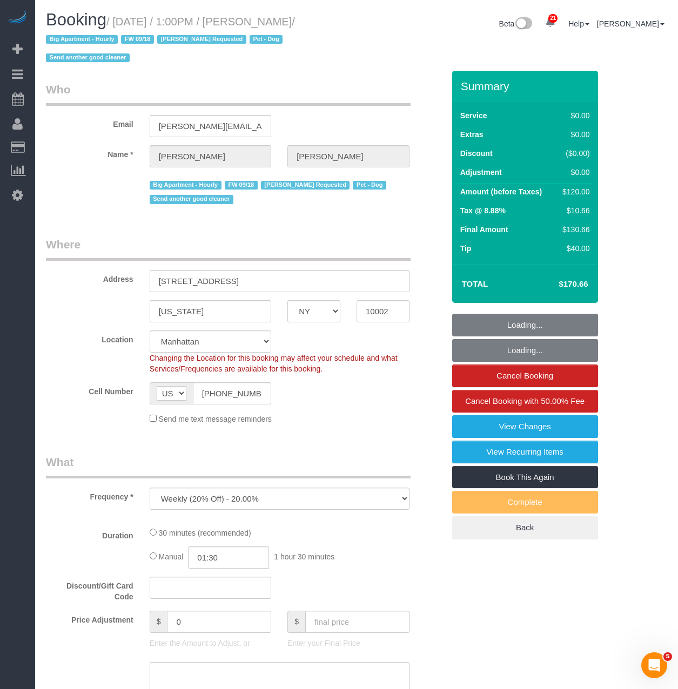
select select "spot1"
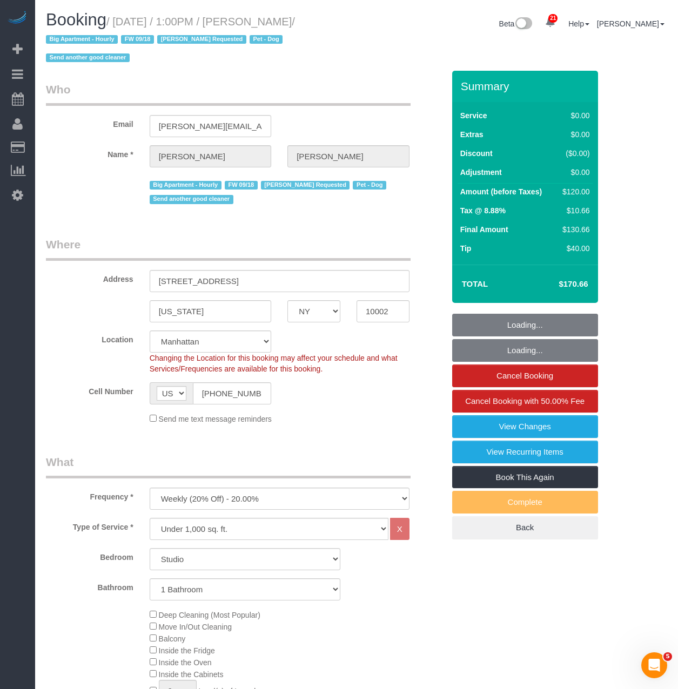
select select "object:1576"
